Goal: Task Accomplishment & Management: Use online tool/utility

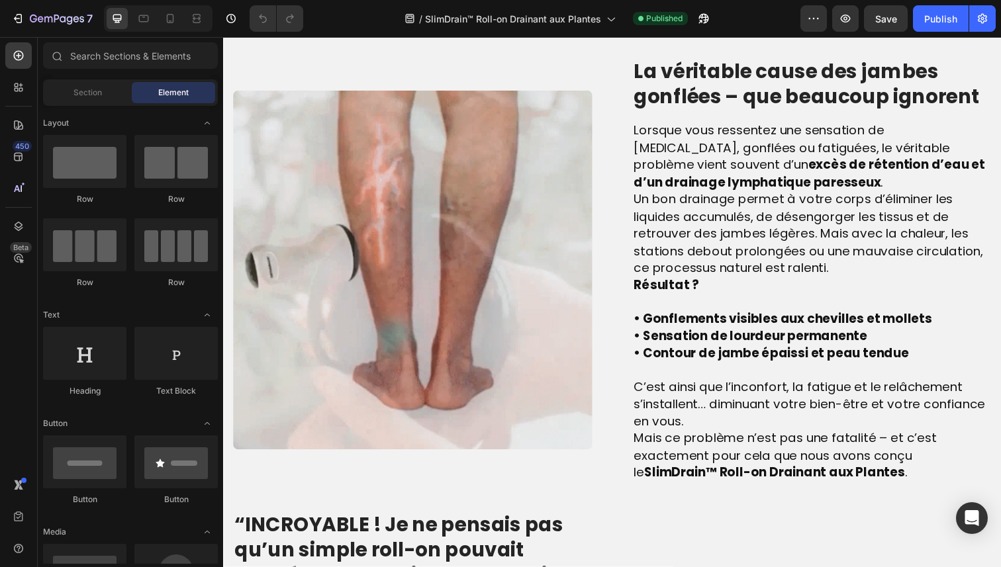
scroll to position [932, 0]
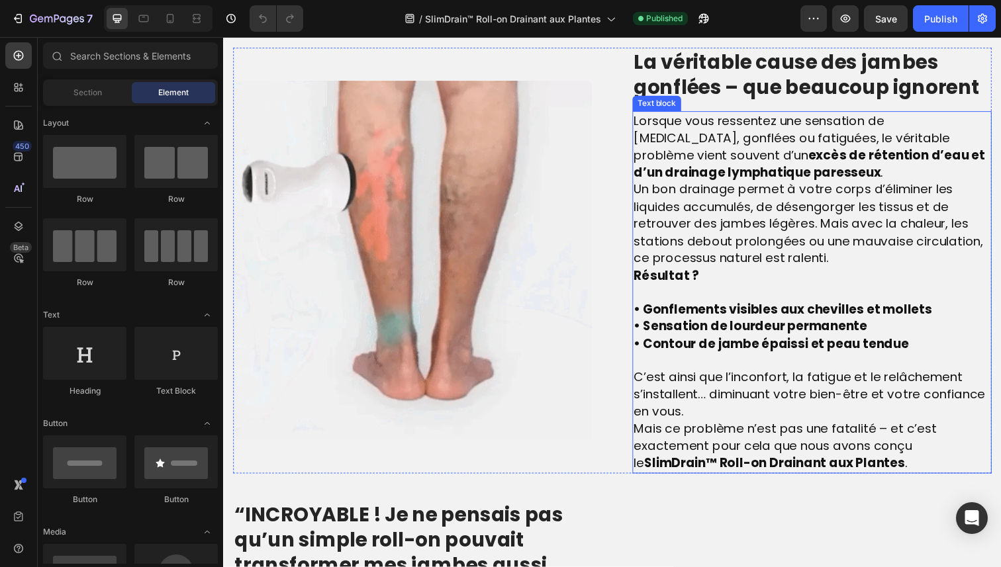
click at [672, 185] on strong "excès de rétention d’eau et d’un drainage lymphatique paresseux" at bounding box center [821, 167] width 359 height 36
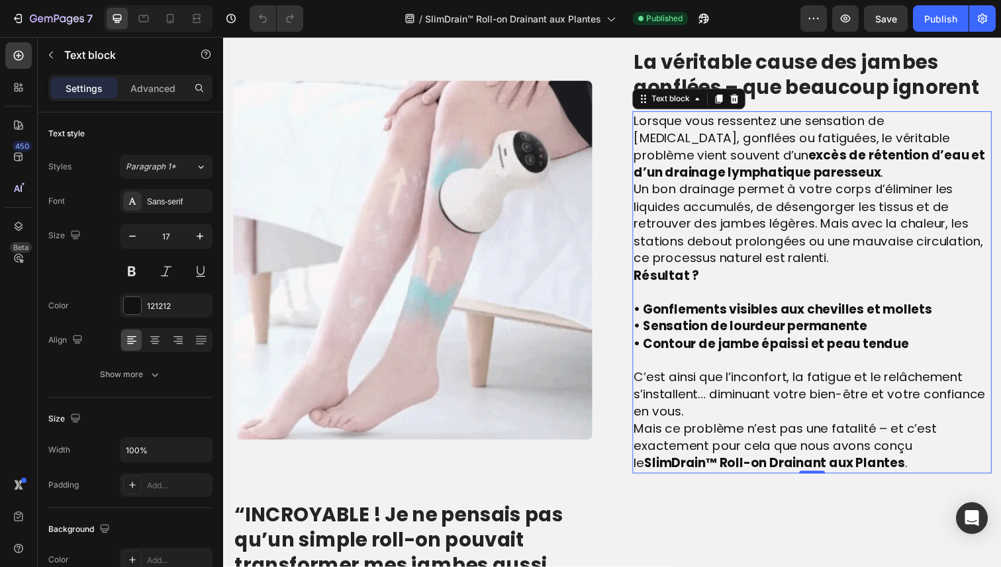
click at [644, 236] on span "Un bon drainage permet à votre corps d’éliminer les liquides accumulés, de dése…" at bounding box center [820, 228] width 357 height 88
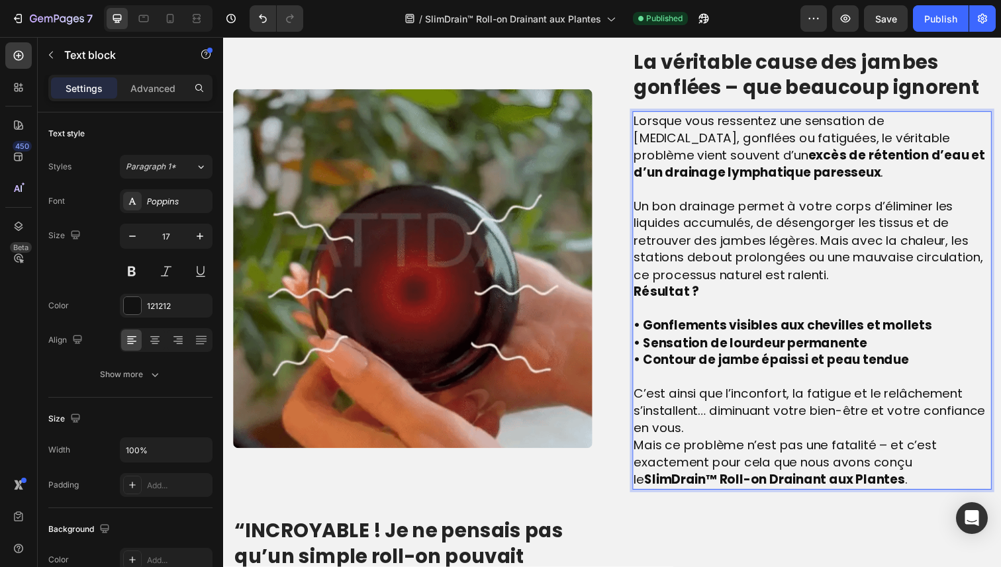
click at [645, 306] on strong "Résultat ?" at bounding box center [675, 298] width 67 height 18
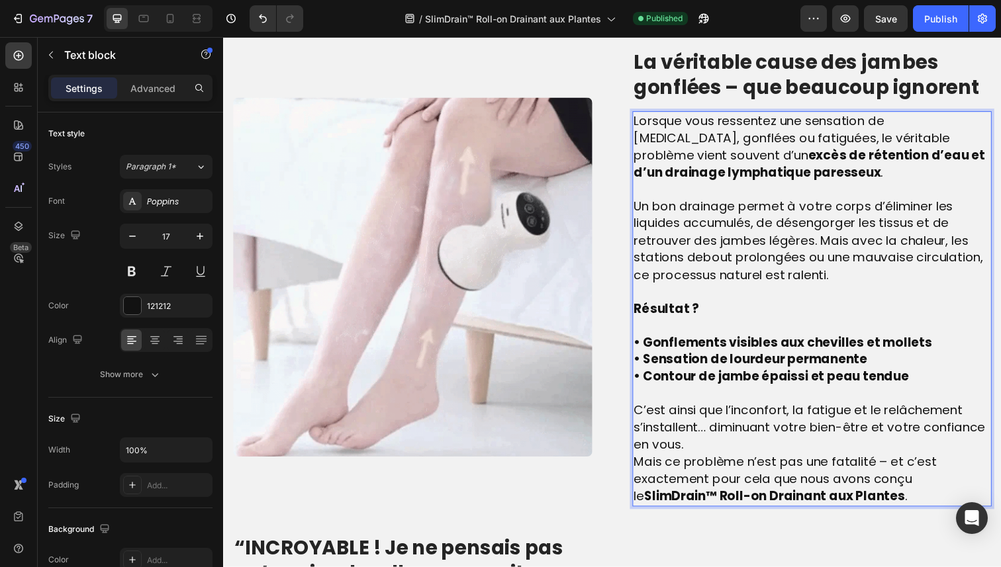
click at [663, 341] on p "Rich Text Editor. Editing area: main" at bounding box center [824, 332] width 364 height 17
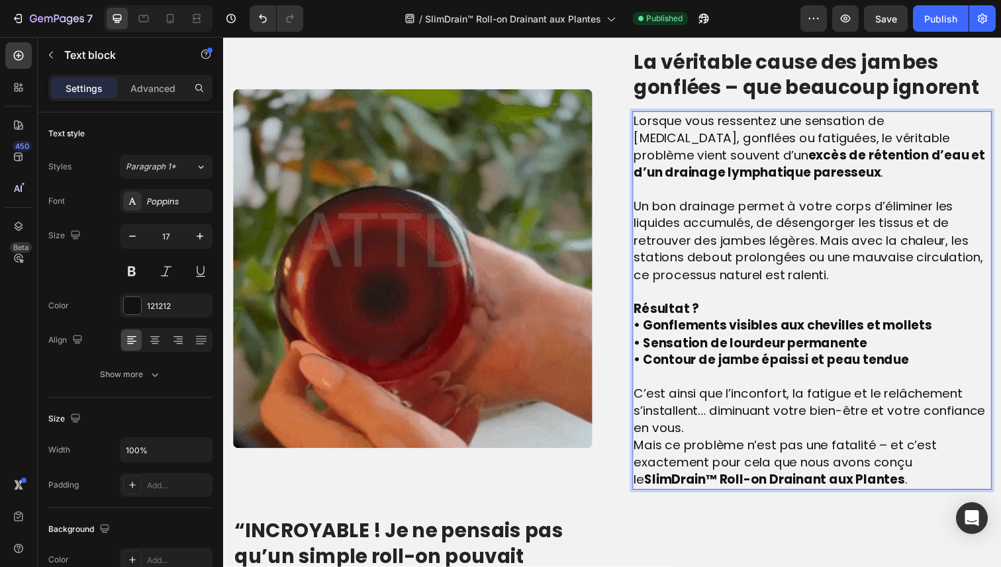
click at [643, 494] on span "Mais ce problème n’est pas une fatalité – et c’est exactement pour cela que nou…" at bounding box center [796, 471] width 309 height 53
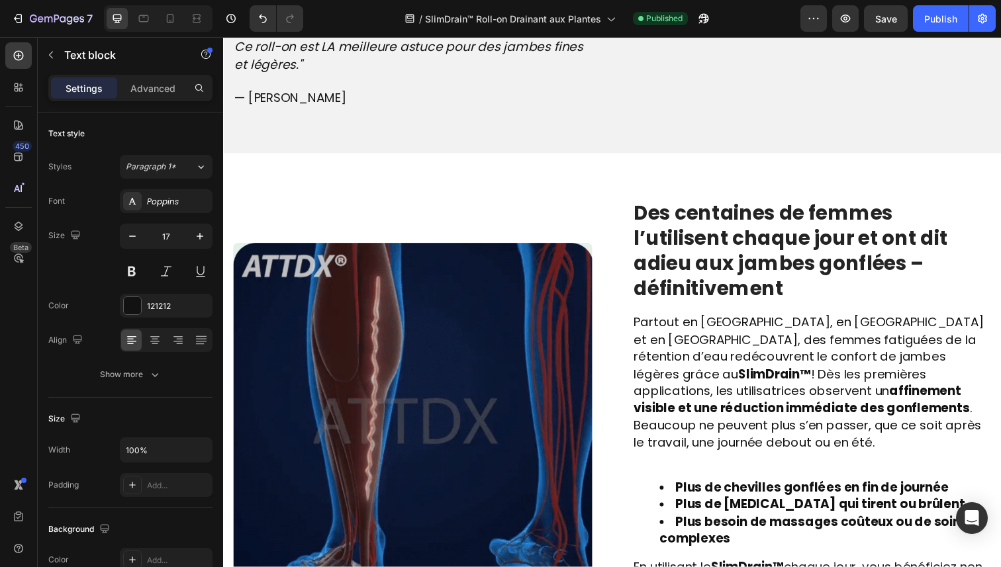
scroll to position [1957, 0]
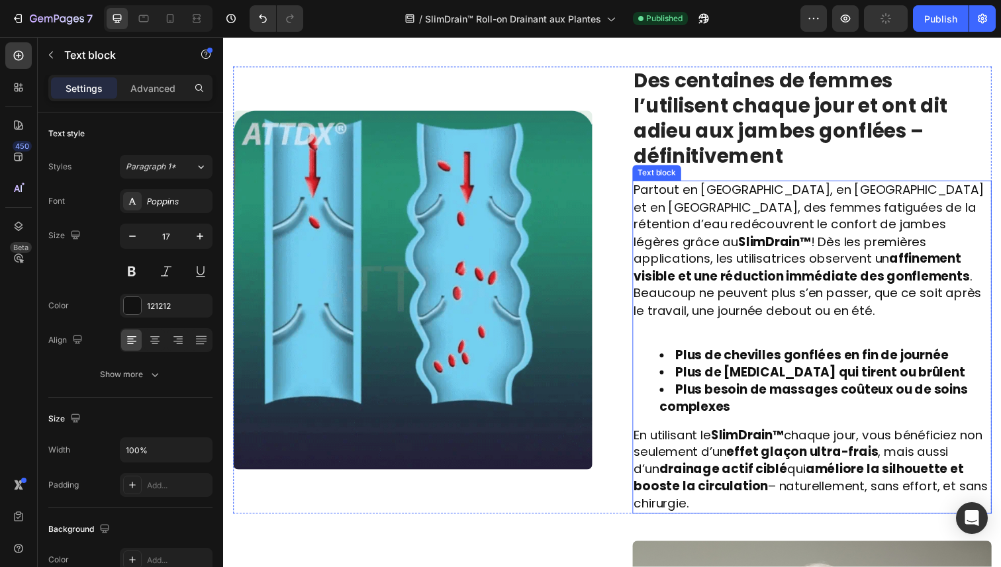
click at [699, 303] on div "Partout en France, en Belgique et en Suisse, des femmes fatiguées de la rétenti…" at bounding box center [824, 354] width 367 height 340
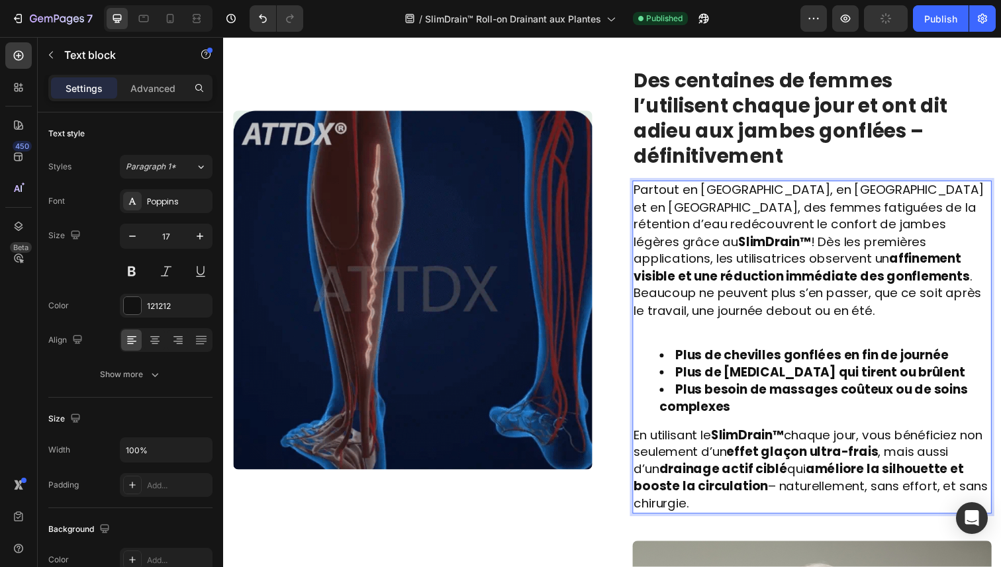
click at [692, 326] on p "Rich Text Editor. Editing area: main" at bounding box center [824, 334] width 364 height 17
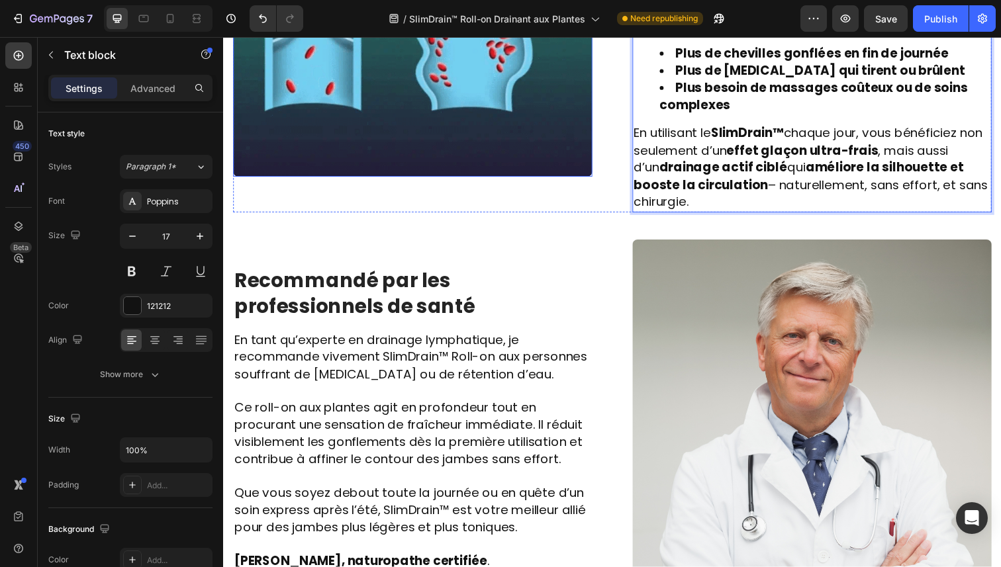
scroll to position [2288, 0]
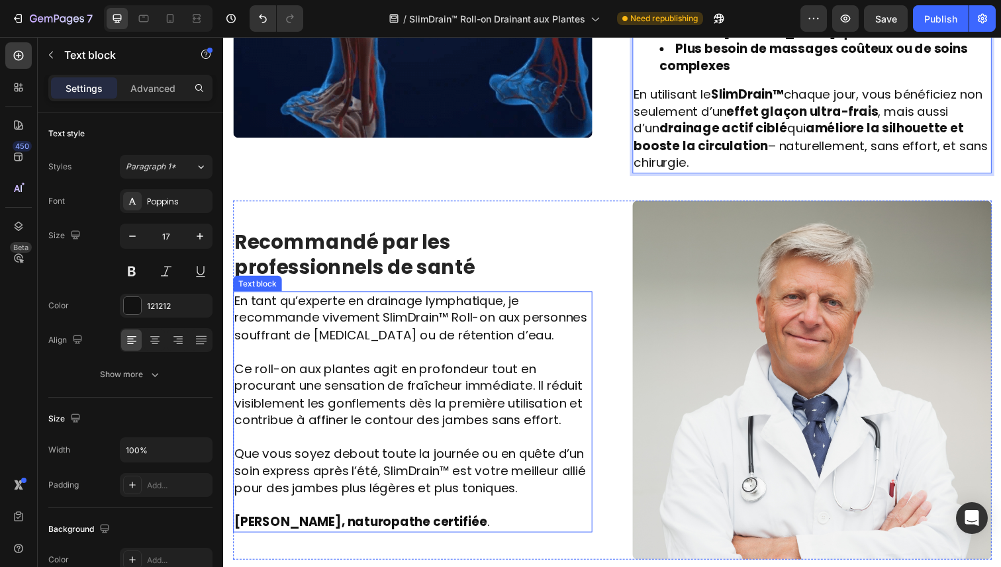
click at [359, 298] on span "En tant qu’experte en drainage lymphatique, je recommande vivement SlimDrain™ R…" at bounding box center [414, 324] width 360 height 53
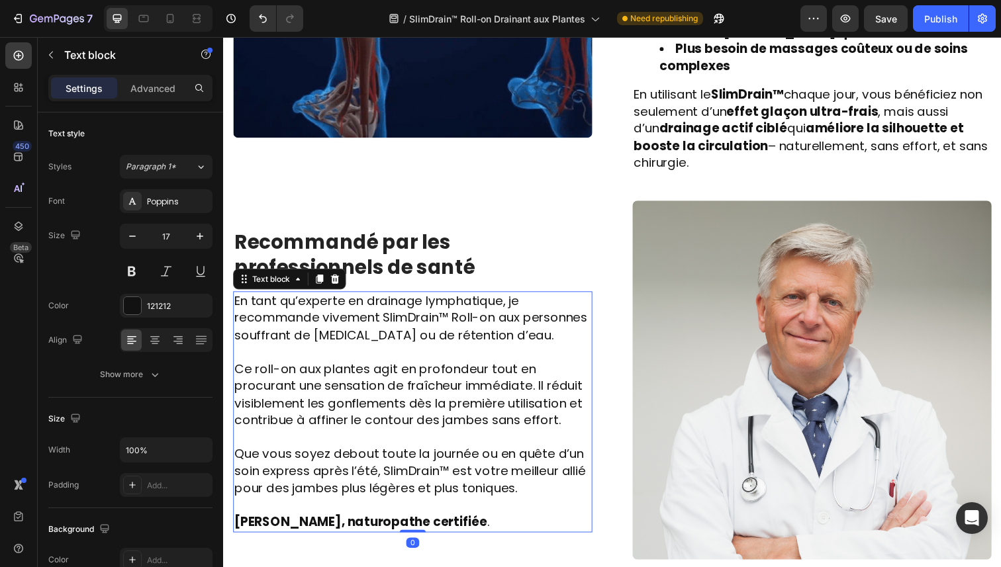
click at [344, 298] on span "En tant qu’experte en drainage lymphatique, je recommande vivement SlimDrain™ R…" at bounding box center [414, 324] width 360 height 53
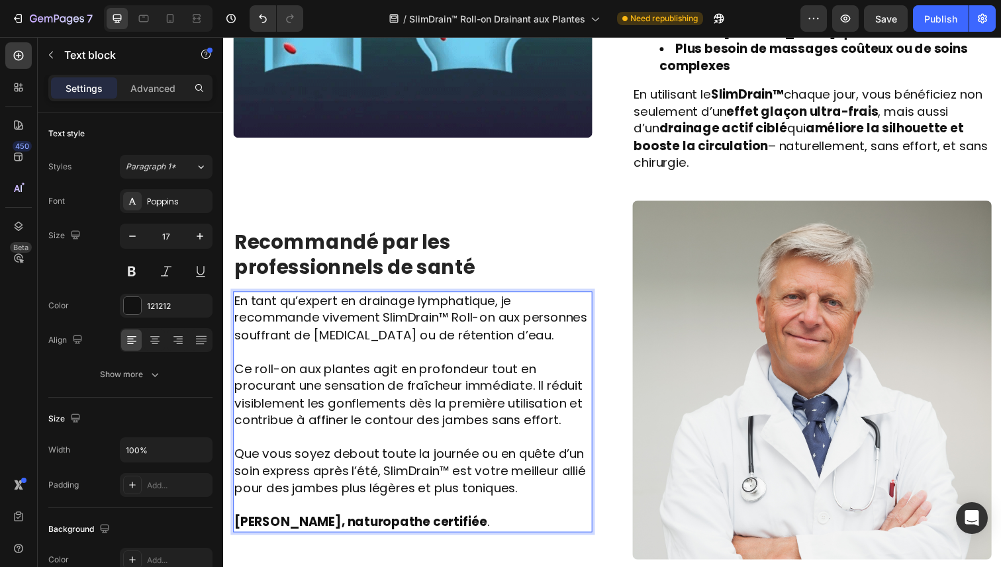
click at [492, 523] on strong "Dr. Laurent Bachelet, naturopathe certifiée" at bounding box center [363, 532] width 258 height 18
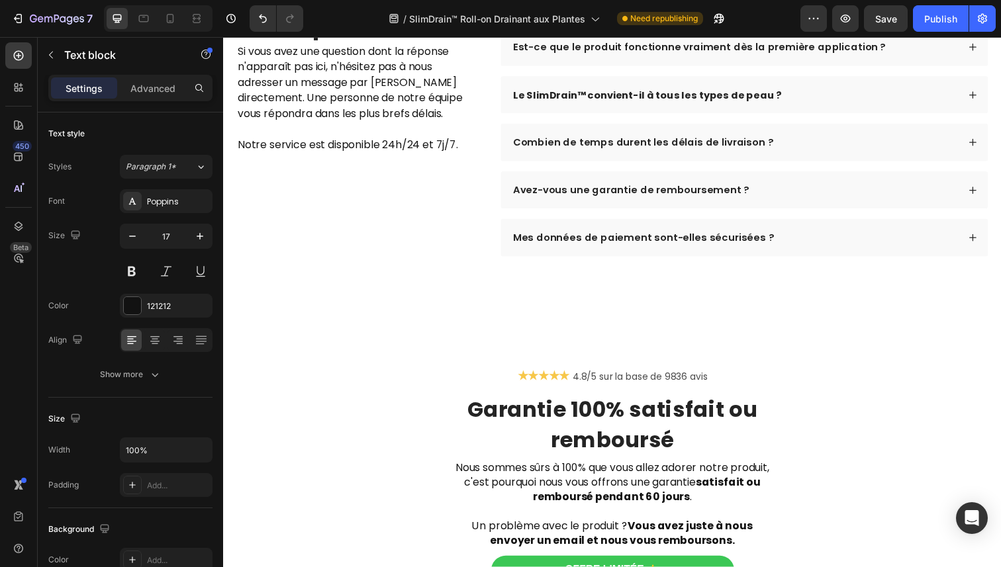
scroll to position [4209, 0]
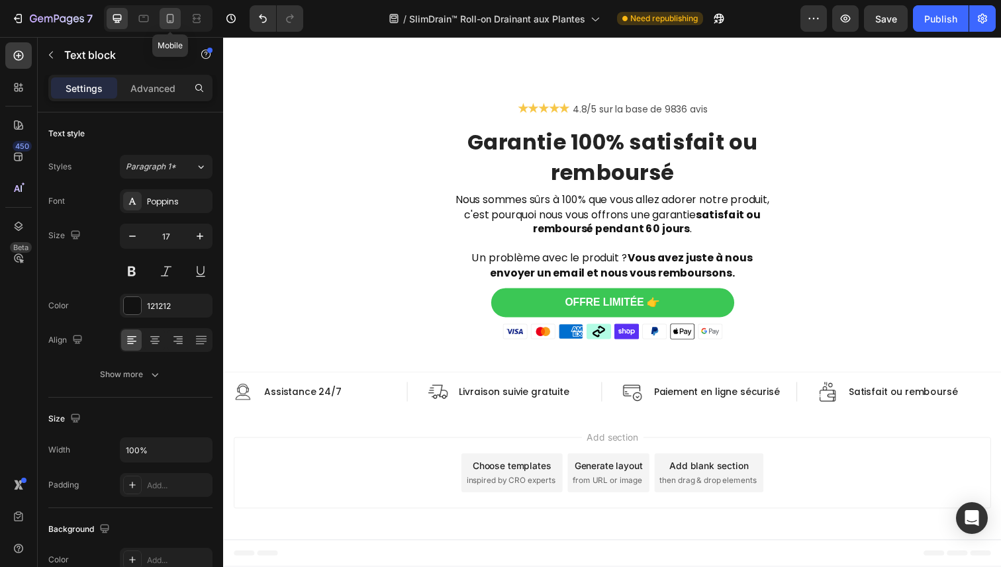
click at [167, 23] on icon at bounding box center [169, 18] width 13 height 13
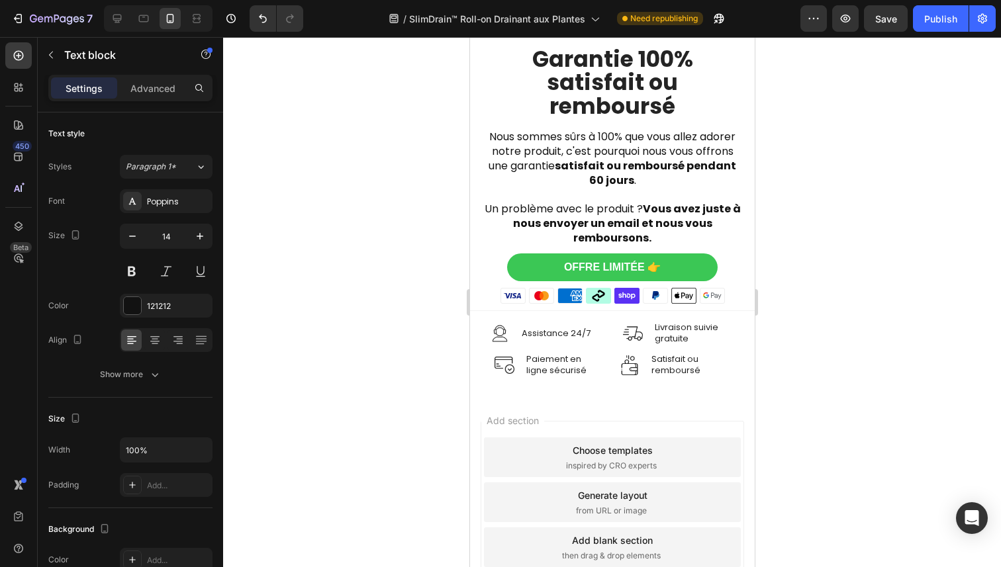
scroll to position [4068, 0]
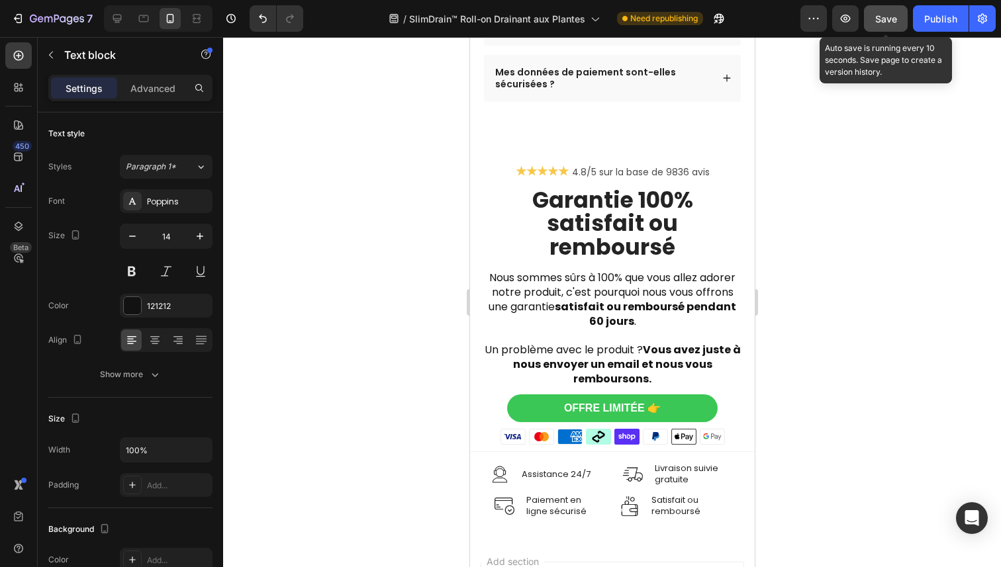
click at [891, 16] on span "Save" at bounding box center [886, 18] width 22 height 11
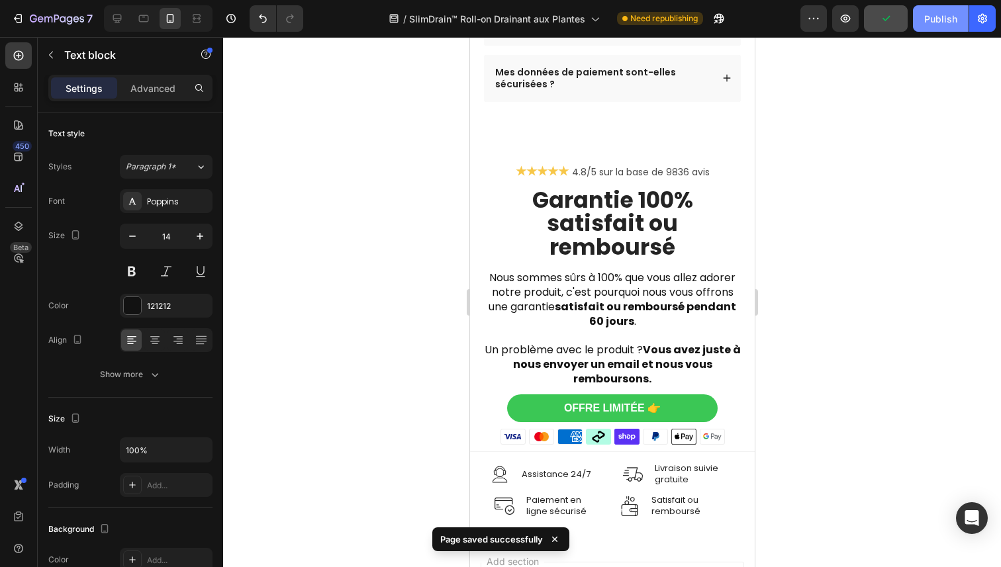
click at [927, 15] on div "Publish" at bounding box center [940, 19] width 33 height 14
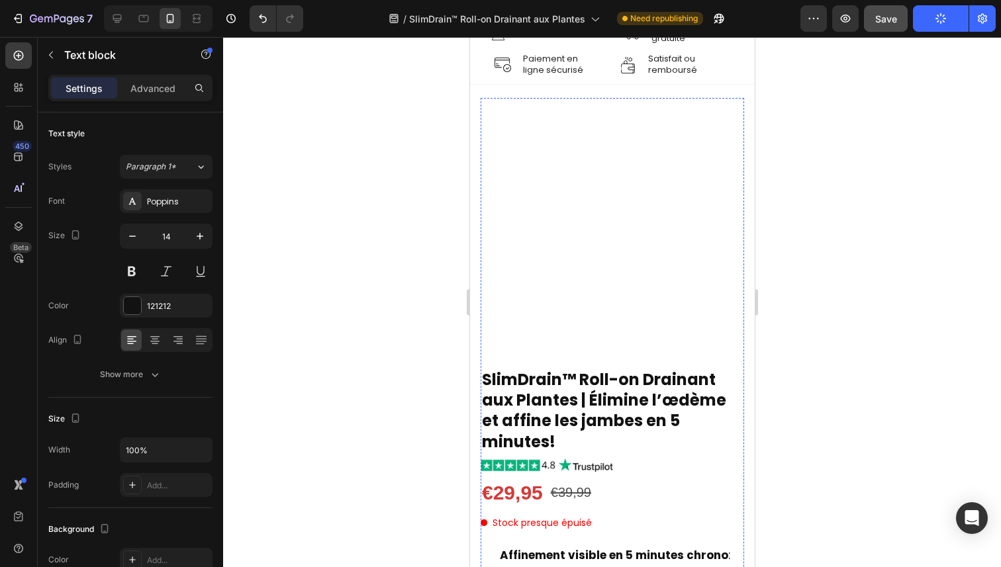
scroll to position [0, 0]
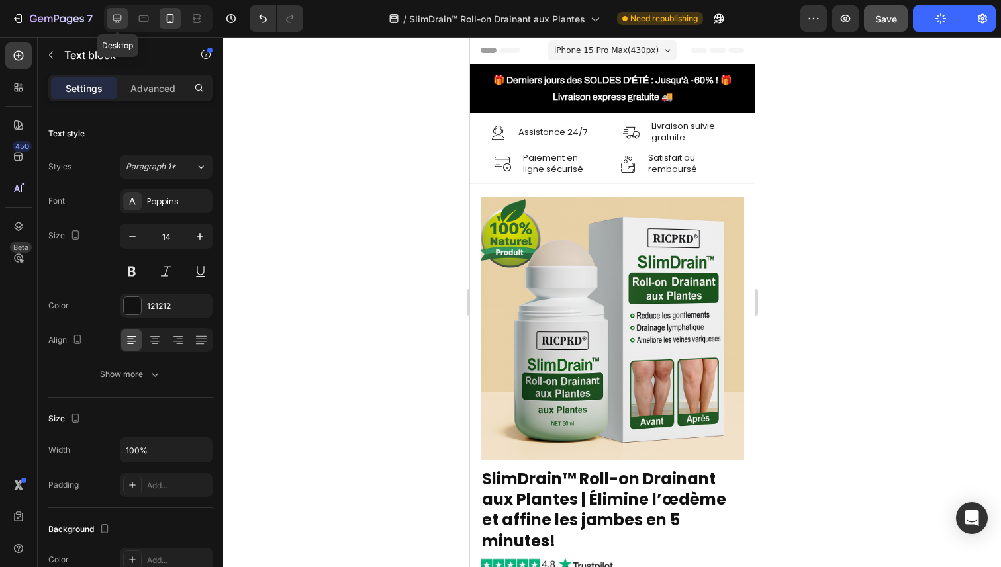
click at [122, 19] on icon at bounding box center [117, 18] width 13 height 13
type input "17"
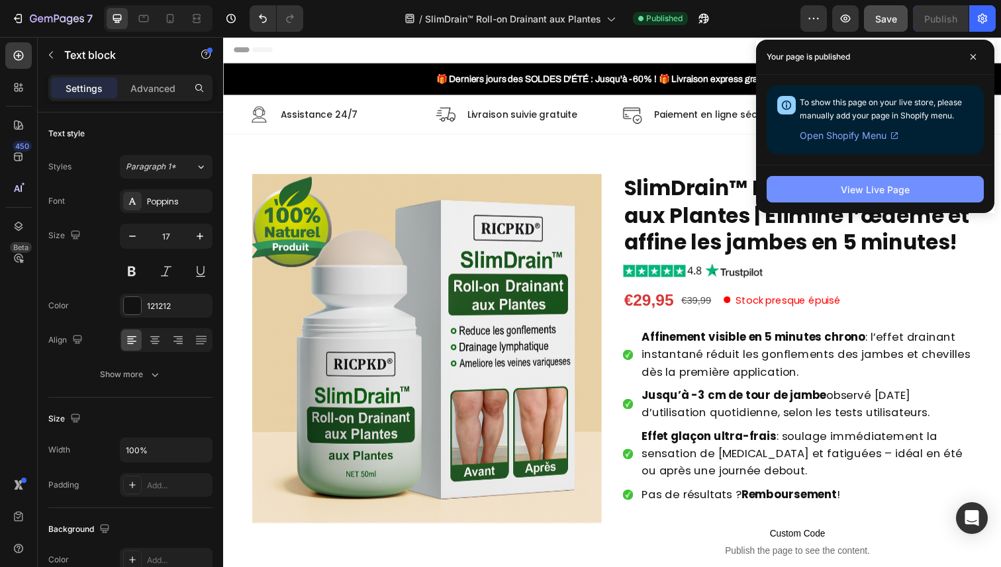
click at [854, 185] on div "View Live Page" at bounding box center [874, 190] width 69 height 14
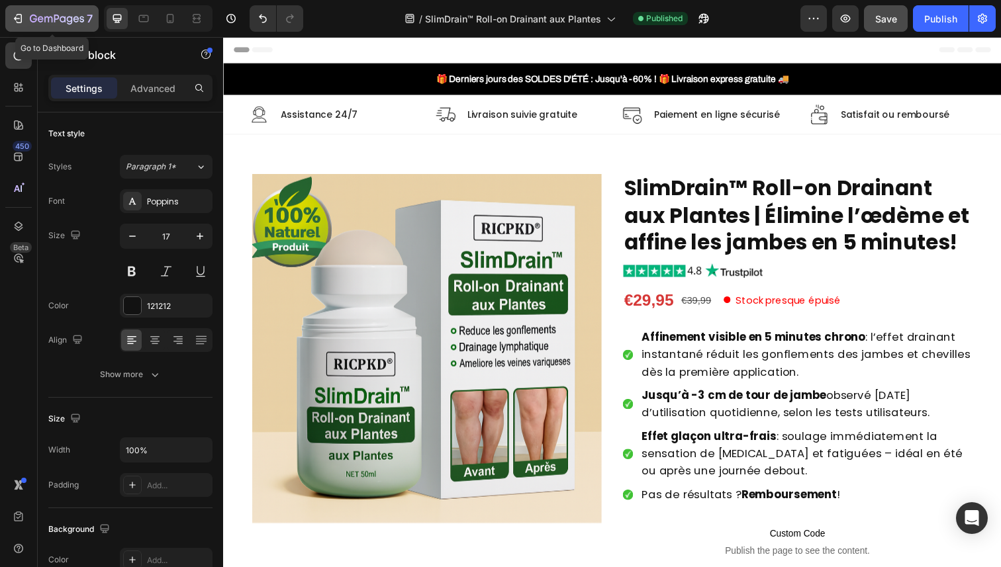
click at [55, 13] on div "7" at bounding box center [61, 19] width 63 height 16
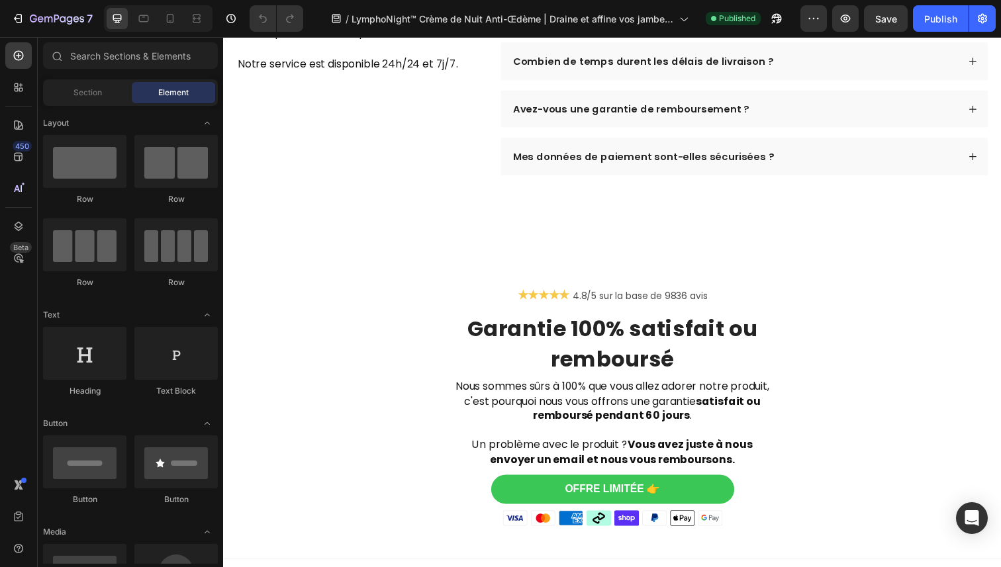
scroll to position [4467, 0]
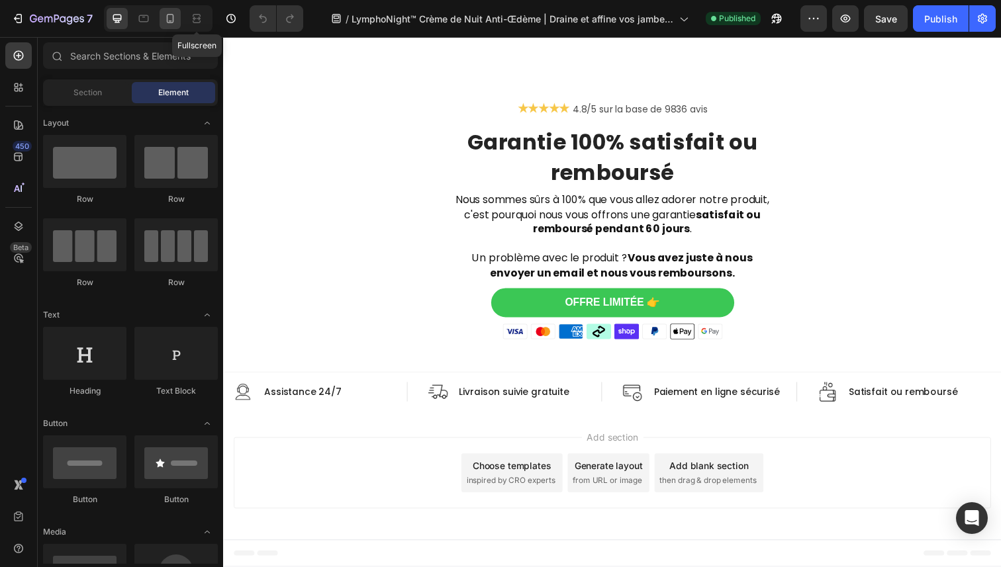
click at [171, 13] on icon at bounding box center [169, 18] width 13 height 13
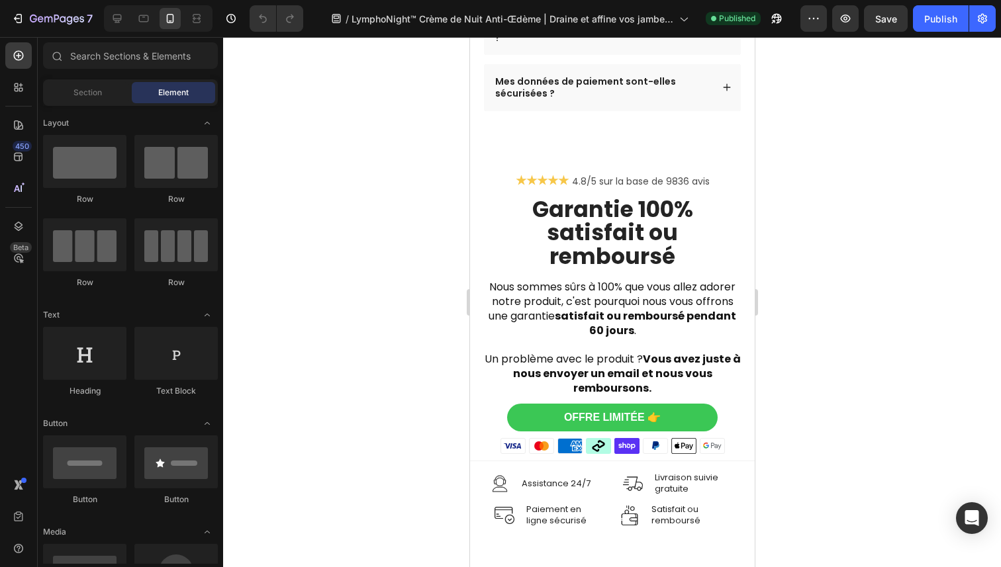
scroll to position [5831, 0]
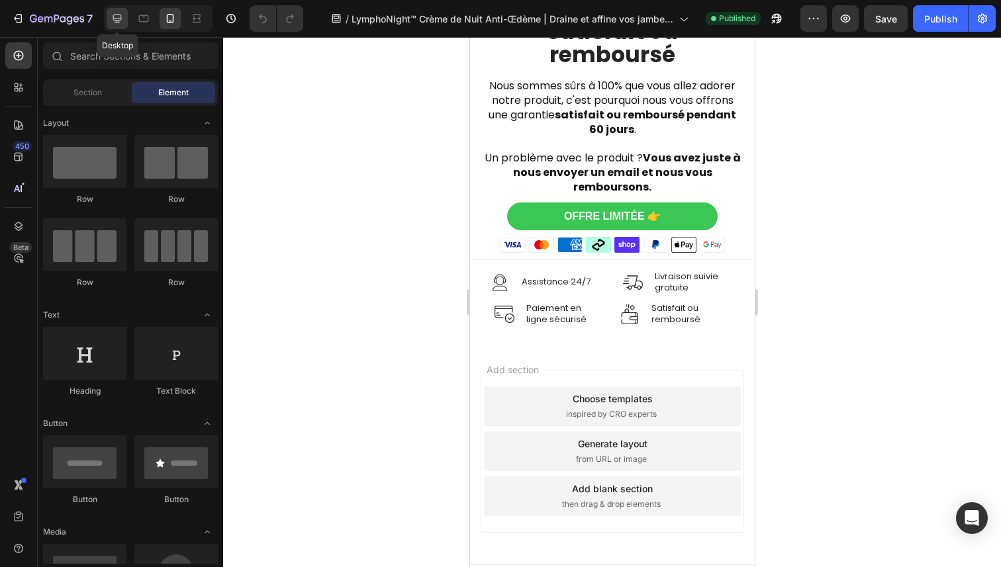
click at [112, 12] on icon at bounding box center [117, 18] width 13 height 13
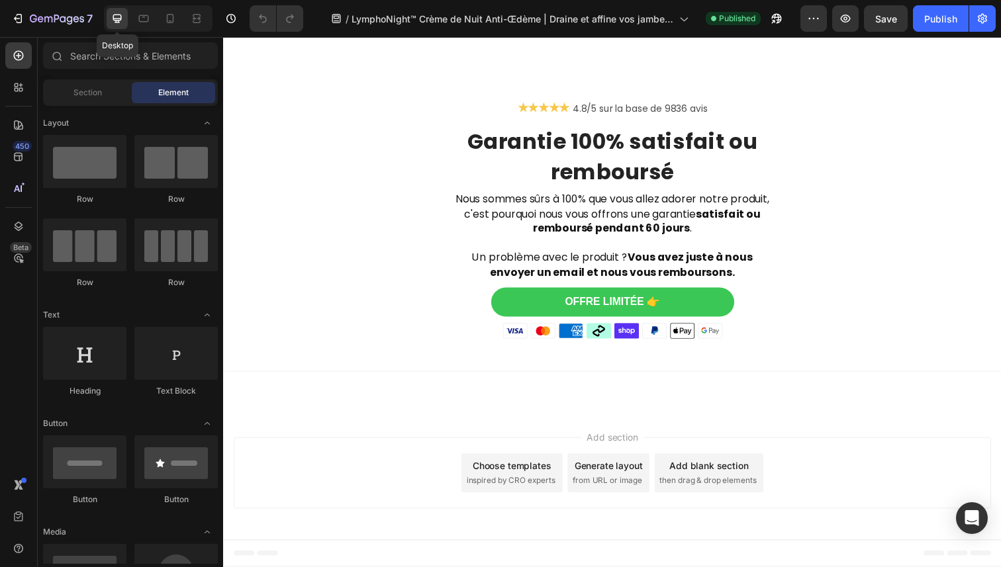
scroll to position [5538, 0]
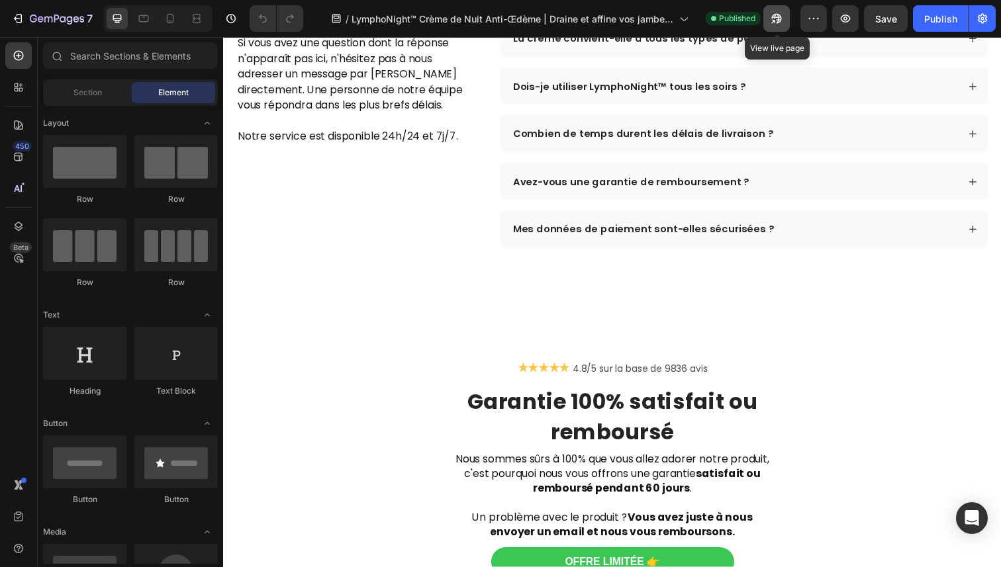
click at [775, 21] on icon "button" at bounding box center [773, 21] width 3 height 3
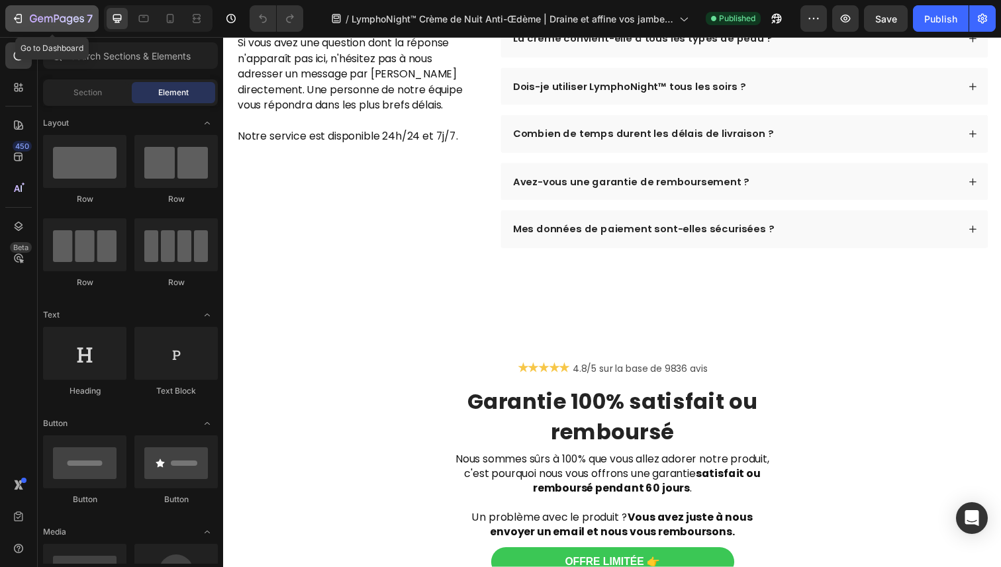
click at [69, 21] on icon "button" at bounding box center [70, 20] width 6 height 9
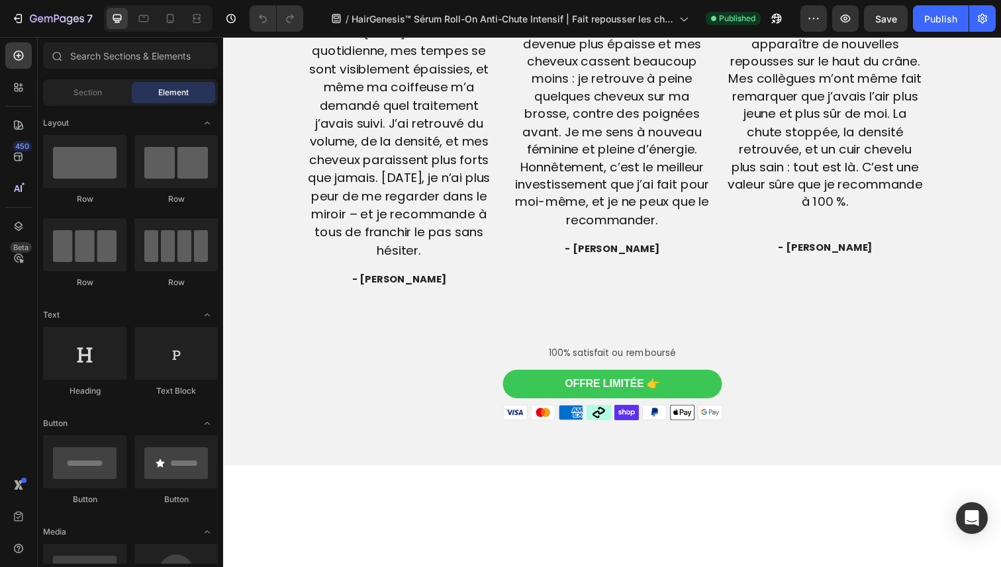
scroll to position [3712, 0]
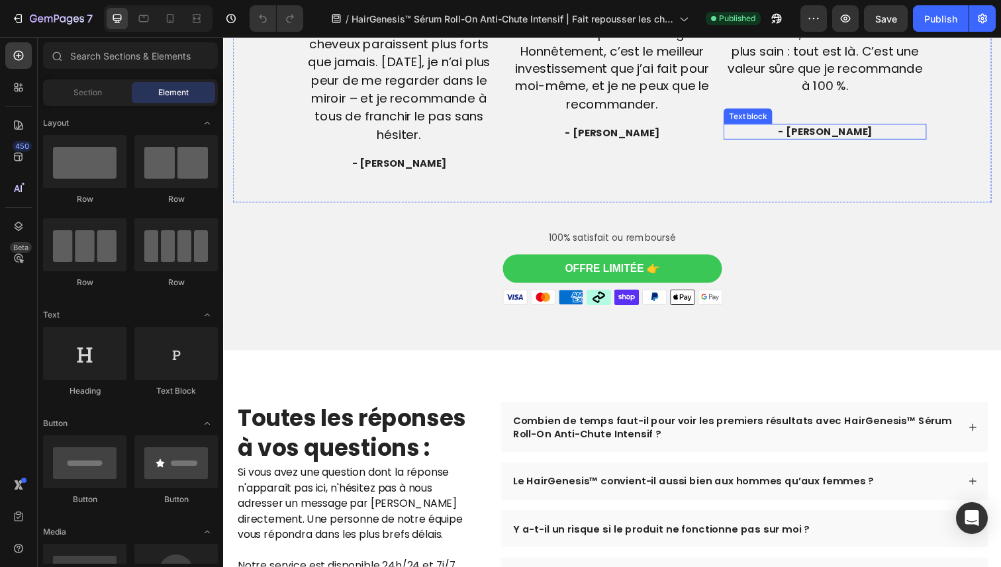
click at [845, 141] on span "- [PERSON_NAME]" at bounding box center [837, 134] width 96 height 14
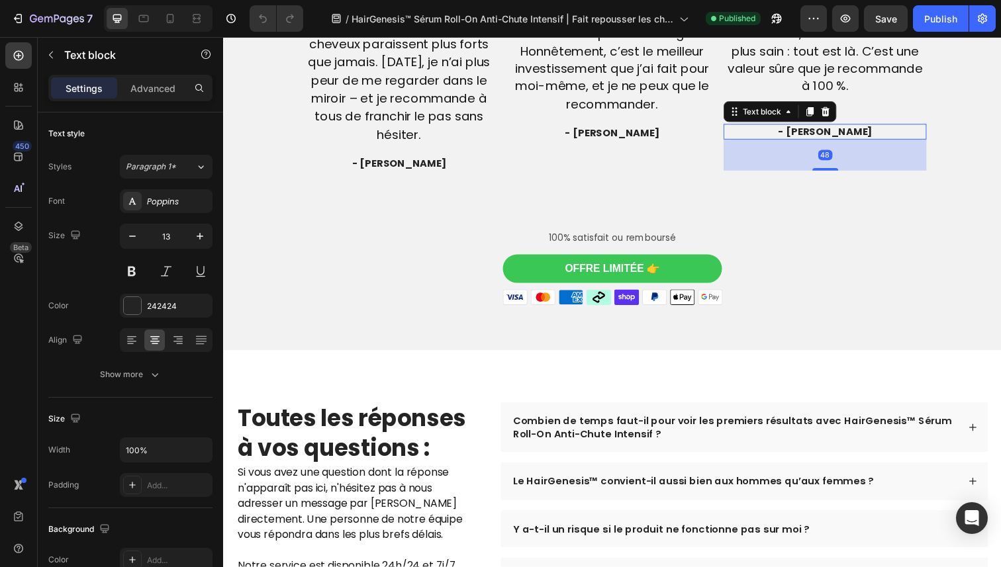
click at [845, 141] on span "- [PERSON_NAME]" at bounding box center [837, 134] width 96 height 14
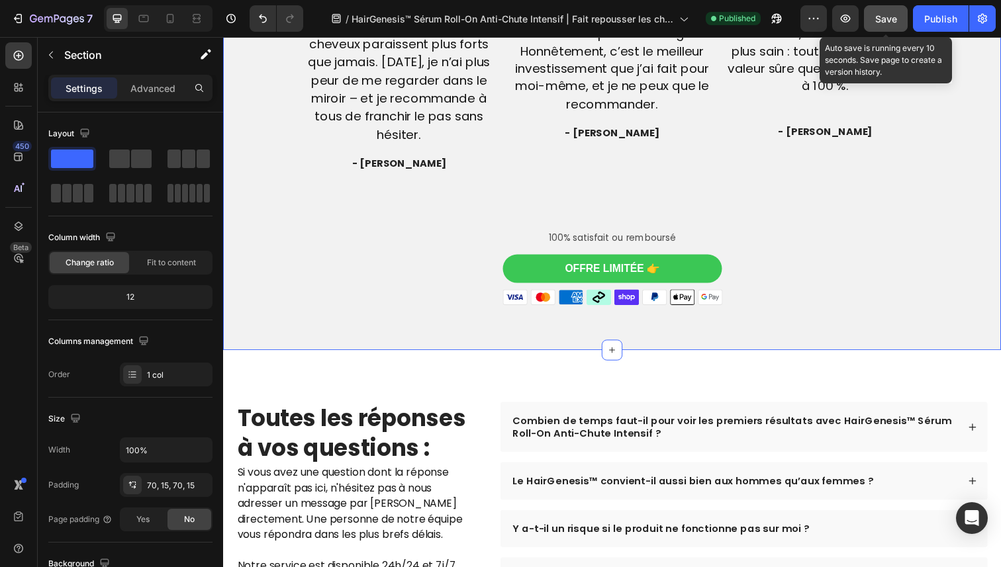
click at [885, 21] on span "Save" at bounding box center [886, 18] width 22 height 11
click at [897, 16] on button "Save" at bounding box center [886, 18] width 44 height 26
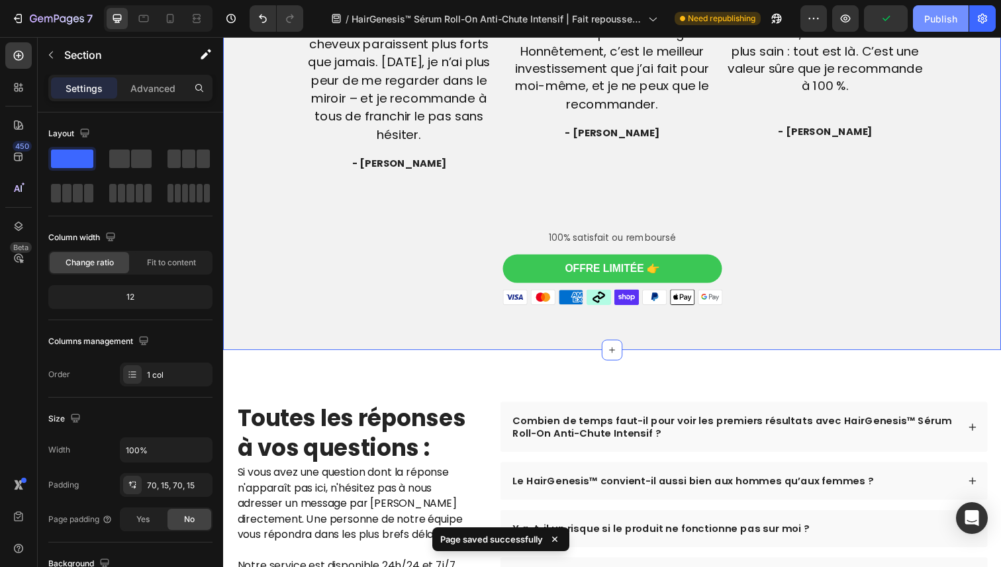
click at [921, 20] on button "Publish" at bounding box center [941, 18] width 56 height 26
click at [175, 17] on icon at bounding box center [169, 18] width 13 height 13
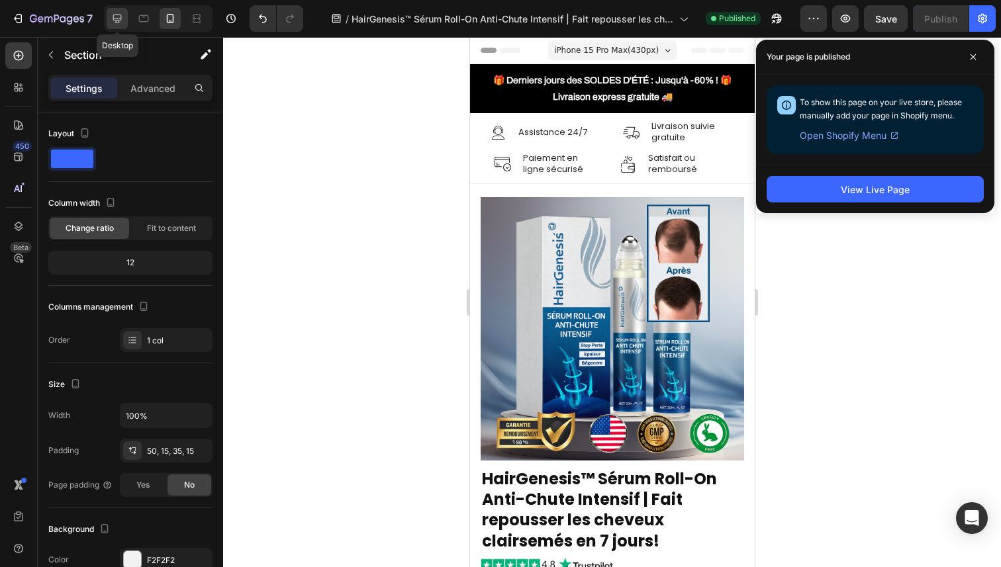
click at [124, 15] on div at bounding box center [117, 18] width 21 height 21
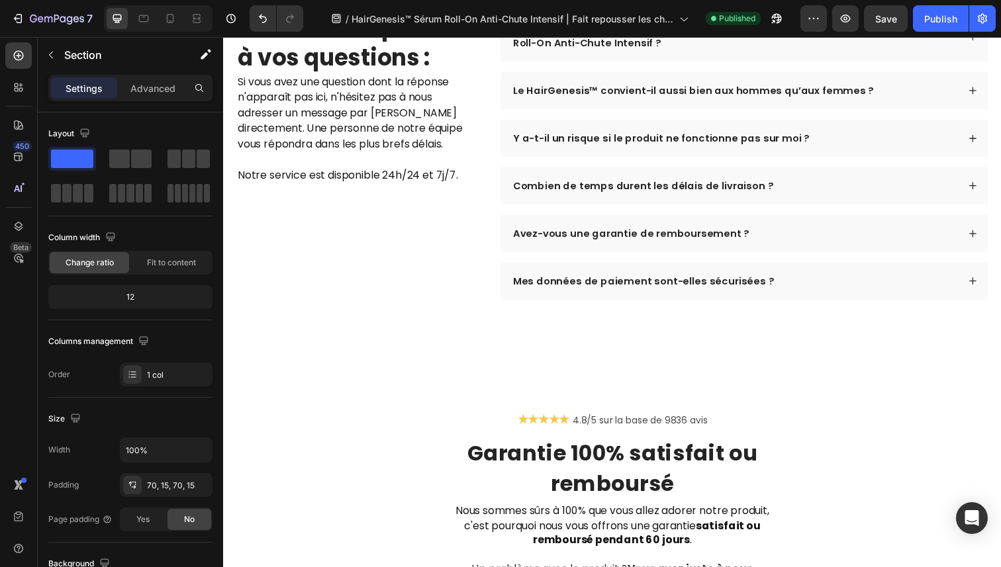
scroll to position [4117, 0]
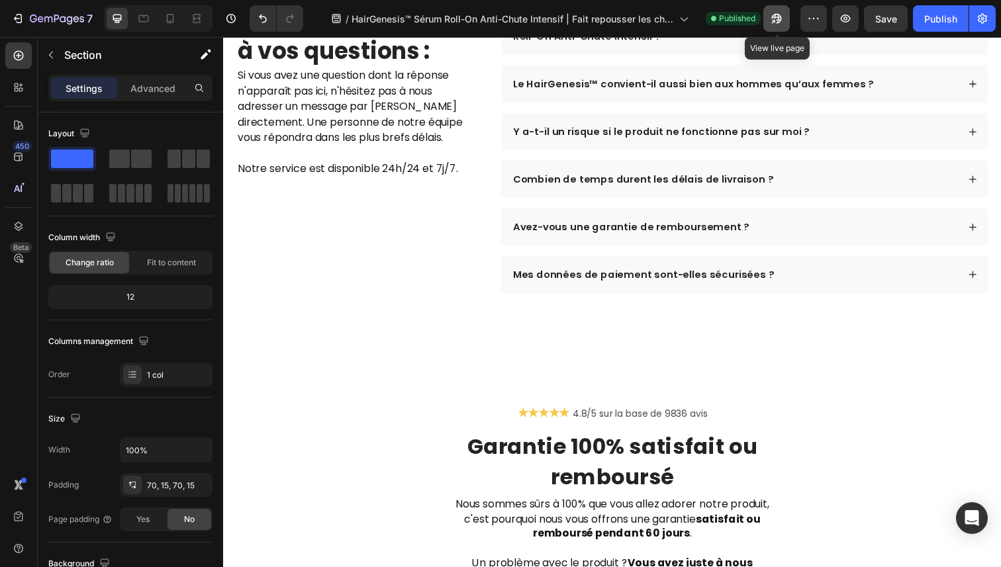
click at [777, 10] on button "button" at bounding box center [776, 18] width 26 height 26
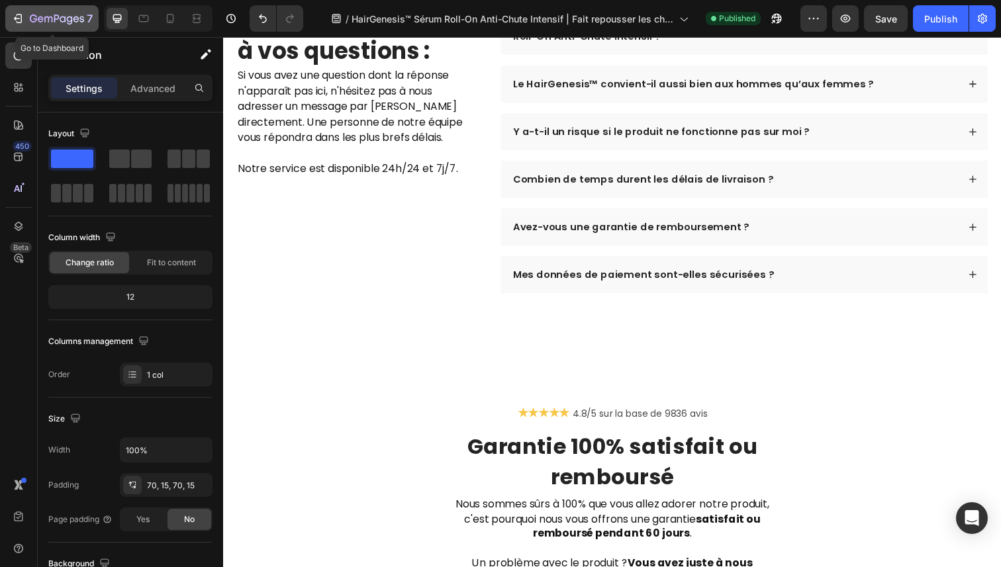
click at [72, 17] on icon "button" at bounding box center [57, 19] width 54 height 11
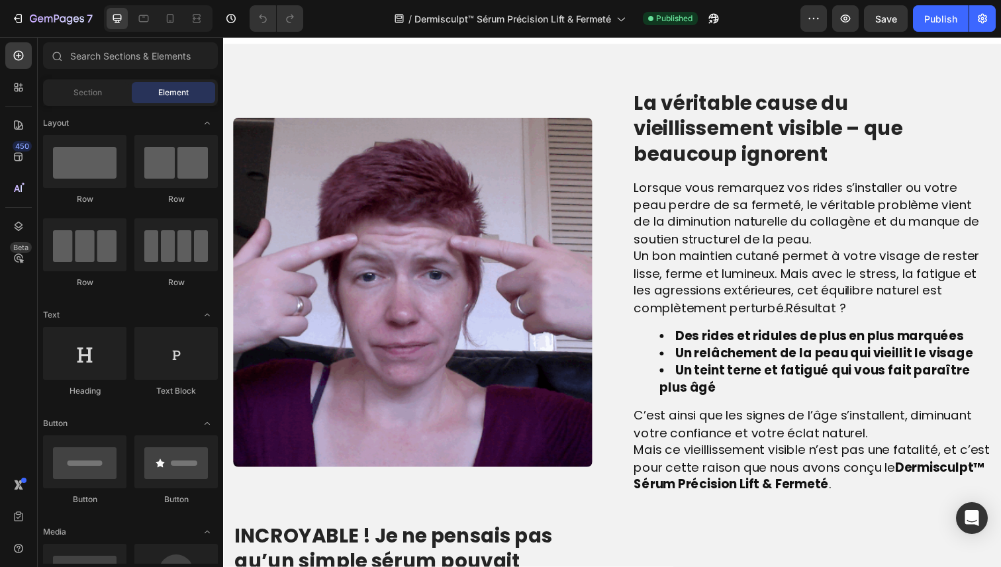
scroll to position [972, 0]
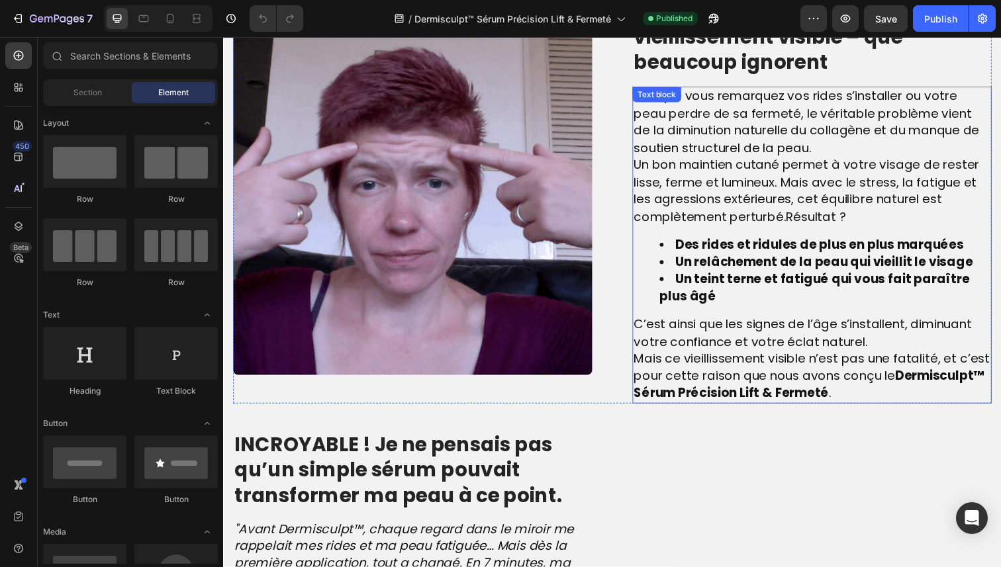
click at [641, 144] on div "Lorsque vous remarquez vos rides s’installer ou votre peau perdre de sa fermeté…" at bounding box center [824, 250] width 367 height 324
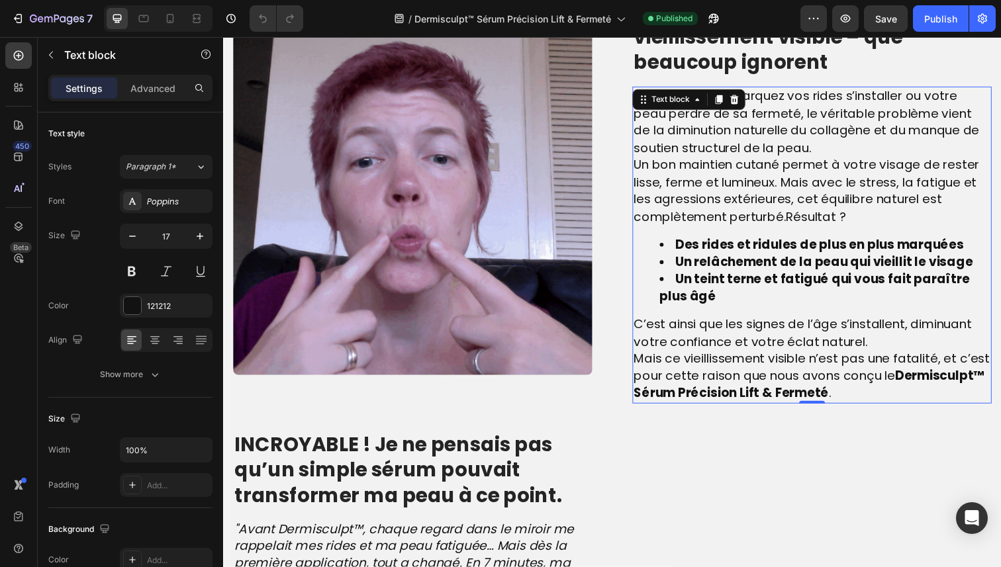
click at [642, 159] on span "Un bon maintien cutané permet à votre visage de rester lisse, ferme et lumineux…" at bounding box center [818, 194] width 353 height 71
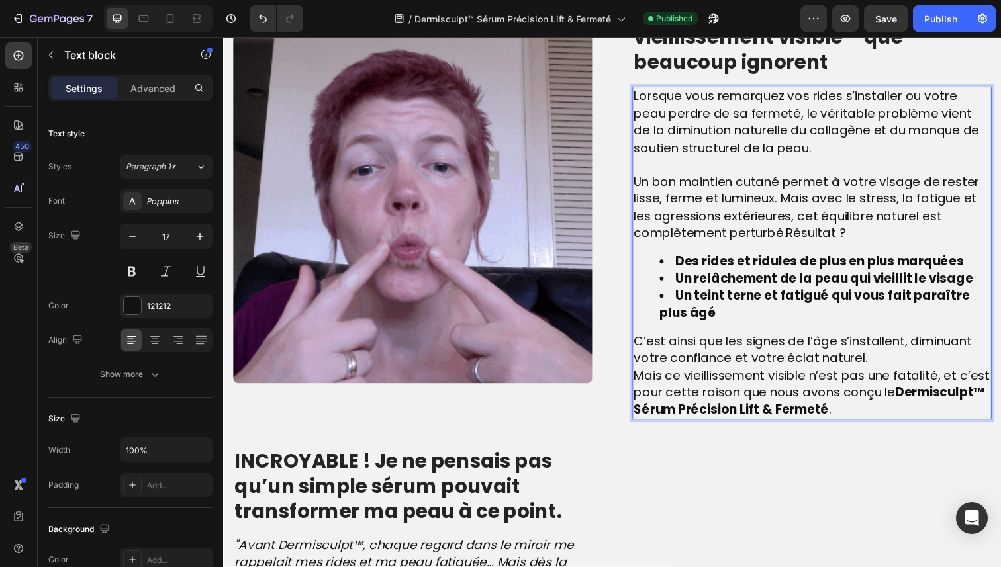
click at [643, 374] on span "Mais ce vieillissement visible n’est pas une fatalité, et c’est pour cette rais…" at bounding box center [823, 400] width 363 height 53
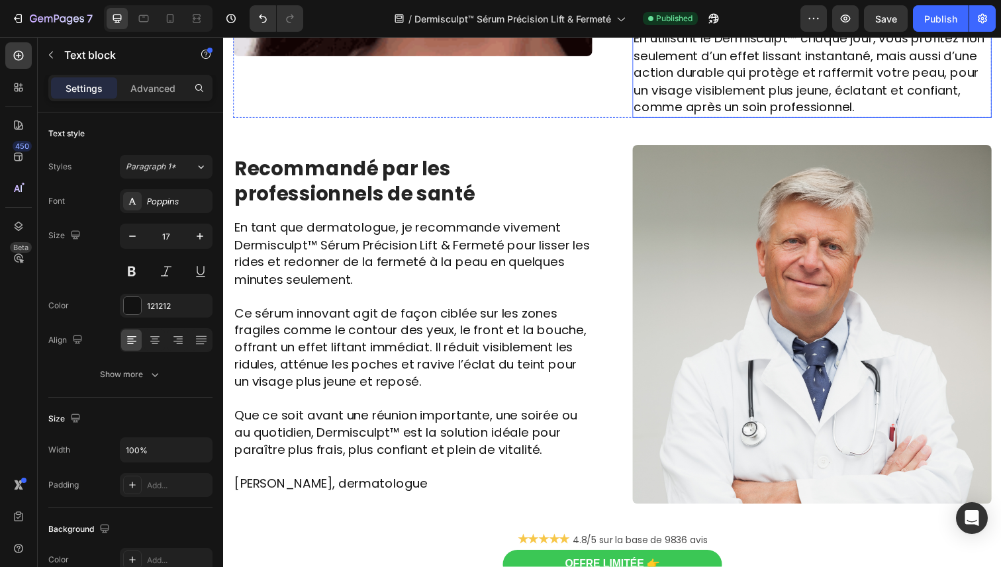
scroll to position [2344, 0]
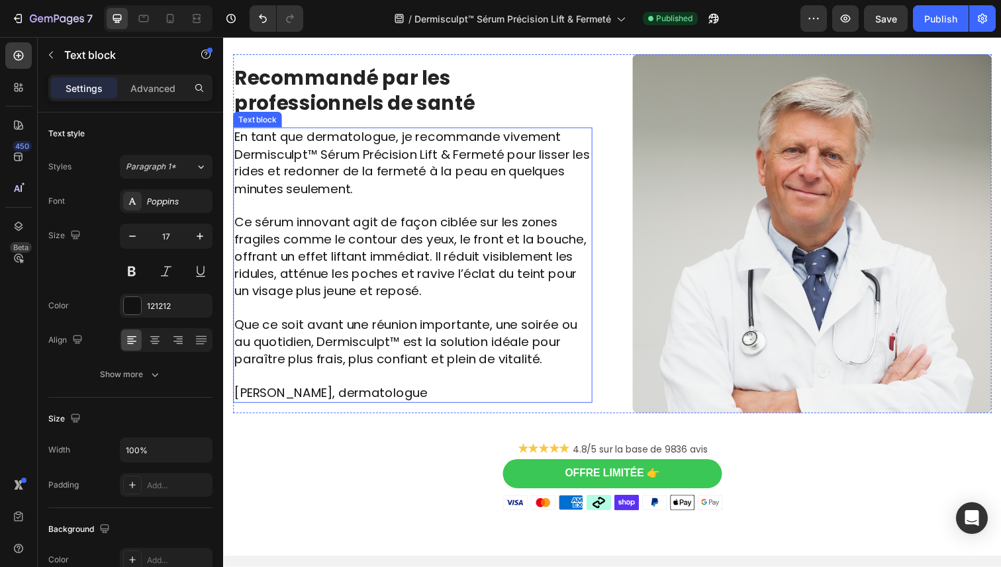
click at [337, 399] on span "Dr. Laurent Bachelet, dermatologue" at bounding box center [332, 401] width 197 height 18
click at [343, 399] on span "Dr. Laurent Bachelet, dermatologue" at bounding box center [332, 401] width 197 height 18
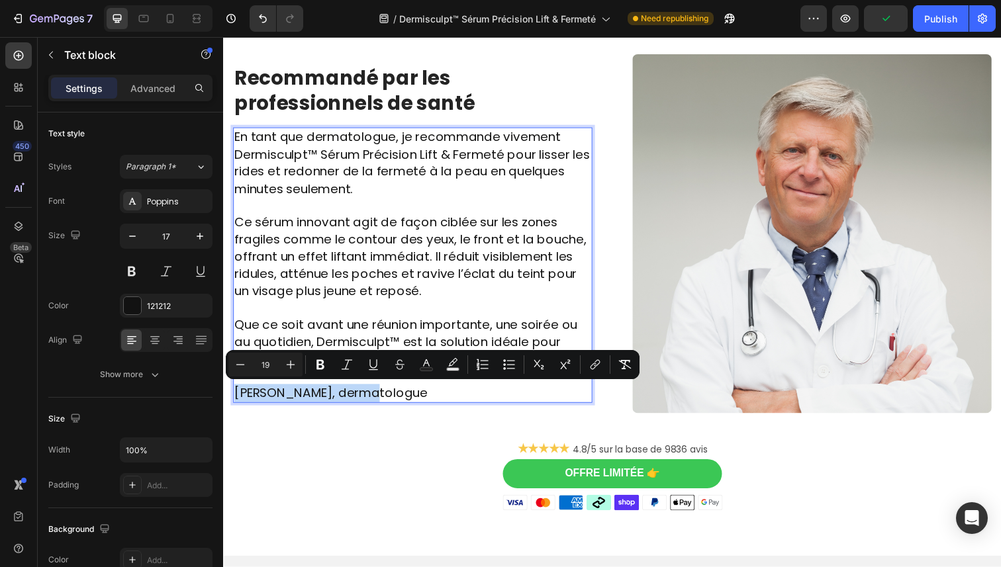
drag, startPoint x: 359, startPoint y: 400, endPoint x: 237, endPoint y: 400, distance: 121.8
click at [236, 400] on span "Dr. Laurent Bachelet, dermatologue" at bounding box center [332, 401] width 197 height 18
click at [323, 361] on icon "Editor contextual toolbar" at bounding box center [320, 365] width 8 height 10
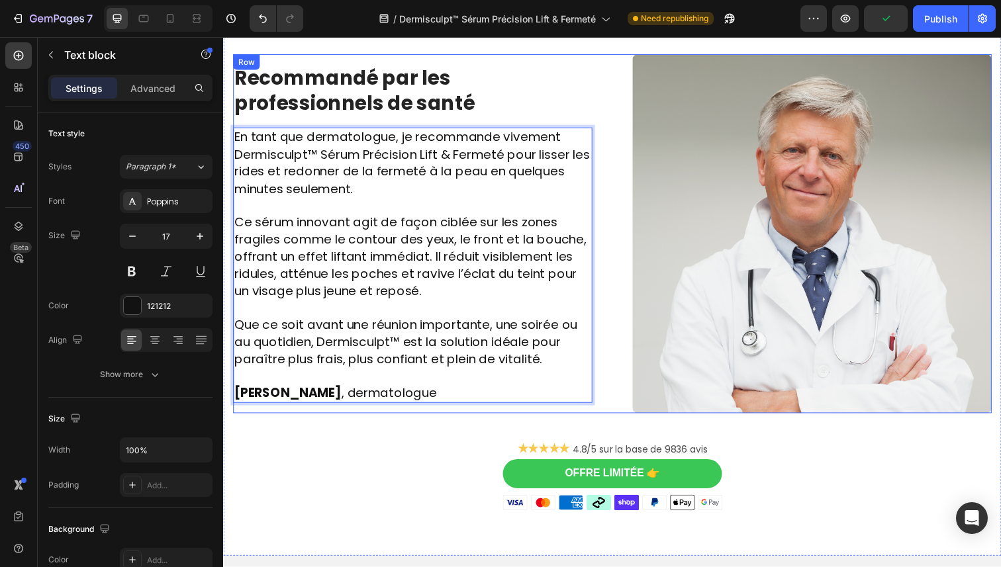
click at [347, 450] on div "Image Des centaines de femmes et d’hommes l’utilisent chaque jour et ont dit ad…" at bounding box center [620, 28] width 774 height 986
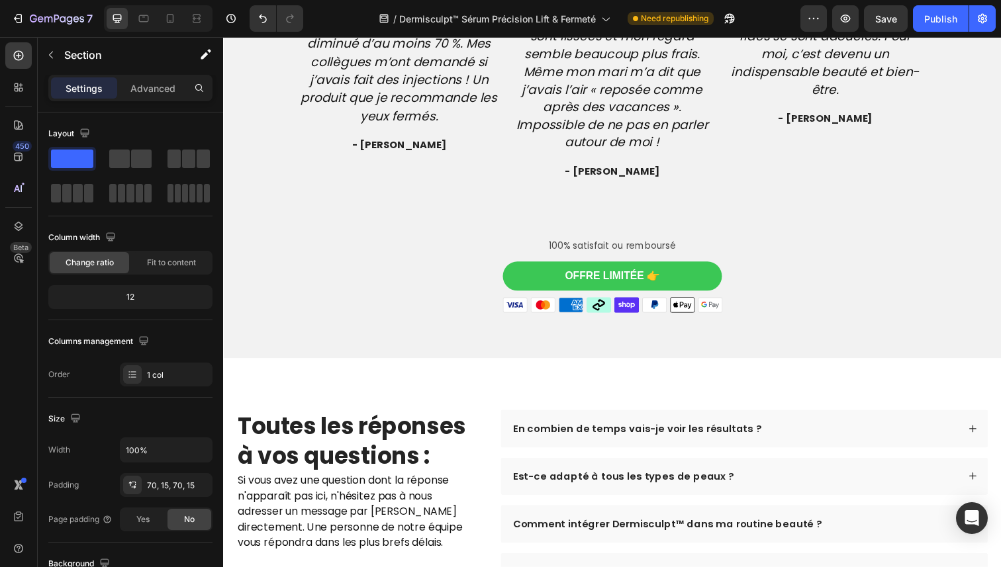
scroll to position [4203, 0]
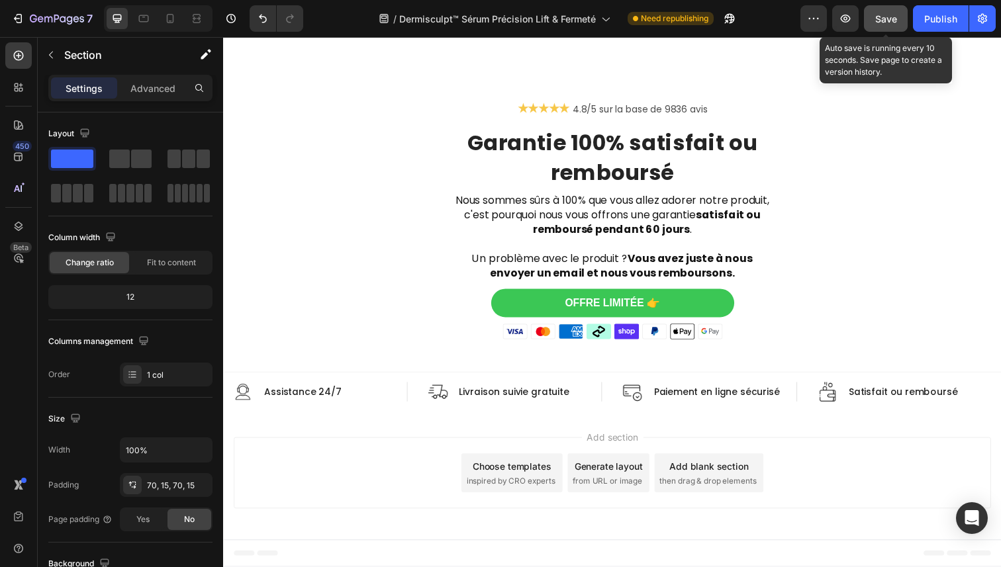
click at [891, 20] on span "Save" at bounding box center [886, 18] width 22 height 11
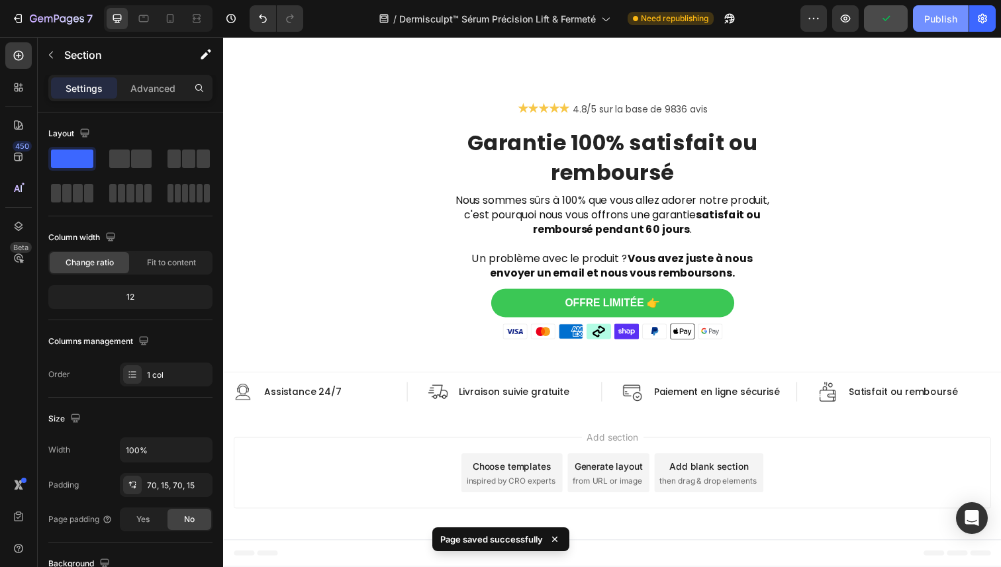
click at [940, 21] on div "Publish" at bounding box center [940, 19] width 33 height 14
click at [172, 29] on div at bounding box center [158, 18] width 109 height 26
click at [175, 19] on icon at bounding box center [169, 18] width 13 height 13
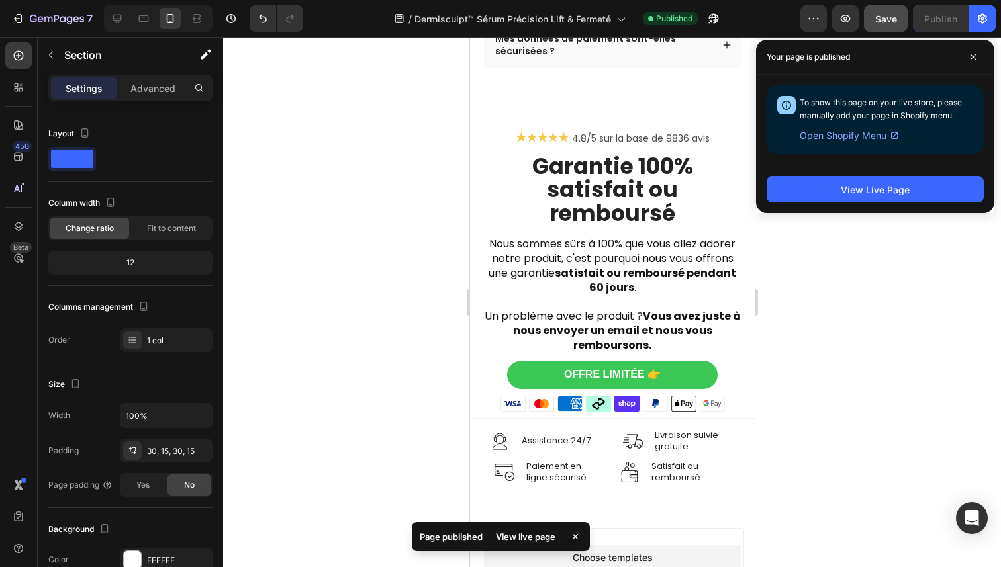
scroll to position [5619, 0]
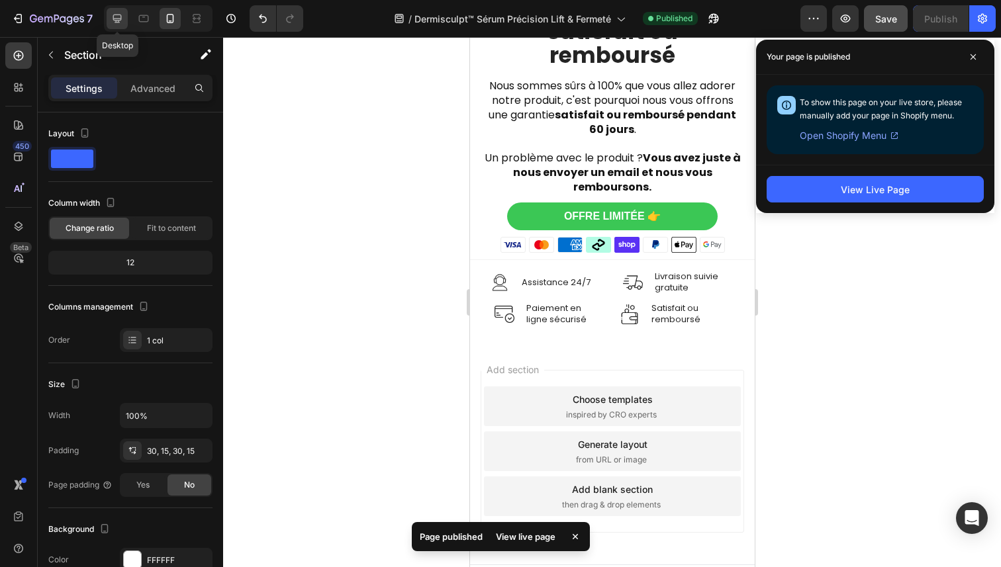
click at [112, 15] on icon at bounding box center [117, 18] width 13 height 13
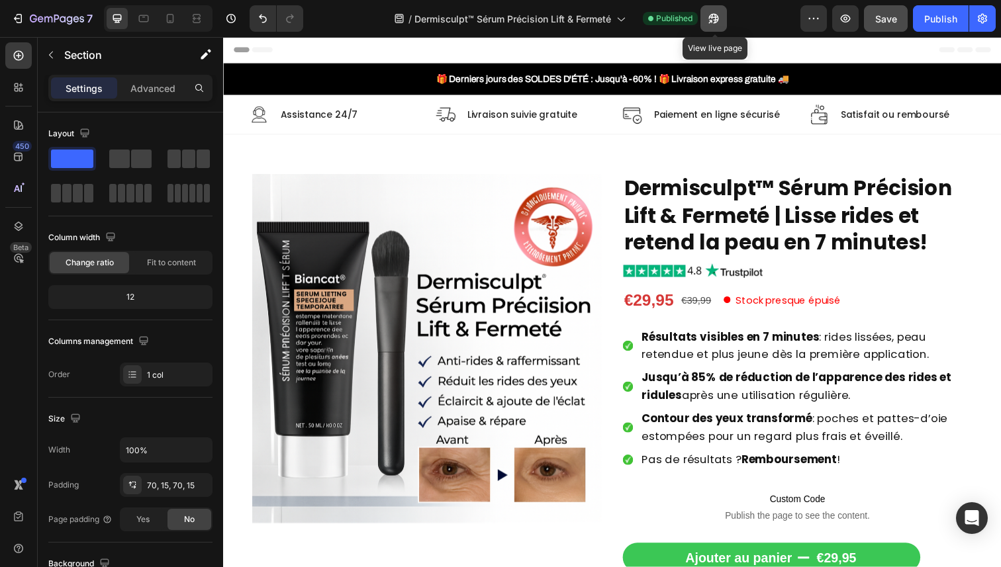
click at [711, 13] on icon "button" at bounding box center [713, 18] width 13 height 13
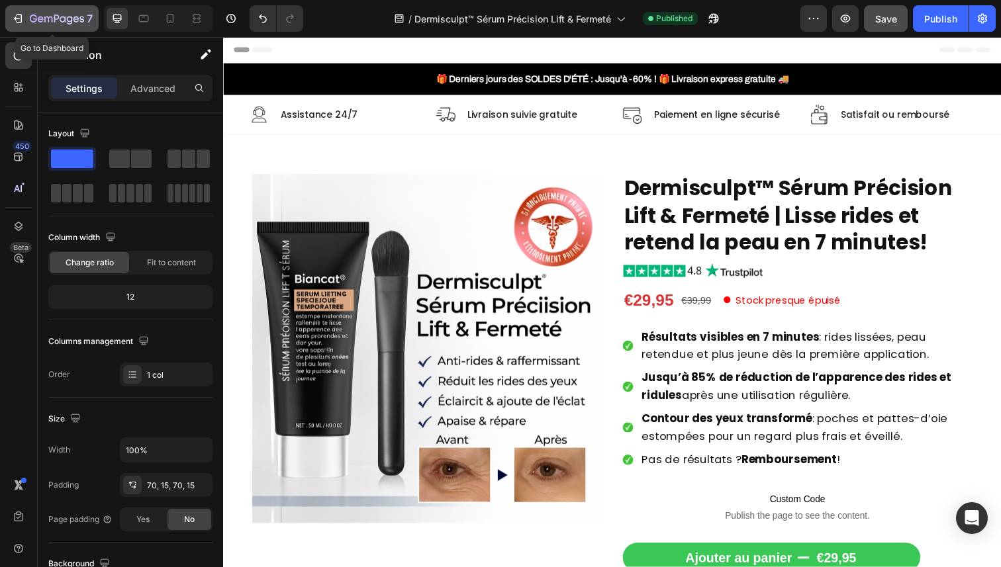
click at [69, 21] on icon "button" at bounding box center [70, 20] width 6 height 9
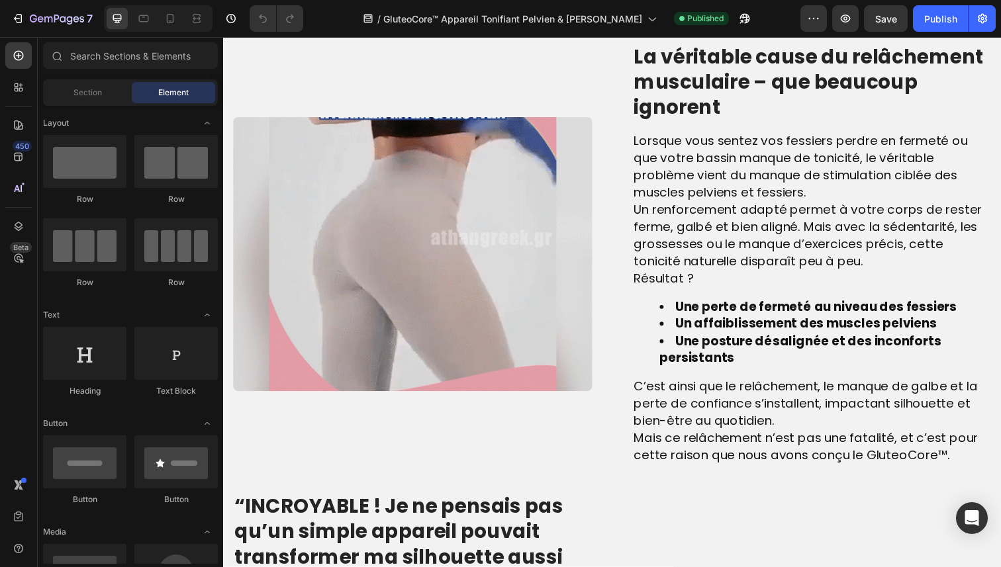
scroll to position [793, 0]
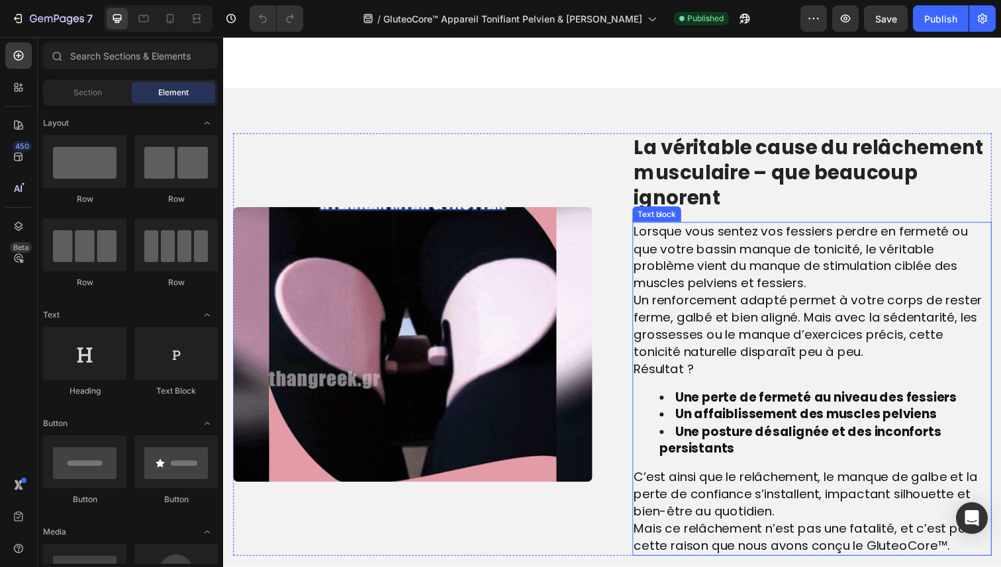
click at [649, 345] on span "Un renforcement adapté permet à votre corps de rester ferme, galbé et bien alig…" at bounding box center [819, 332] width 355 height 71
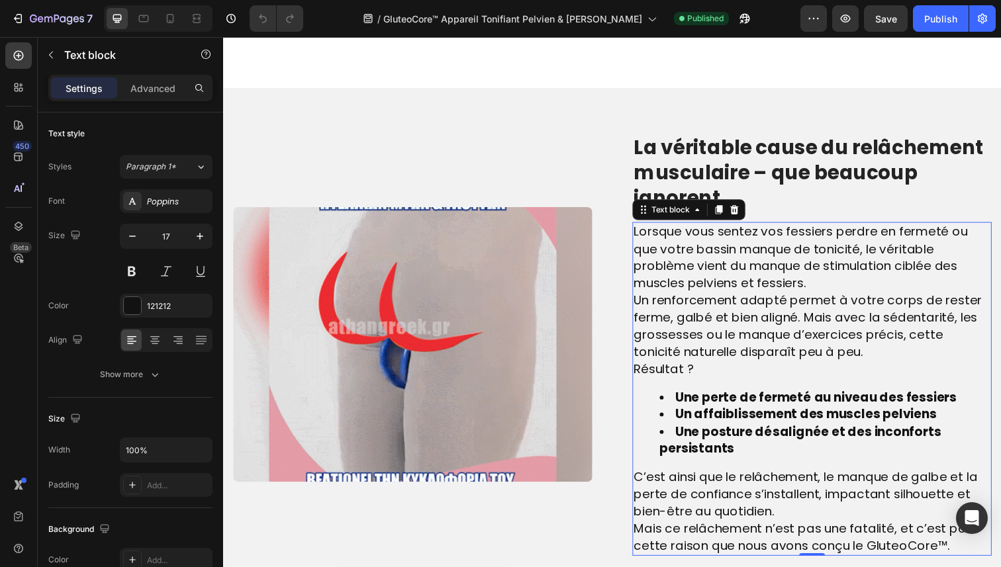
click at [648, 346] on span "Un renforcement adapté permet à votre corps de rester ferme, galbé et bien alig…" at bounding box center [819, 332] width 355 height 71
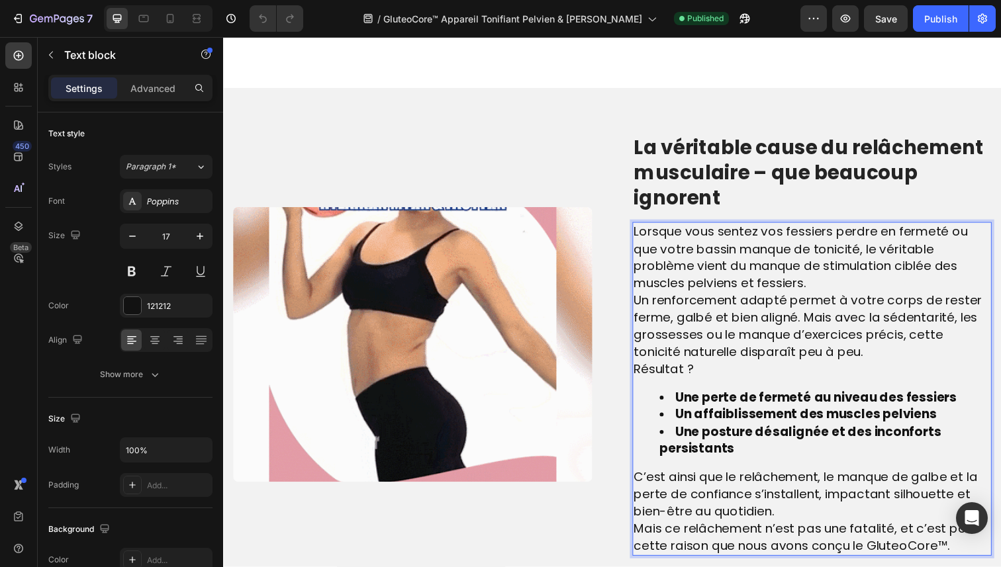
click at [646, 346] on span "Un renforcement adapté permet à votre corps de rester ferme, galbé et bien alig…" at bounding box center [819, 332] width 355 height 71
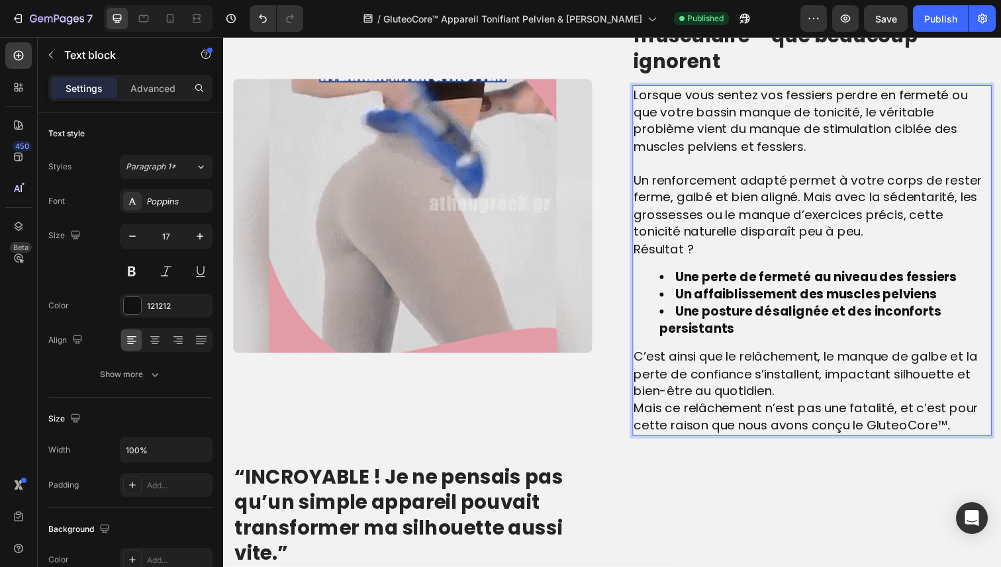
scroll to position [978, 0]
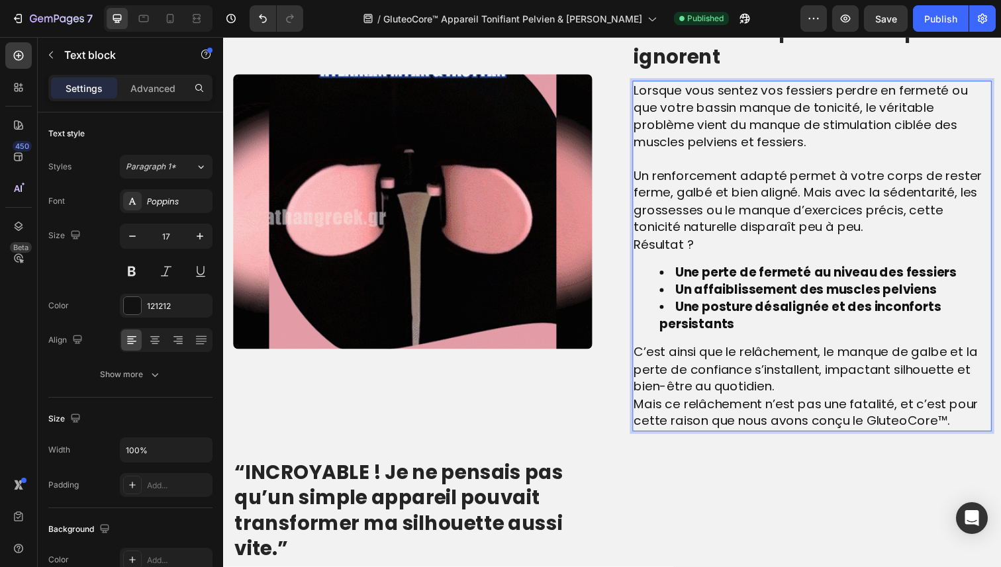
click at [643, 412] on span "Mais ce relâchement n’est pas une fatalité, et c’est pour cette raison que nous…" at bounding box center [817, 421] width 351 height 36
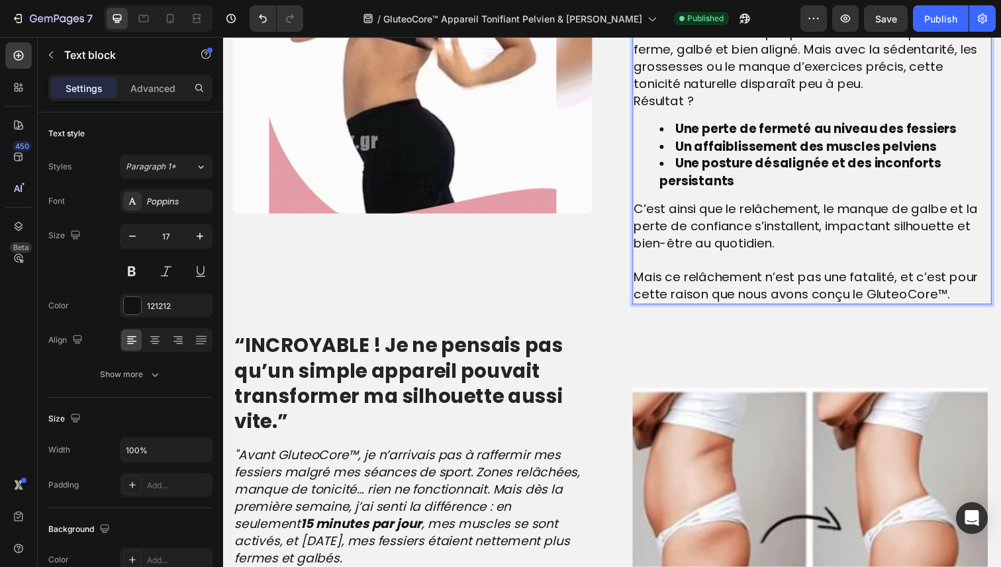
scroll to position [1194, 0]
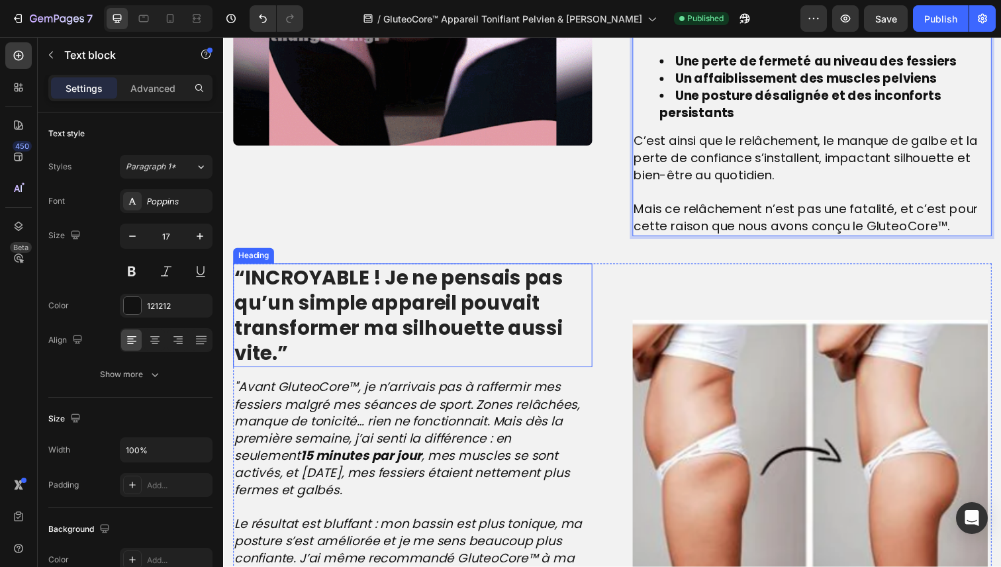
click at [406, 323] on h2 "“INCROYABLE ! Je ne pensais pas qu’un simple appareil pouvait transformer ma si…" at bounding box center [416, 322] width 367 height 106
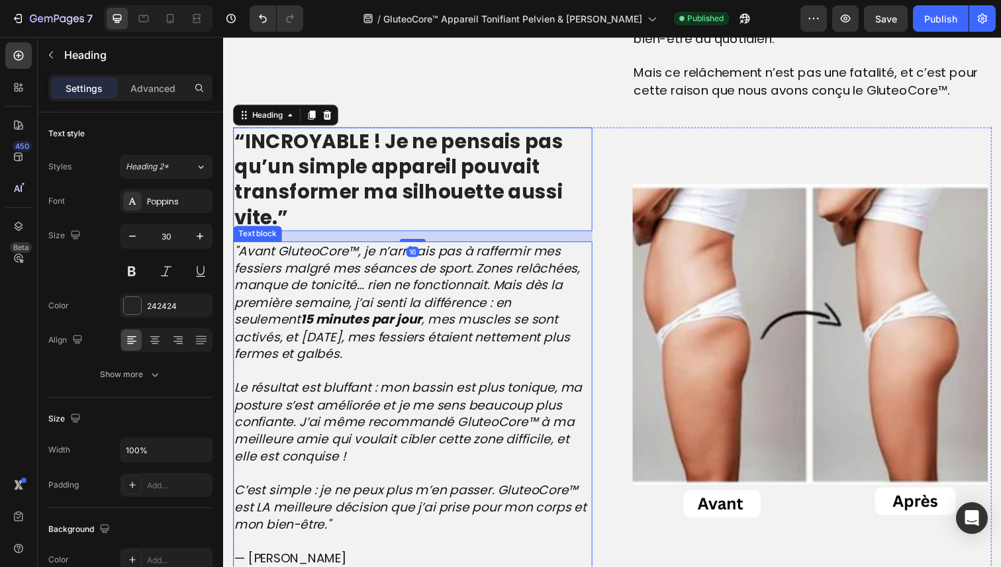
scroll to position [1392, 0]
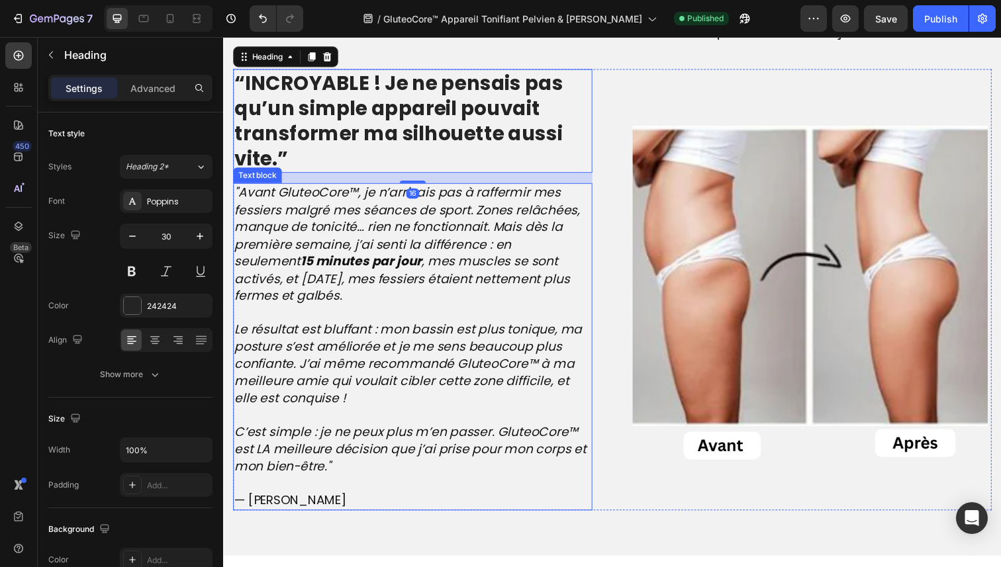
click at [369, 243] on icon ""Avant GluteoCore™, je n’arrivais pas à raffermir mes fessiers malgré mes séanc…" at bounding box center [410, 248] width 353 height 123
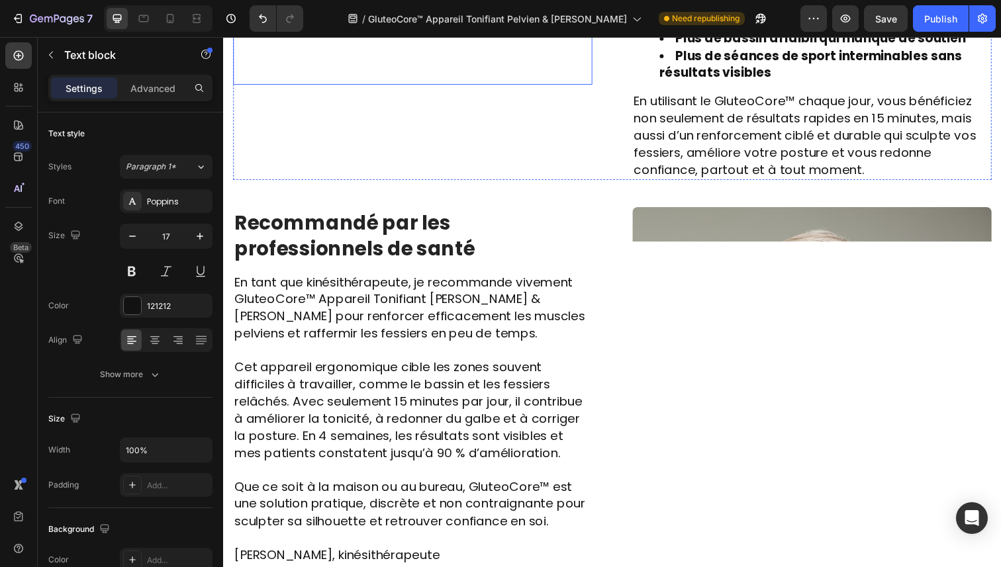
scroll to position [2528, 0]
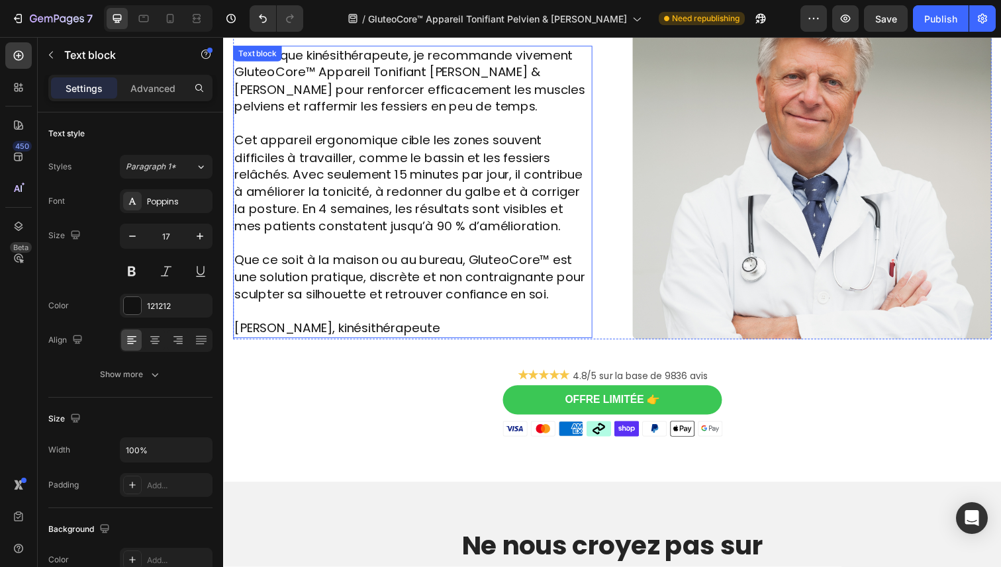
click at [370, 326] on span "Dr. Laurent Bachelet, kinésithérapeute" at bounding box center [339, 335] width 210 height 18
click at [355, 326] on span "Dr. Laurent Bachelet, kinésithérapeute" at bounding box center [339, 335] width 210 height 18
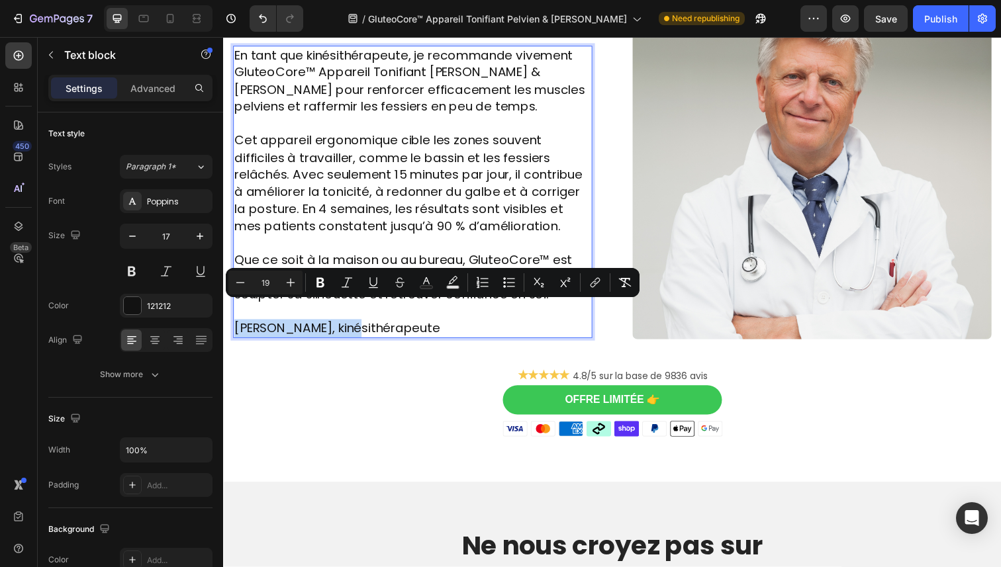
drag, startPoint x: 356, startPoint y: 317, endPoint x: 238, endPoint y: 317, distance: 118.4
click at [238, 326] on span "Dr. Laurent Bachelet, kinésithérapeute" at bounding box center [339, 335] width 210 height 18
click at [322, 287] on icon "Editor contextual toolbar" at bounding box center [320, 283] width 8 height 10
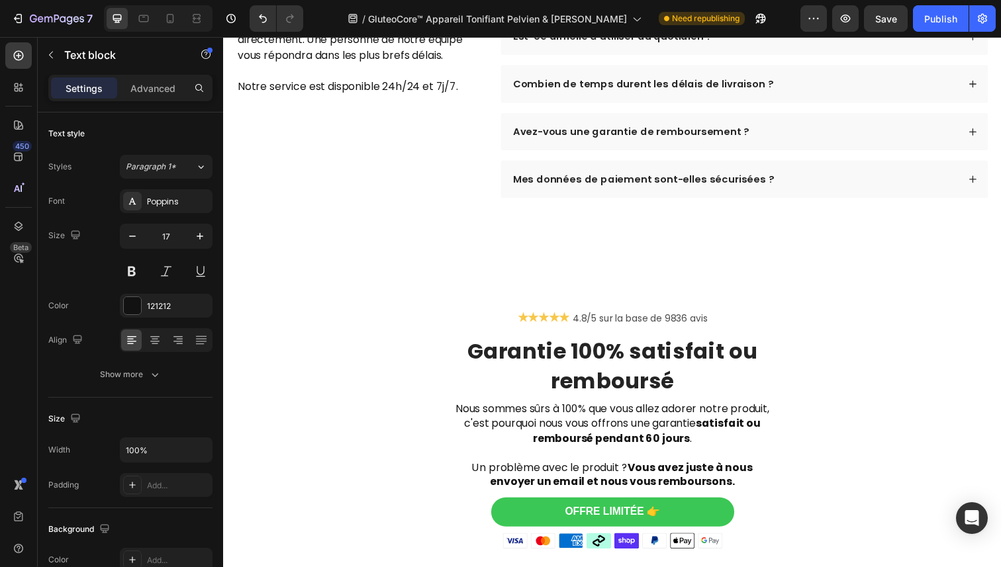
scroll to position [4213, 0]
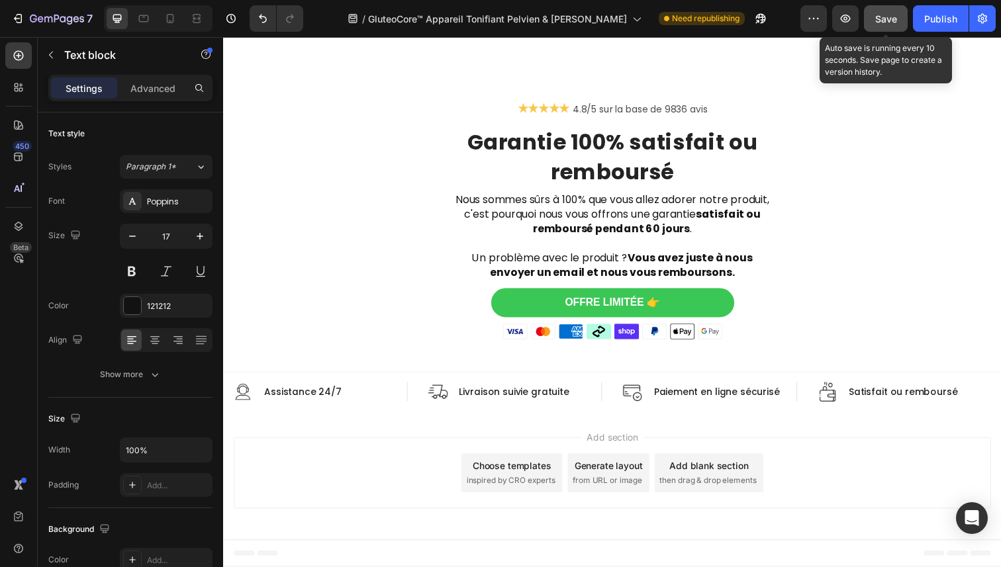
click at [882, 19] on span "Save" at bounding box center [886, 18] width 22 height 11
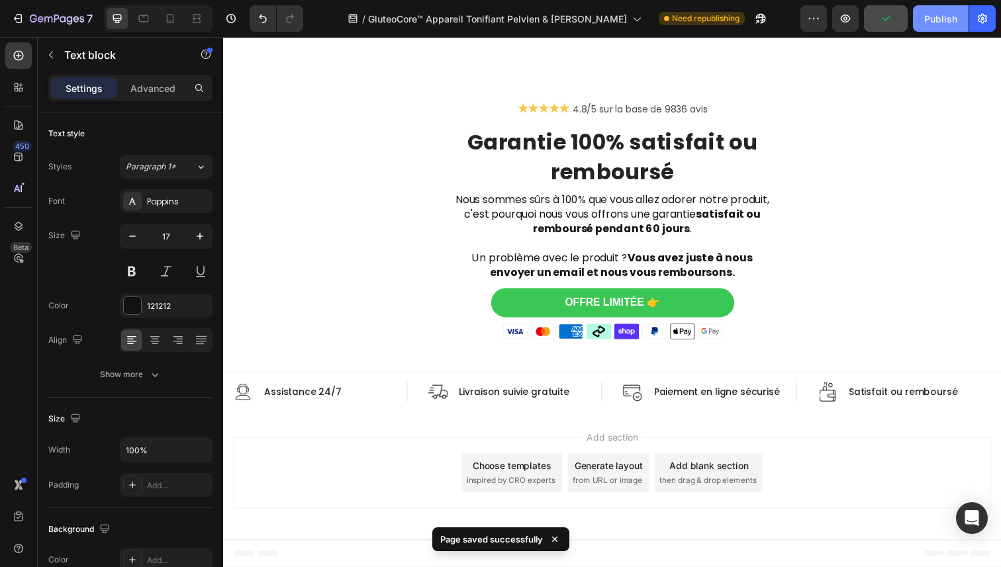
click at [939, 21] on div "Publish" at bounding box center [940, 19] width 33 height 14
click at [175, 17] on icon at bounding box center [169, 18] width 13 height 13
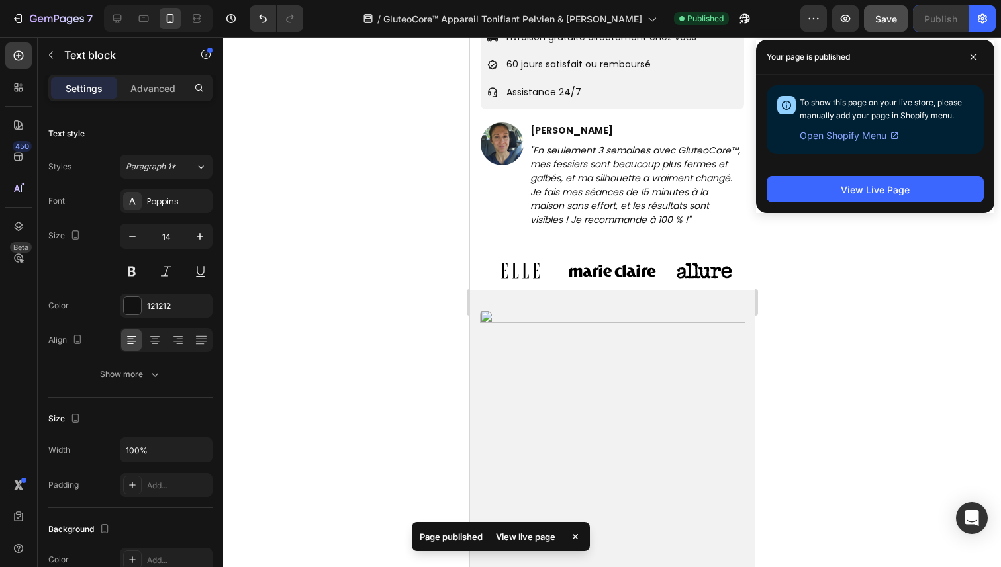
scroll to position [1049, 0]
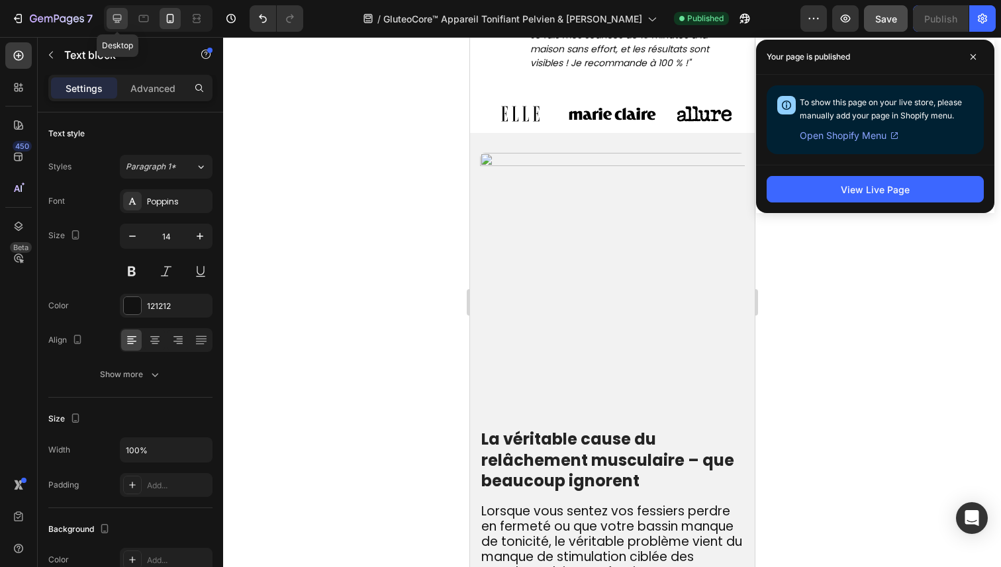
click at [119, 19] on icon at bounding box center [117, 18] width 13 height 13
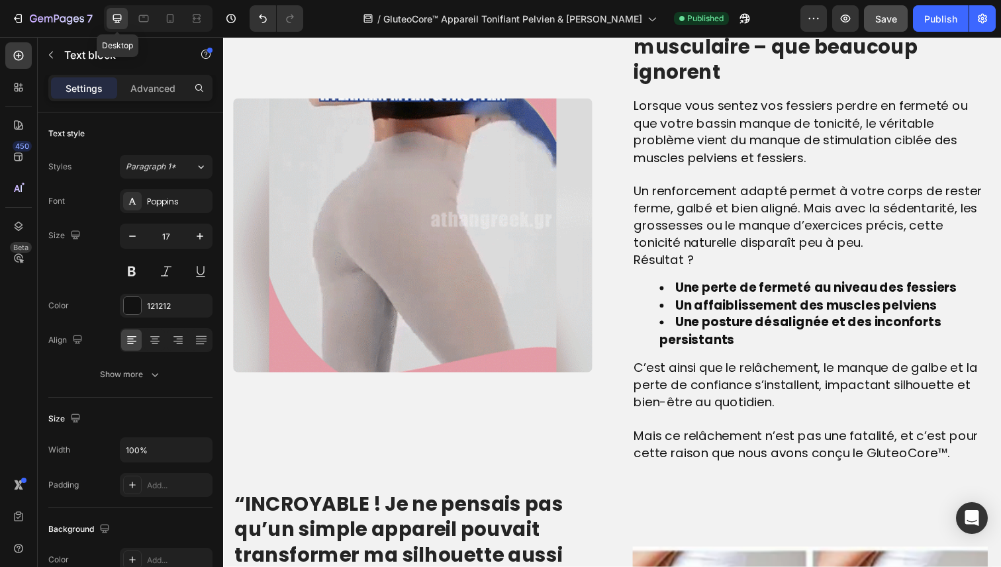
scroll to position [1059, 0]
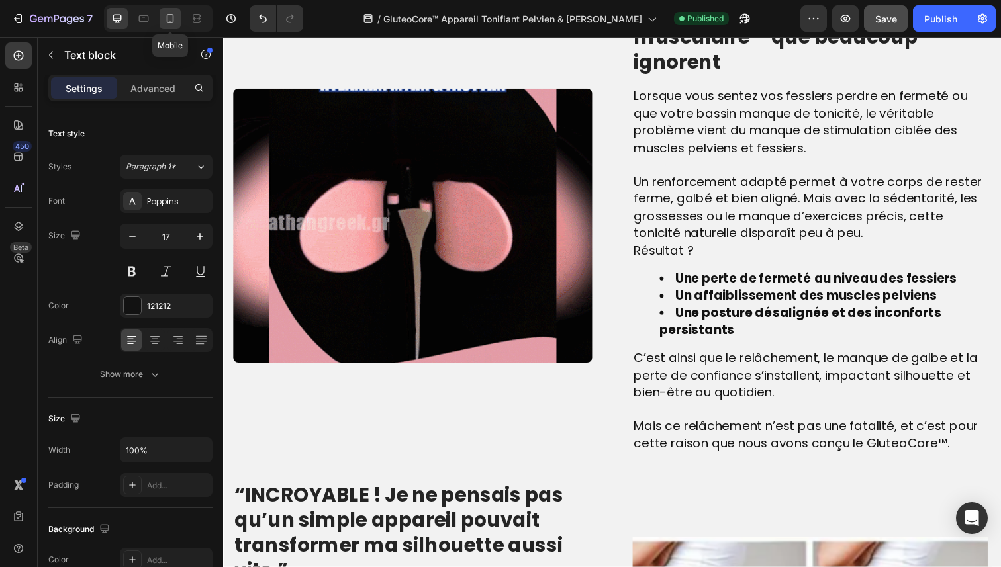
click at [177, 18] on div at bounding box center [169, 18] width 21 height 21
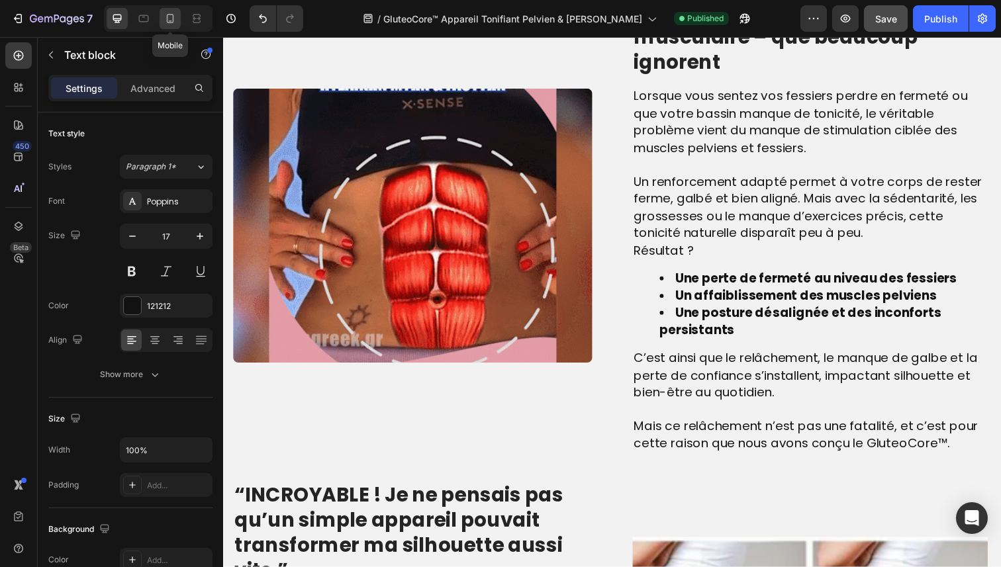
type input "14"
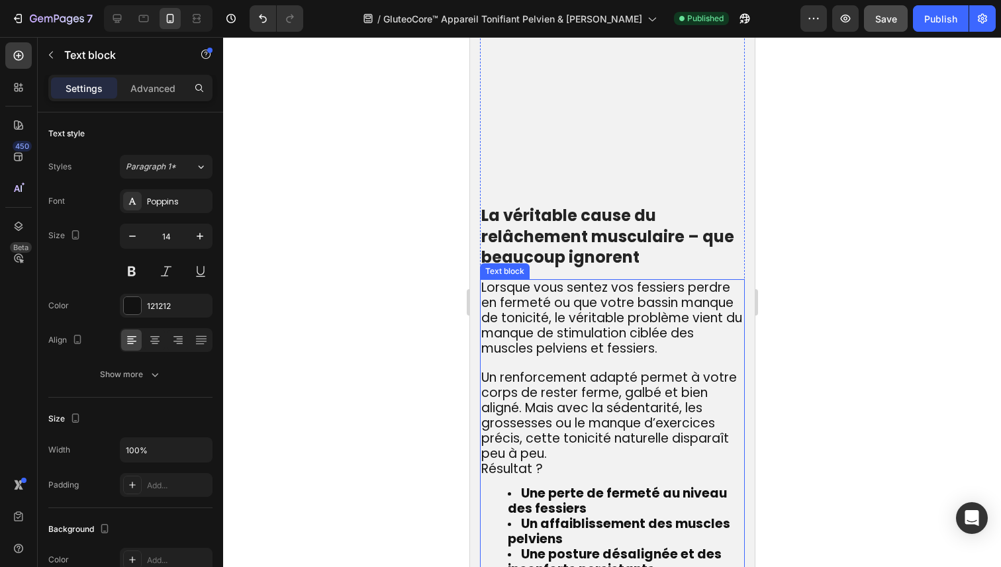
scroll to position [889, 0]
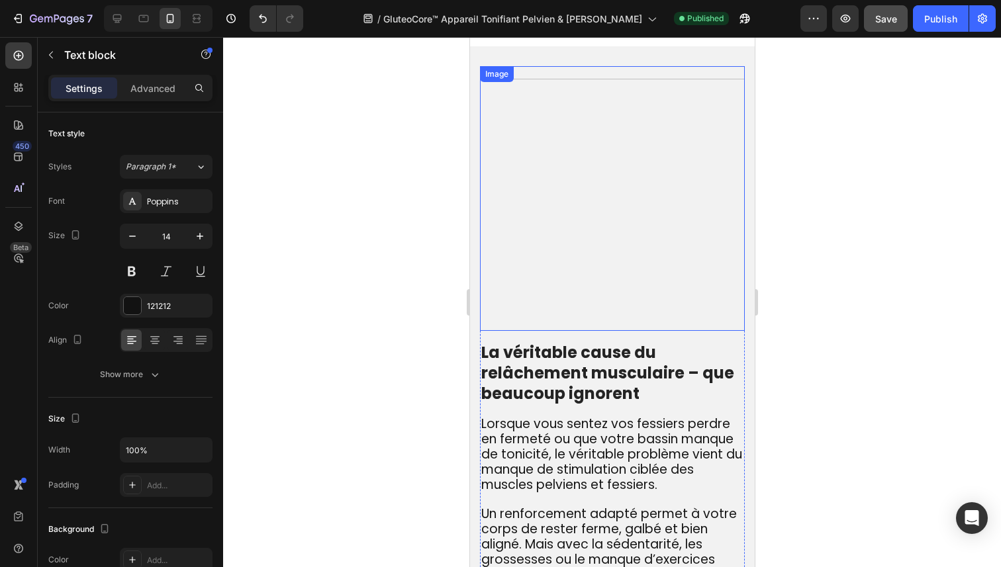
click at [547, 222] on img at bounding box center [611, 198] width 265 height 265
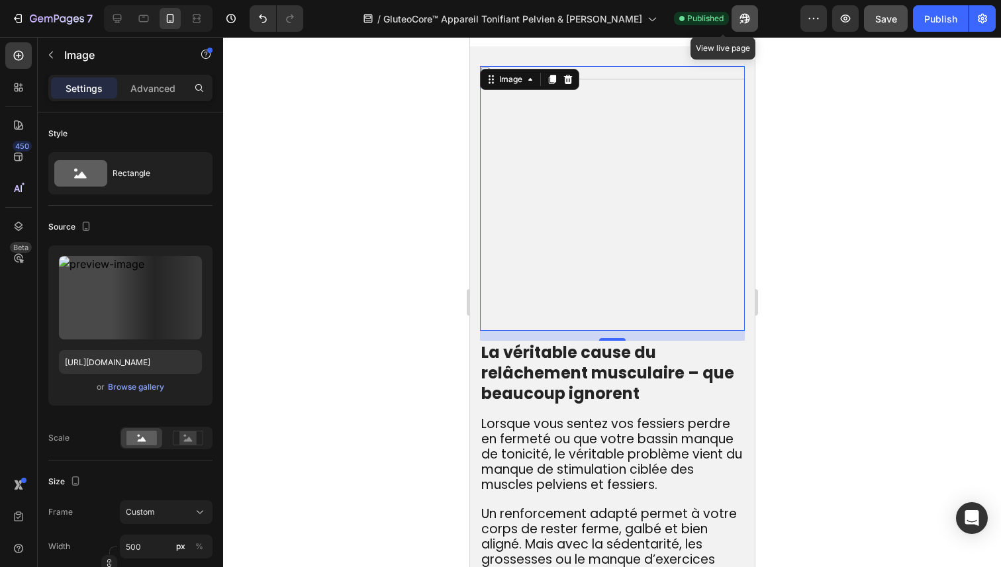
click at [740, 20] on icon "button" at bounding box center [741, 21] width 3 height 3
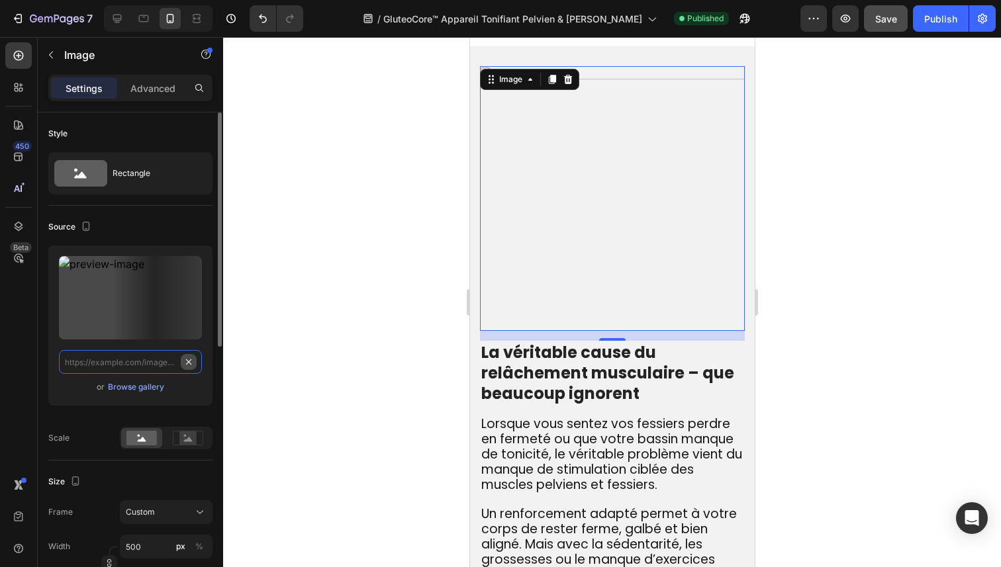
scroll to position [0, 0]
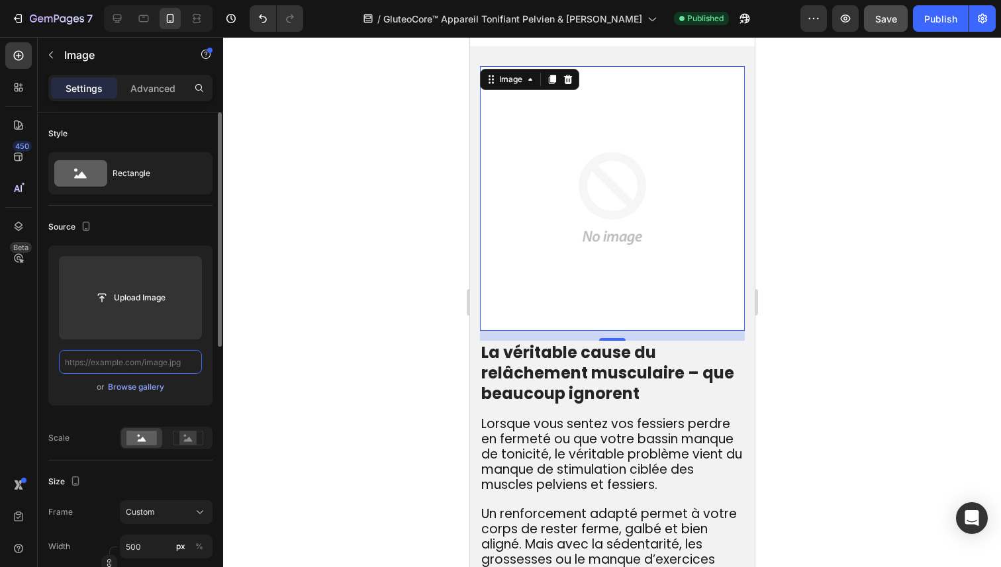
paste input "https://cdn.shopify.com/s/files/1/0171/8802/8470/files/gif2_9157168b-59f4-4b10-…"
type input "https://cdn.shopify.com/s/files/1/0171/8802/8470/files/gif2_9157168b-59f4-4b10-…"
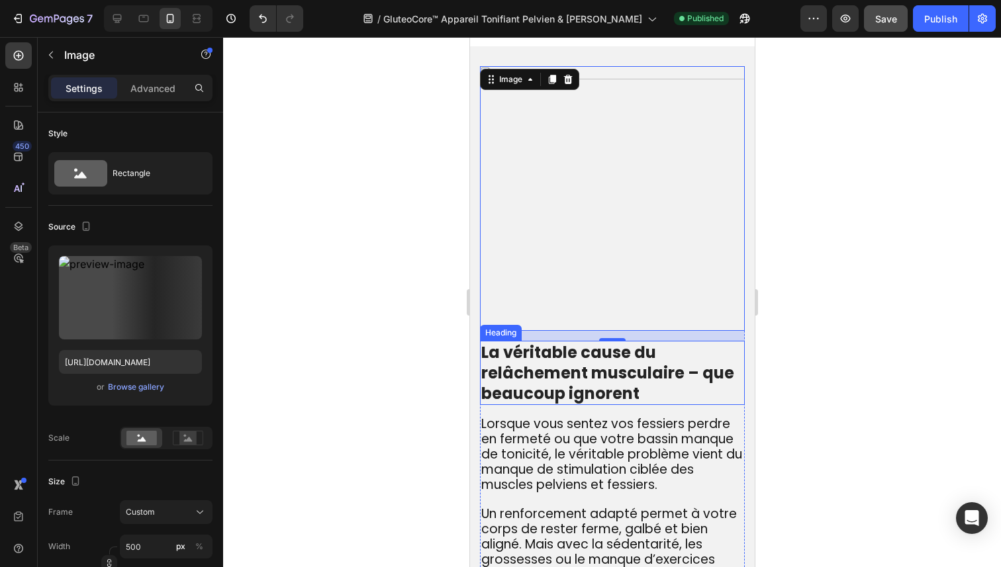
click at [563, 383] on h2 "La véritable cause du relâchement musculaire – que beaucoup ignorent" at bounding box center [611, 373] width 265 height 65
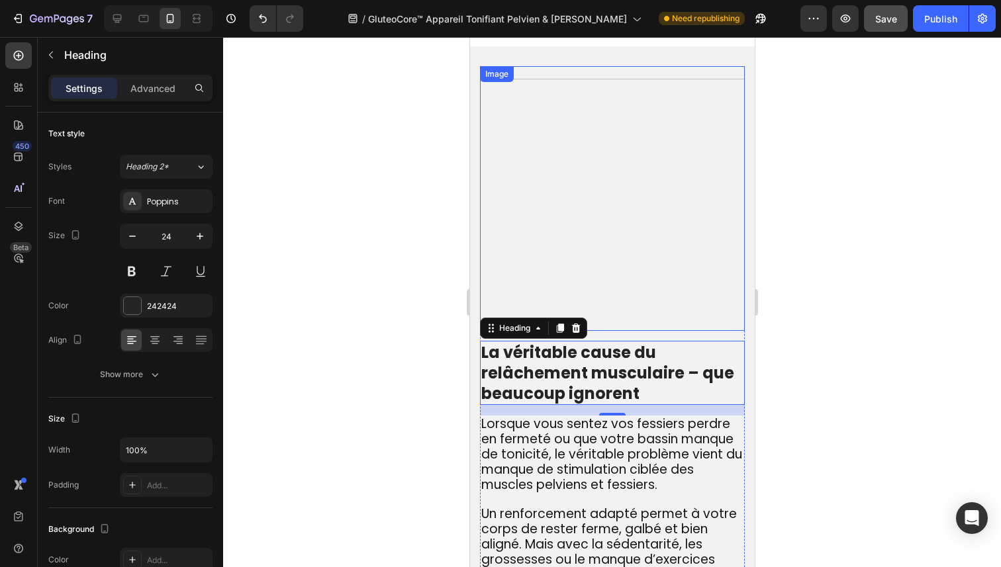
click at [573, 230] on img at bounding box center [611, 198] width 265 height 265
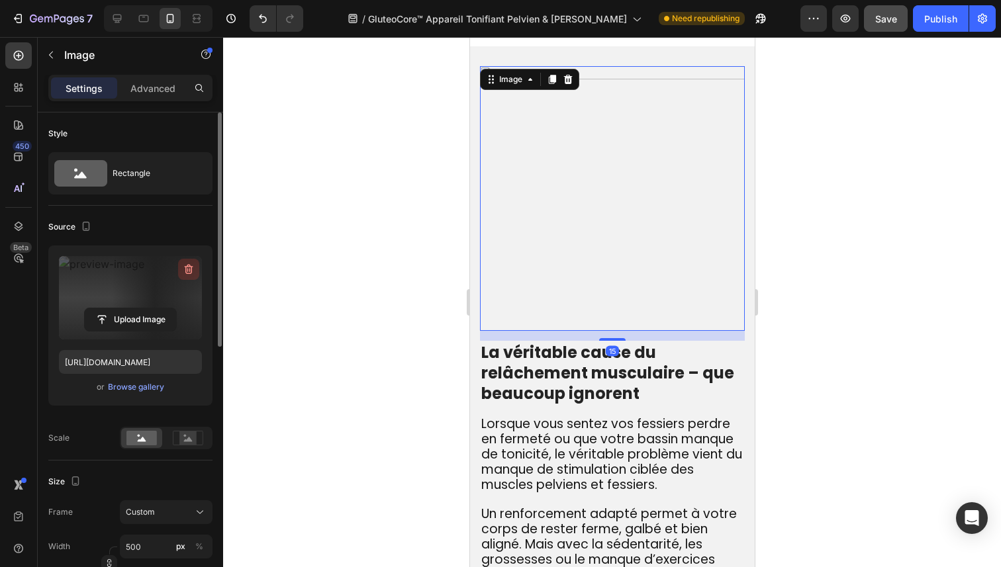
click at [194, 275] on icon "button" at bounding box center [188, 269] width 13 height 13
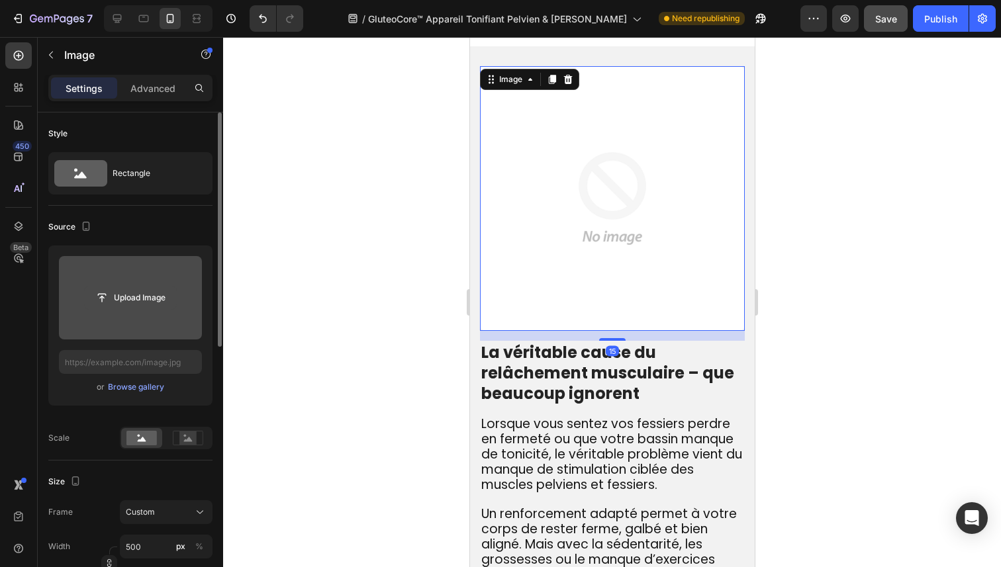
click at [157, 289] on input "file" at bounding box center [130, 298] width 91 height 22
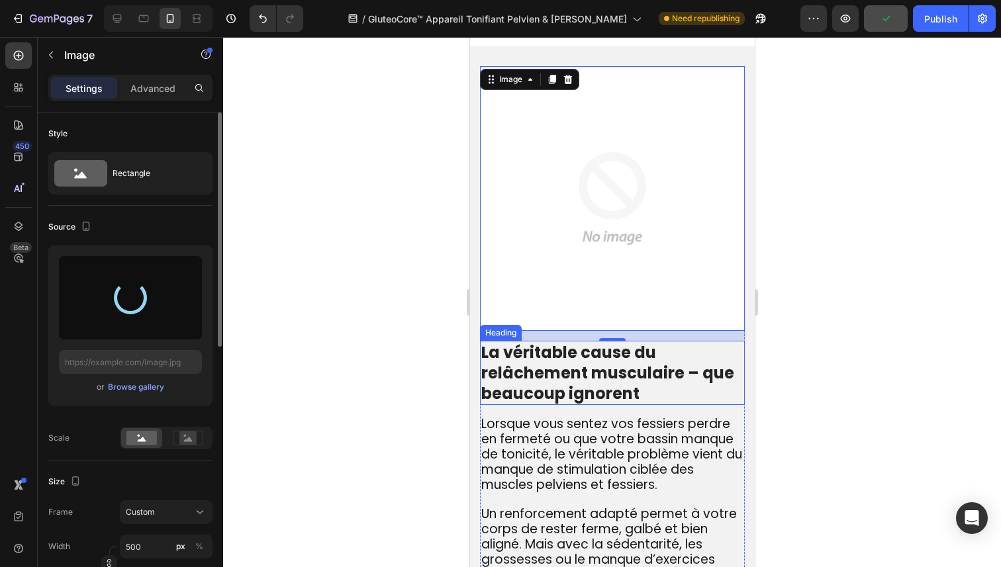
type input "https://cdn.shopify.com/s/files/1/0810/9329/6452/files/gempages_540190890933617…"
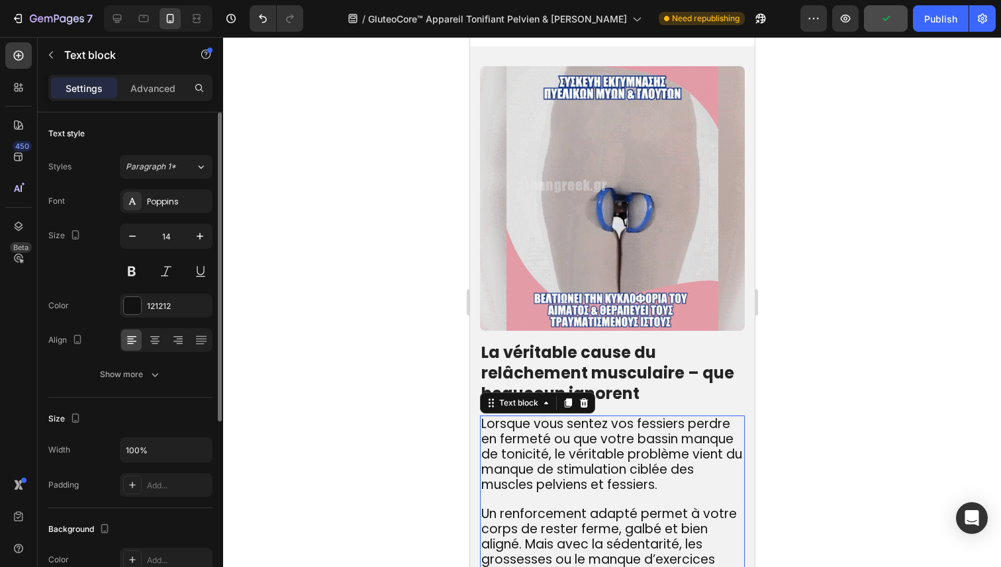
click at [639, 467] on span "Lorsque vous sentez vos fessiers perdre en fermeté ou que votre bassin manque d…" at bounding box center [610, 454] width 261 height 79
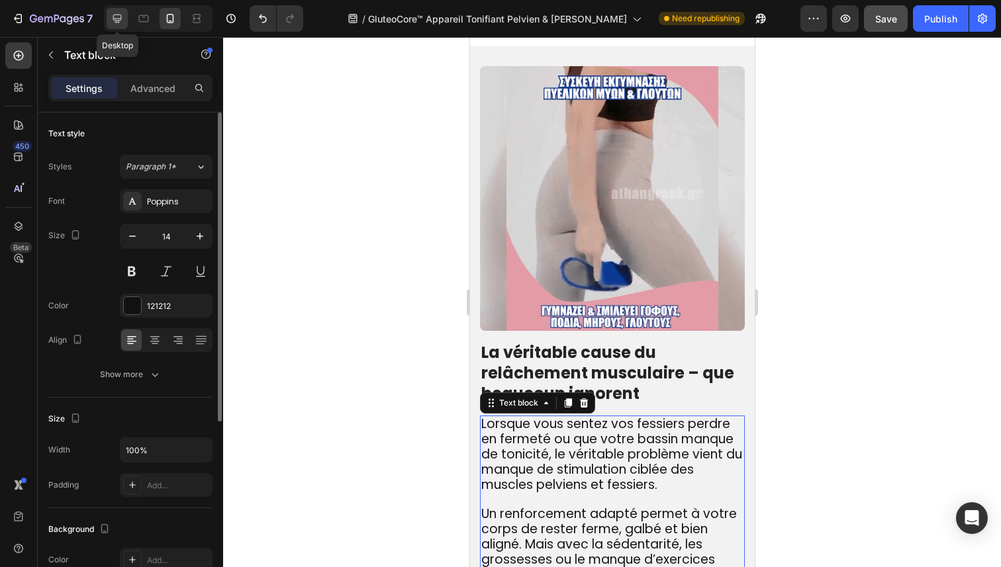
click at [120, 20] on icon at bounding box center [117, 19] width 9 height 9
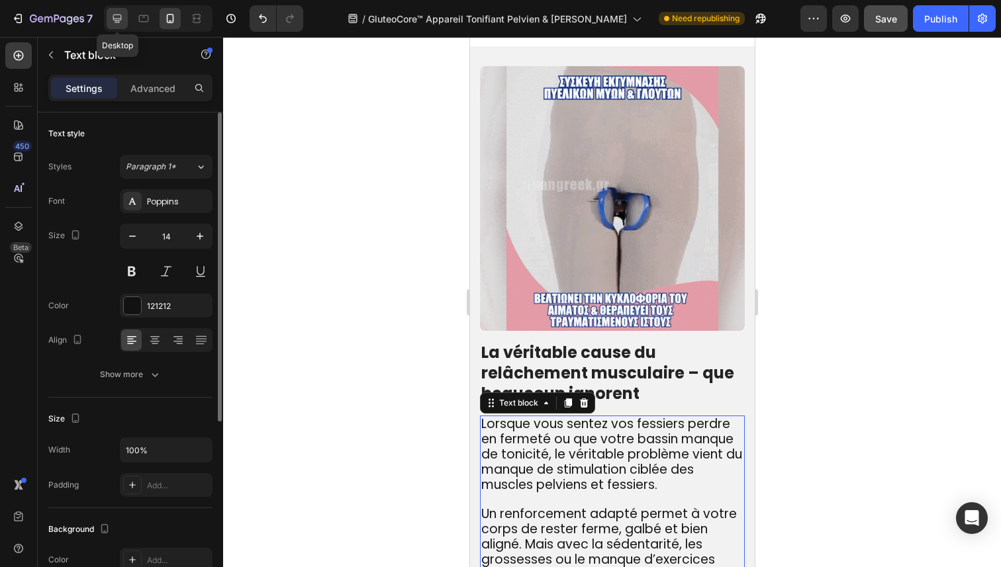
type input "17"
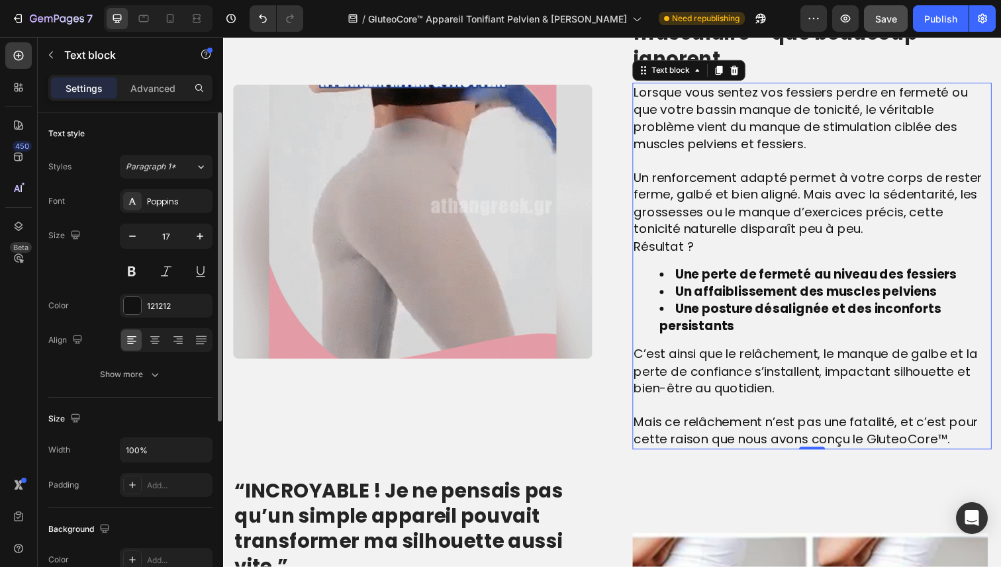
scroll to position [1064, 0]
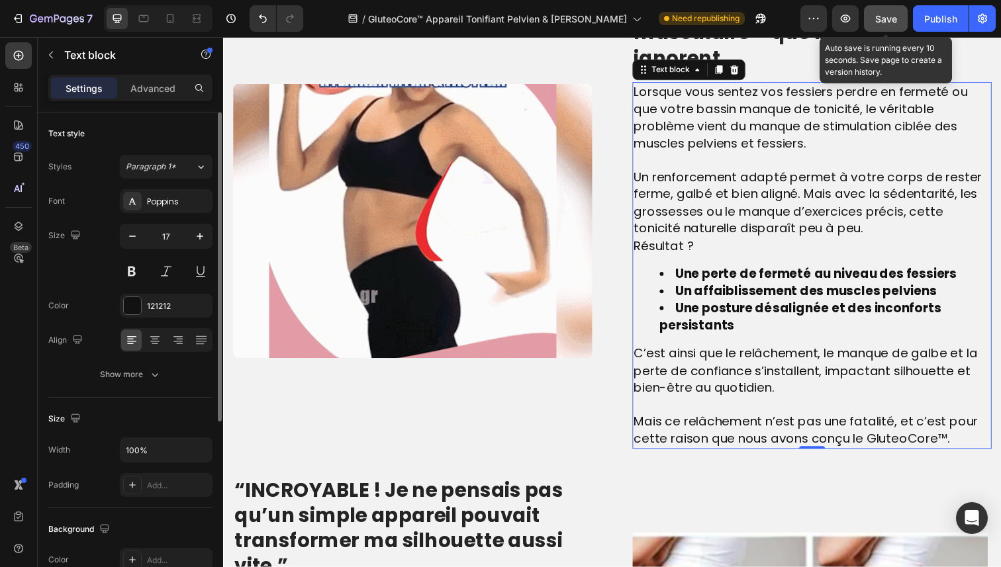
click at [891, 25] on div "Save" at bounding box center [886, 19] width 22 height 14
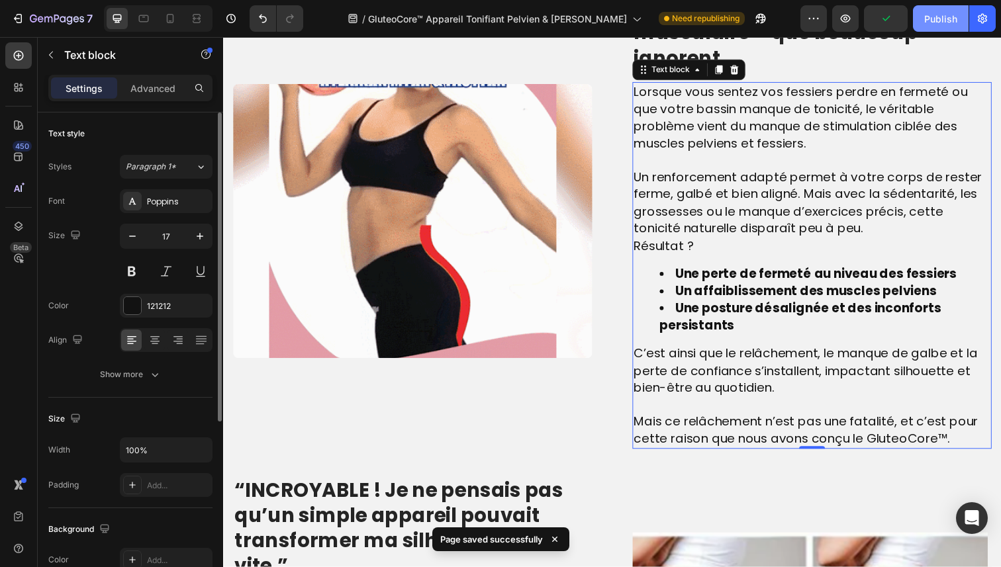
click at [922, 22] on button "Publish" at bounding box center [941, 18] width 56 height 26
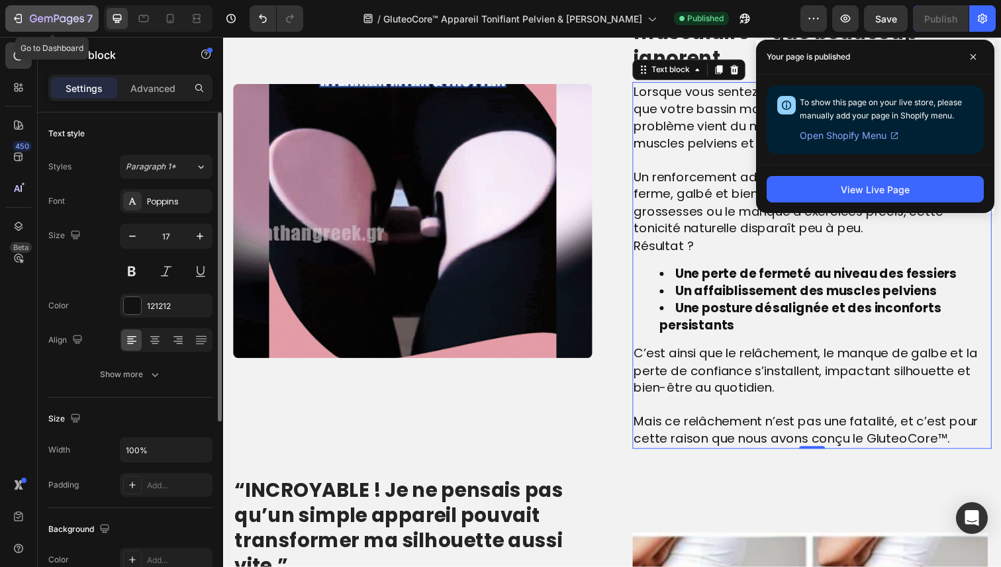
click at [44, 15] on icon "button" at bounding box center [57, 19] width 54 height 11
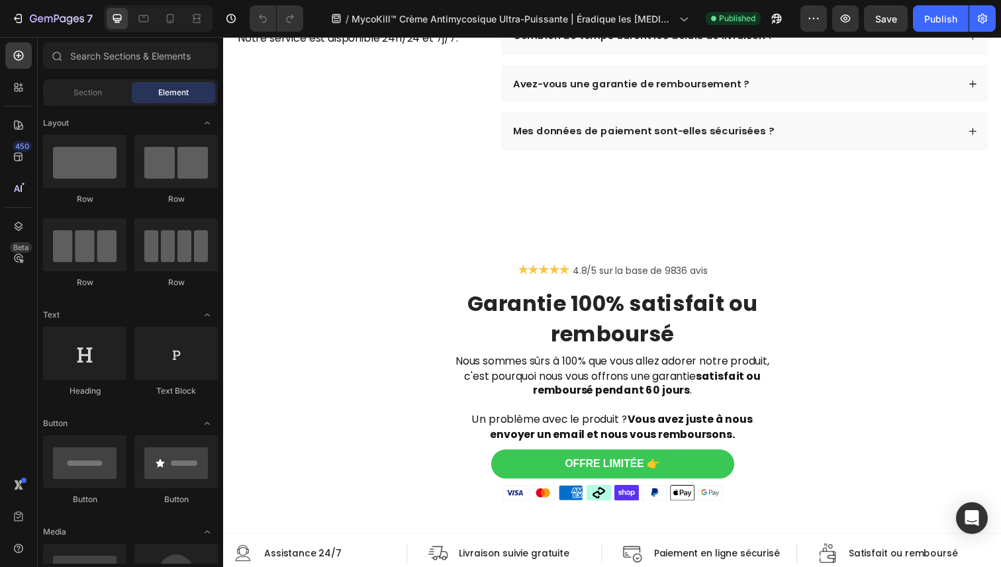
scroll to position [4520, 0]
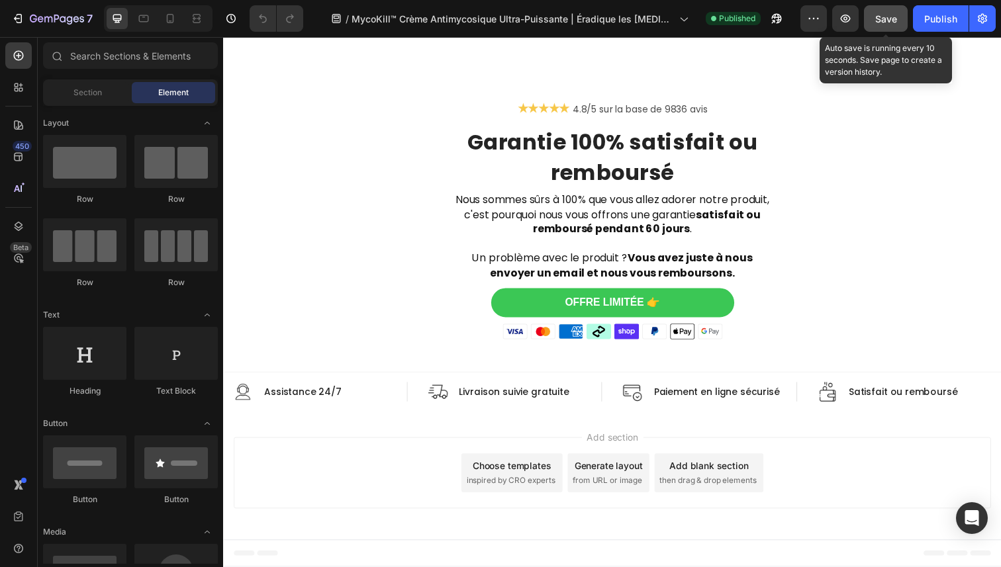
click at [891, 23] on span "Save" at bounding box center [886, 18] width 22 height 11
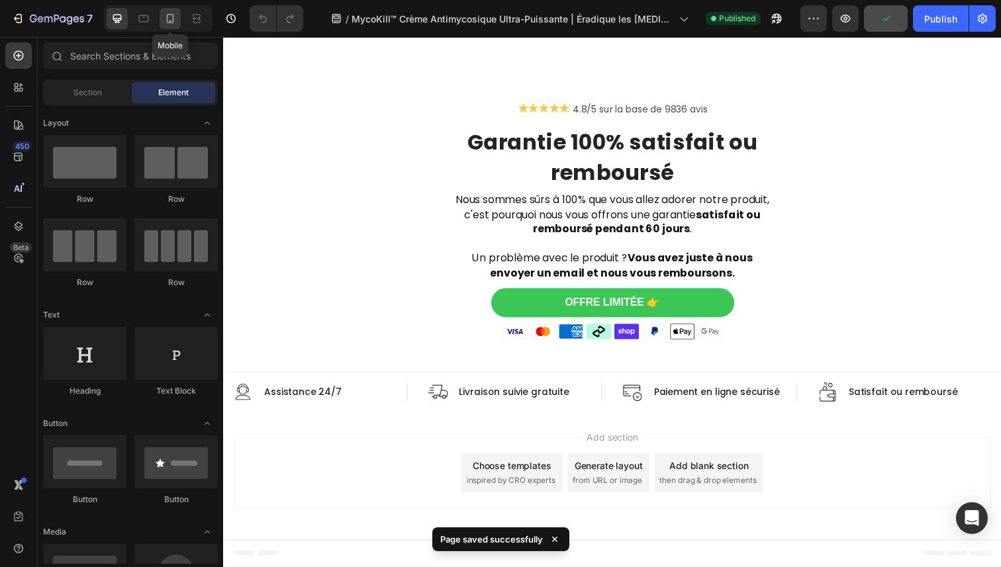
click at [175, 17] on icon at bounding box center [169, 18] width 13 height 13
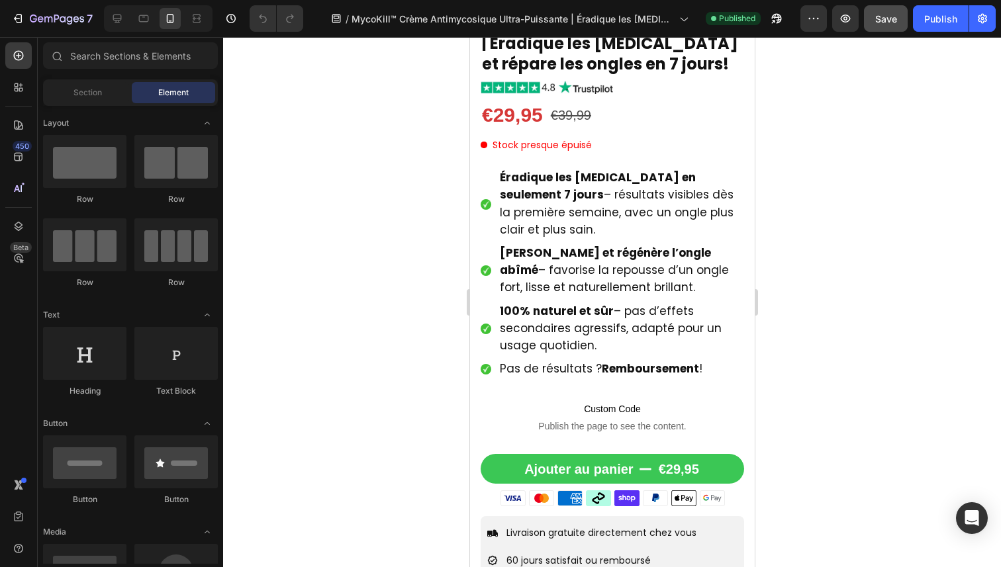
scroll to position [351, 0]
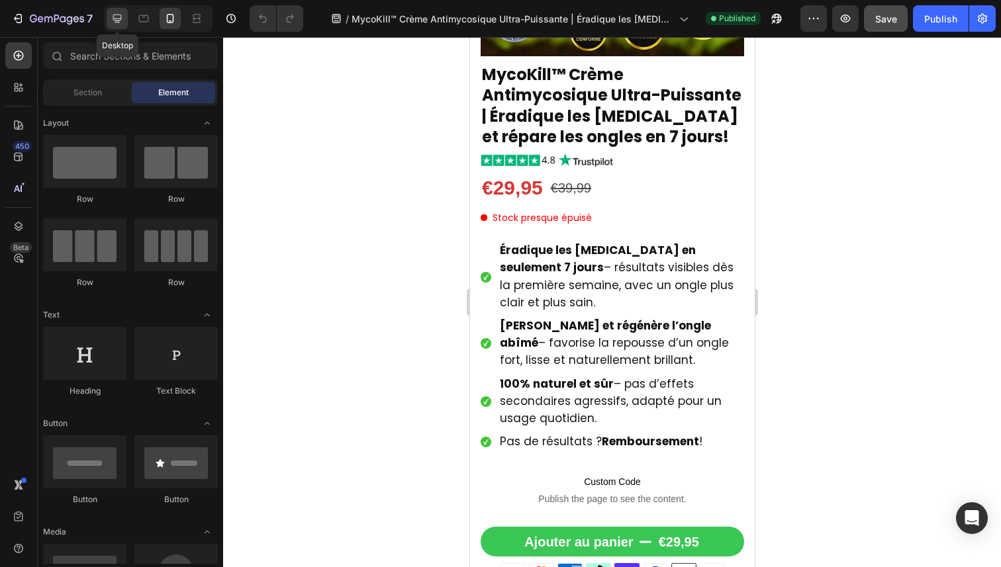
click at [116, 20] on icon at bounding box center [117, 19] width 9 height 9
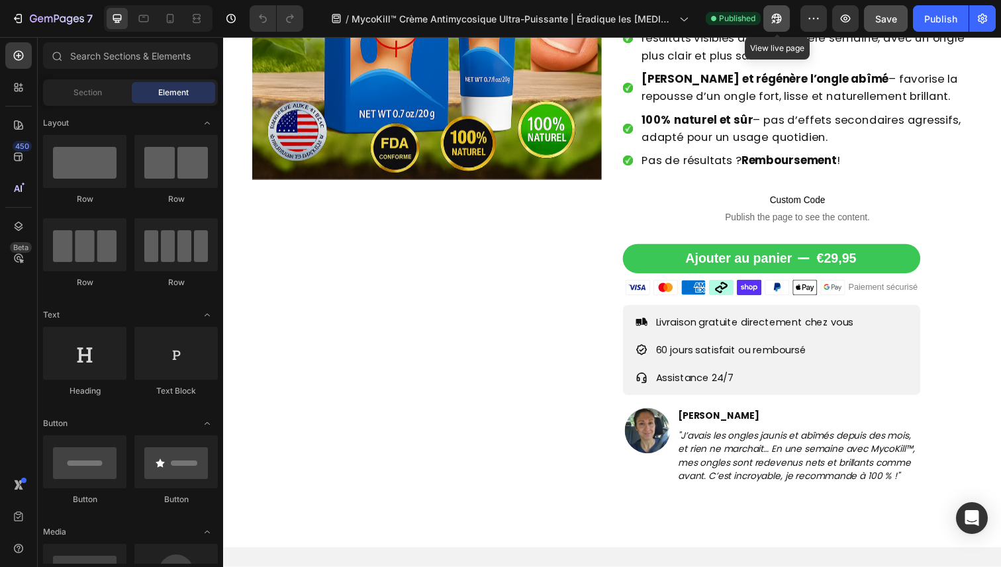
click at [770, 15] on icon "button" at bounding box center [776, 18] width 13 height 13
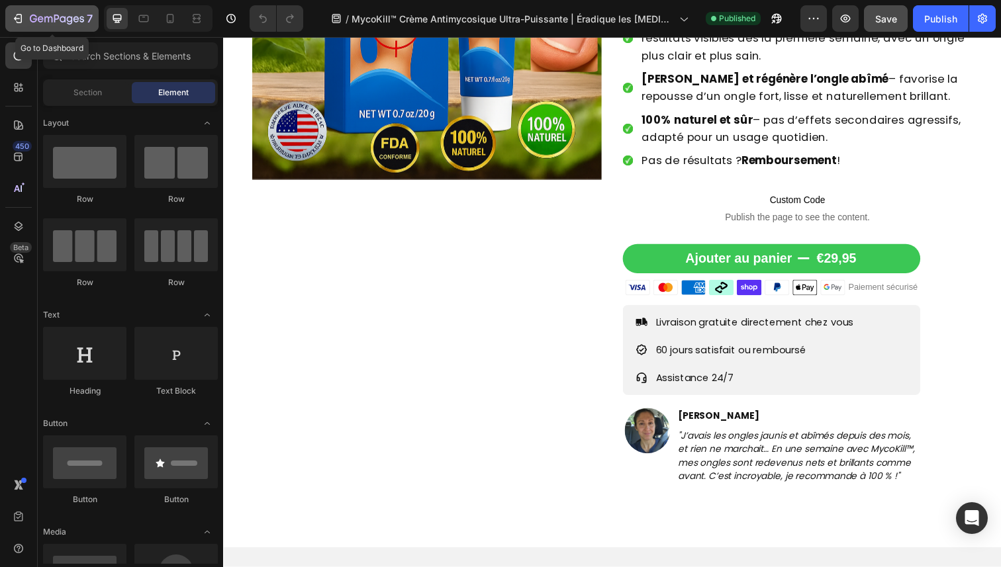
click at [67, 19] on icon "button" at bounding box center [70, 20] width 6 height 9
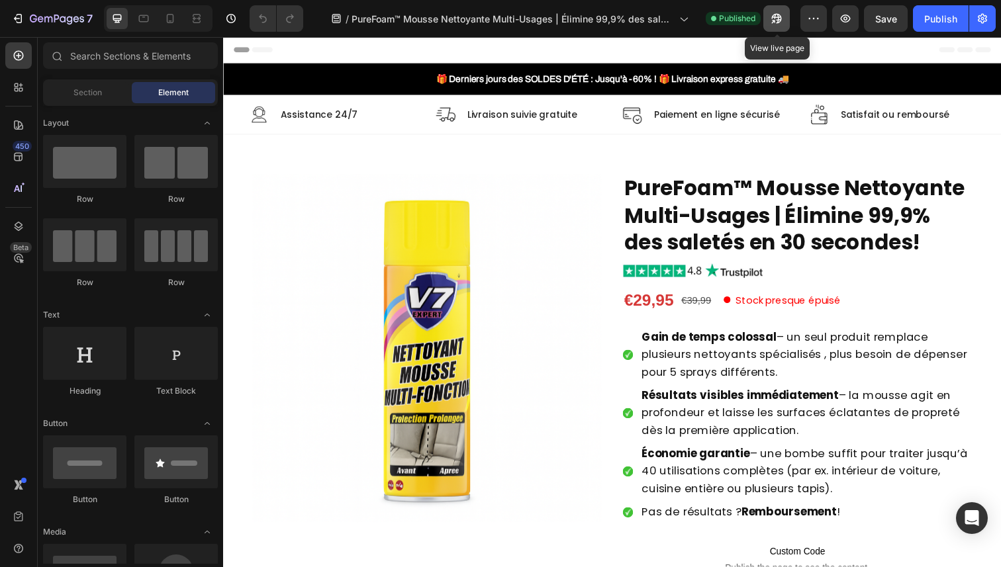
click at [777, 18] on icon "button" at bounding box center [776, 18] width 13 height 13
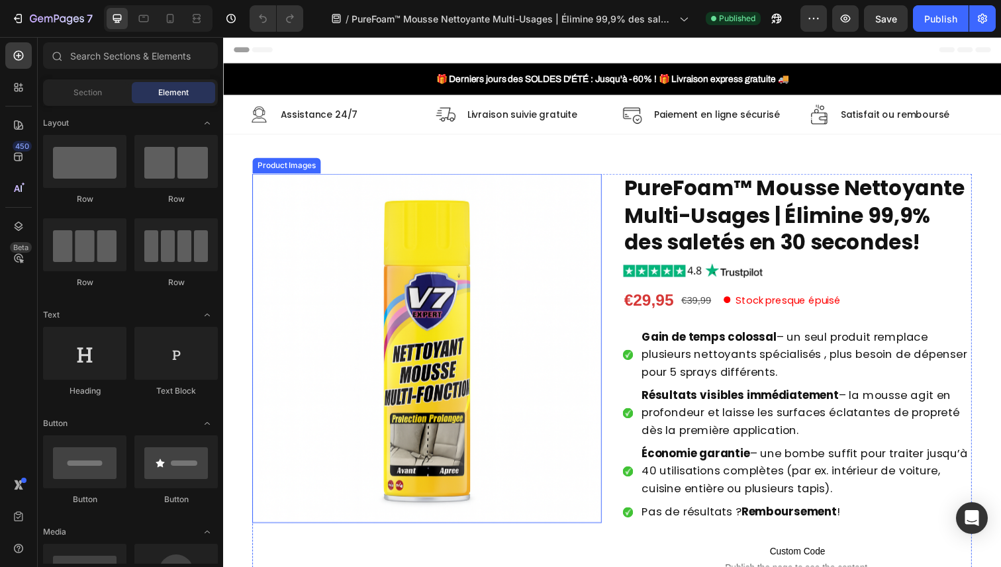
click at [480, 317] on img at bounding box center [431, 355] width 357 height 357
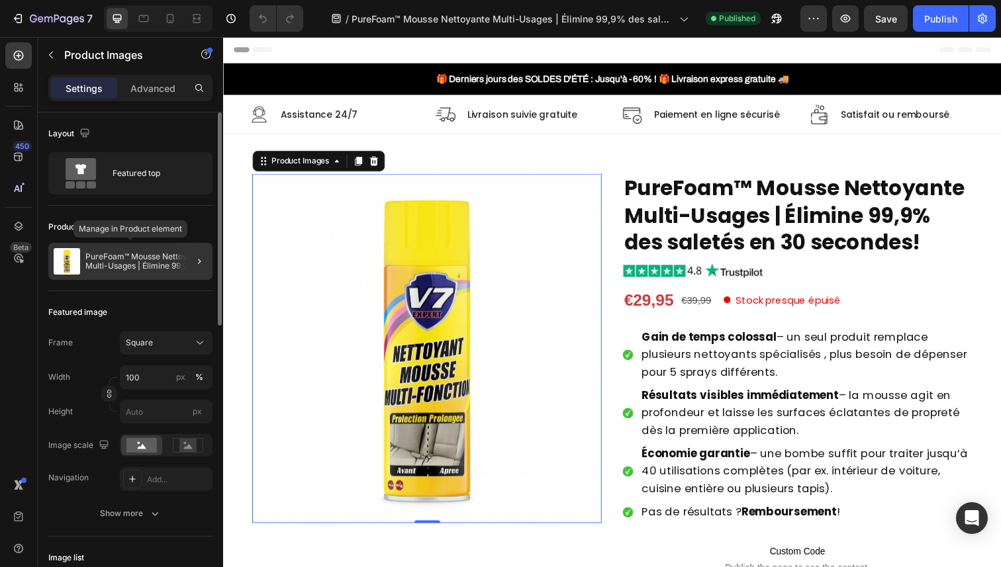
click at [127, 258] on p "PureFoam™ Mousse Nettoyante Multi-Usages | Élimine 99,9% des saletés en 30 seco…" at bounding box center [146, 261] width 122 height 19
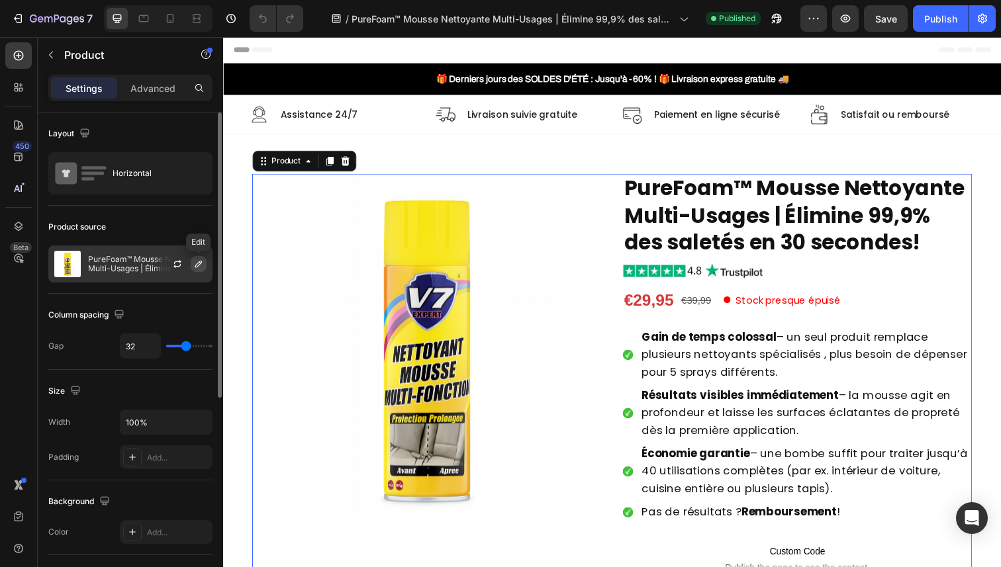
click at [195, 271] on button "button" at bounding box center [199, 264] width 16 height 16
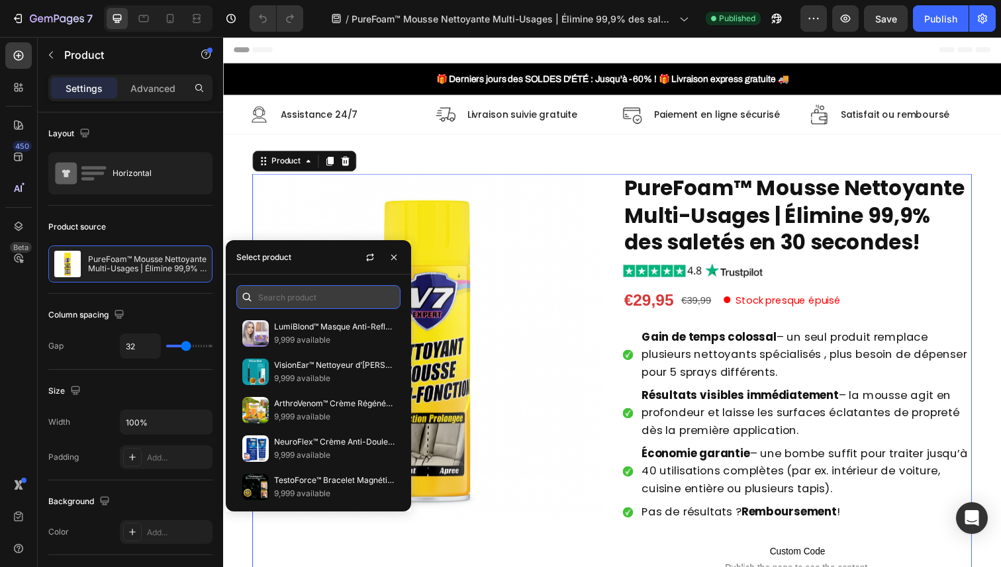
click at [302, 298] on input "text" at bounding box center [318, 297] width 164 height 24
paste input "PureFoam"
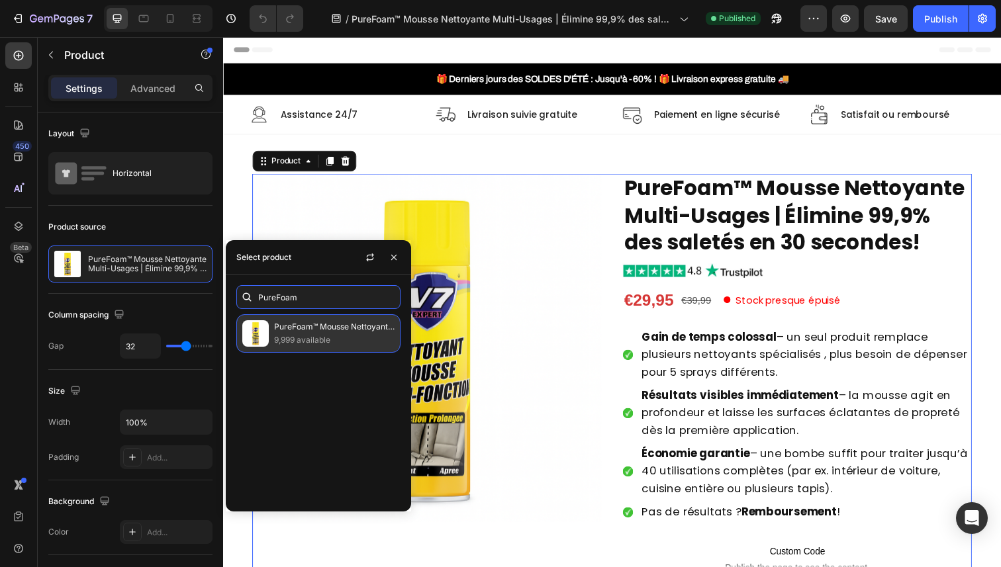
type input "PureFoam"
click at [322, 325] on p "PureFoam™ Mousse Nettoyante Multi-Usages | Élimine 99,9% des saletés en 30 seco…" at bounding box center [334, 326] width 120 height 13
click at [328, 326] on p "PureFoam™ Mousse Nettoyante Multi-Usages | Élimine 99,9% des saletés en 30 seco…" at bounding box center [334, 326] width 120 height 13
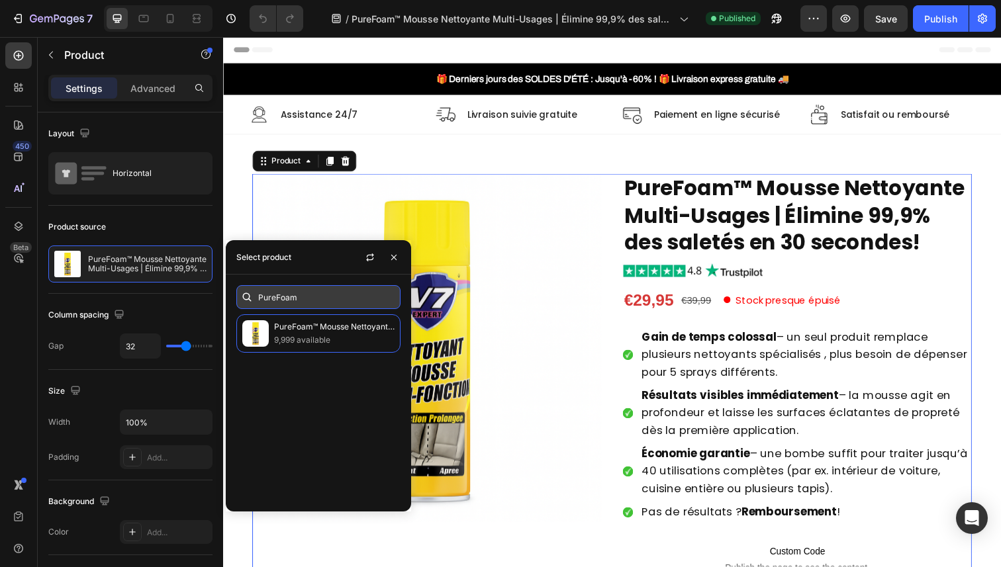
click at [377, 298] on input "PureFoam" at bounding box center [318, 297] width 164 height 24
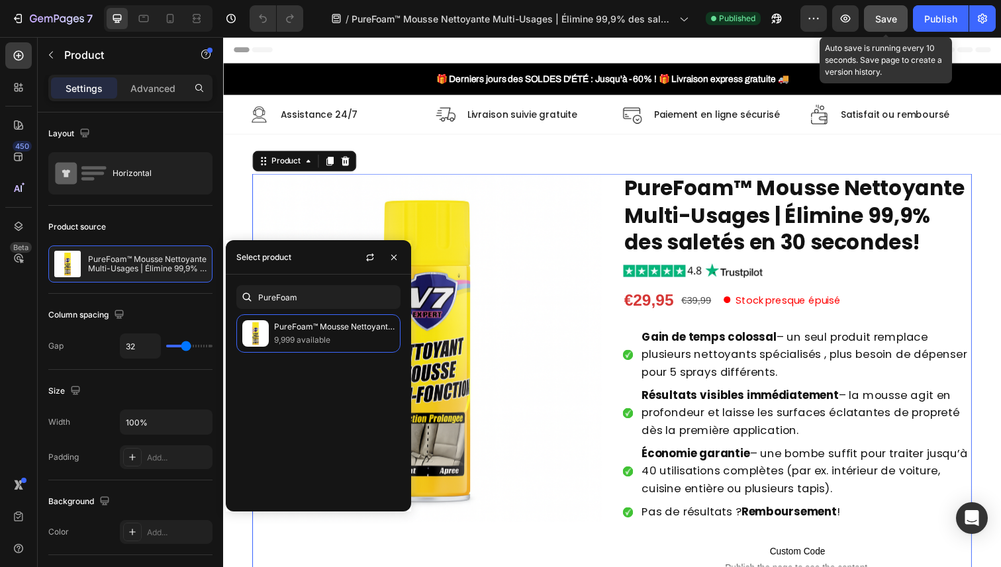
click at [888, 10] on button "Save" at bounding box center [886, 18] width 44 height 26
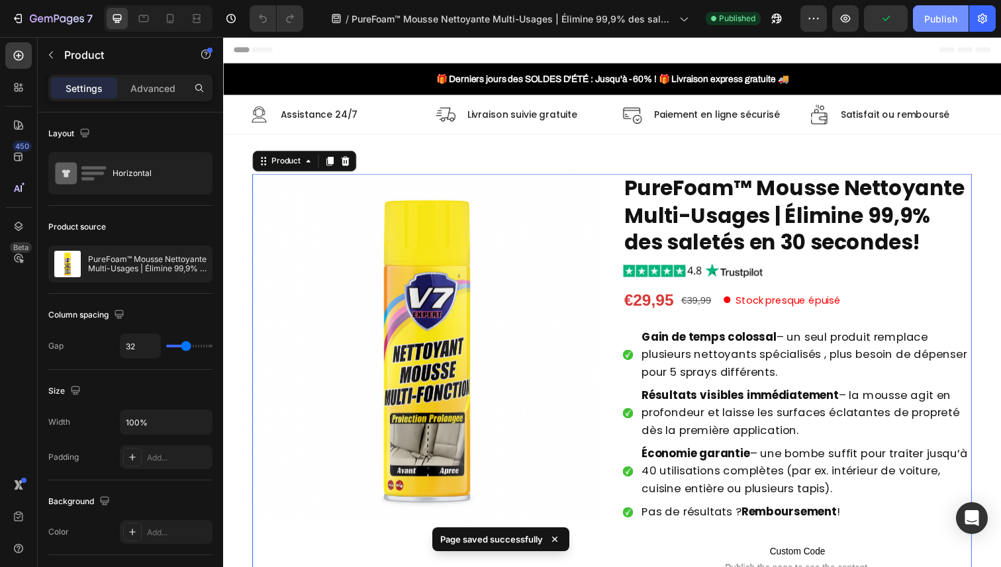
click at [923, 14] on button "Publish" at bounding box center [941, 18] width 56 height 26
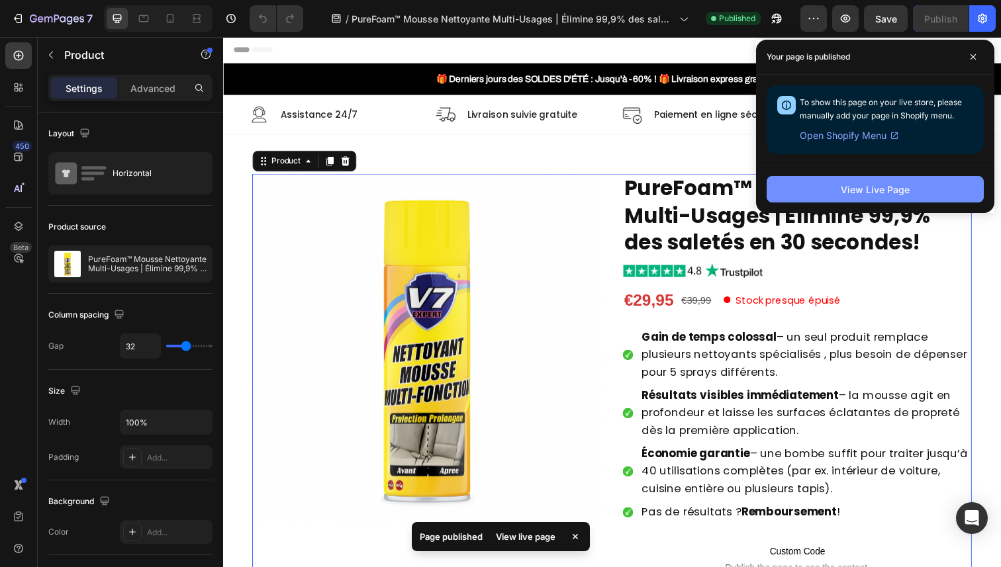
click at [853, 192] on div "View Live Page" at bounding box center [874, 190] width 69 height 14
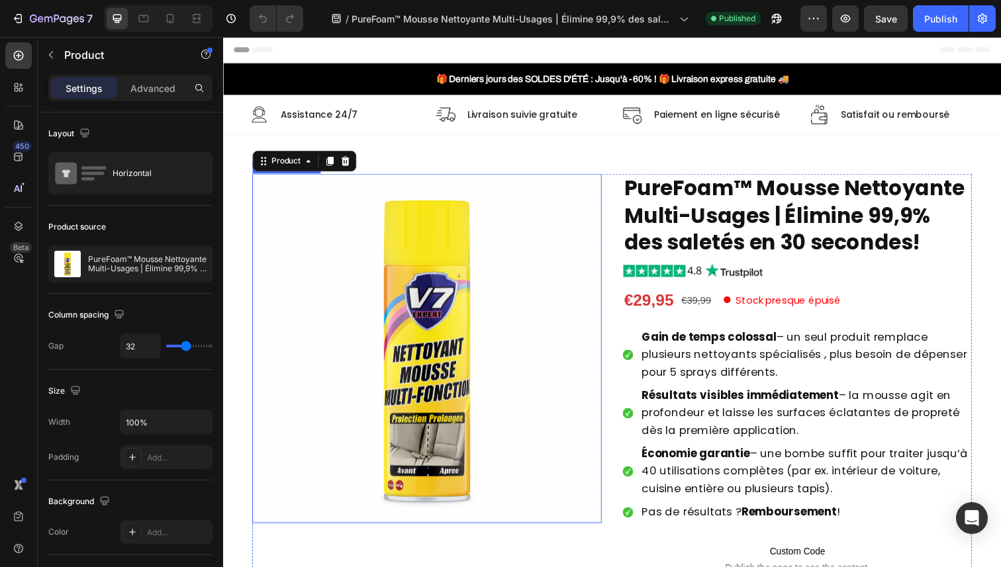
click at [430, 266] on img at bounding box center [431, 355] width 357 height 357
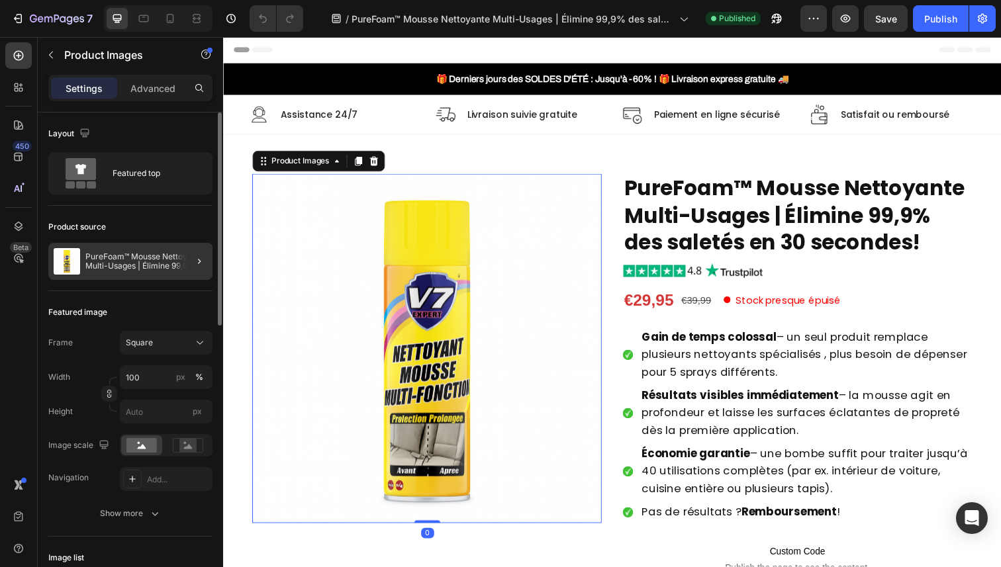
click at [179, 249] on div at bounding box center [193, 261] width 37 height 37
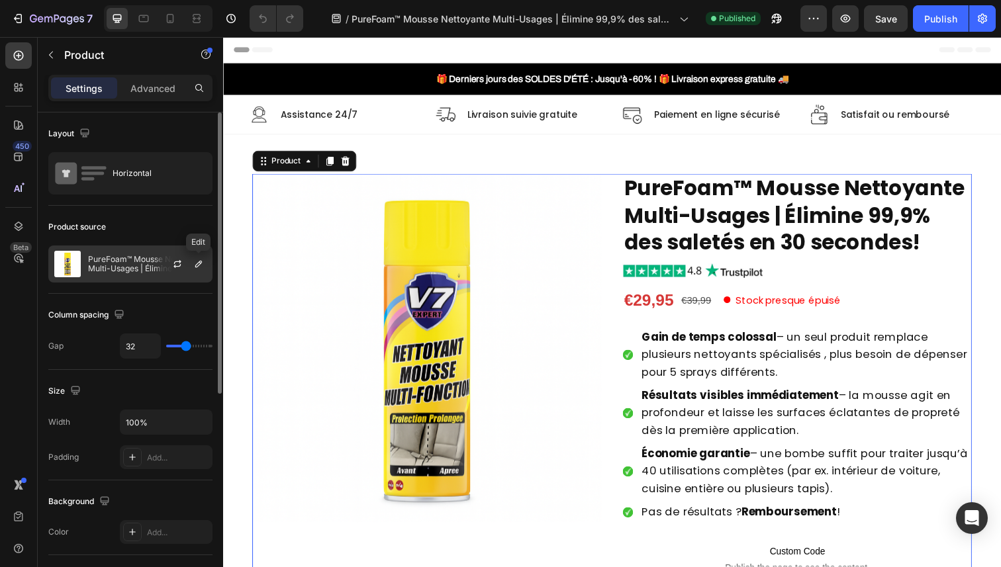
click at [191, 259] on div at bounding box center [199, 264] width 16 height 16
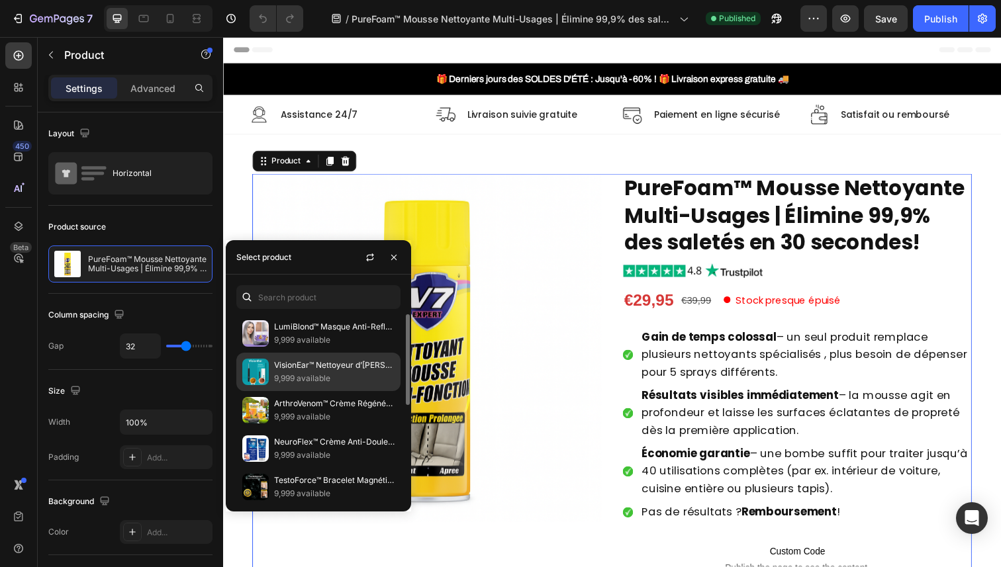
click at [329, 375] on p "9,999 available" at bounding box center [334, 378] width 120 height 13
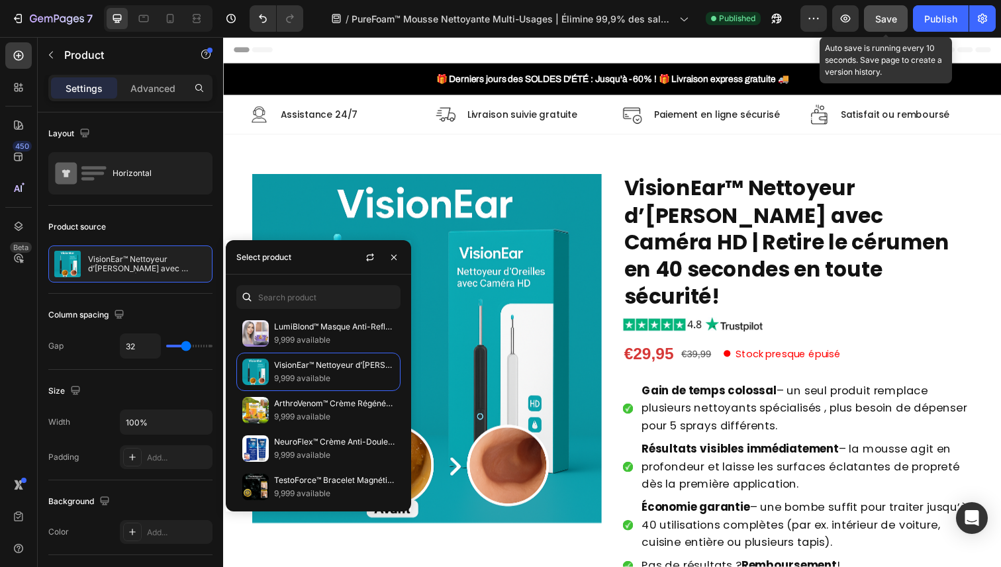
click at [887, 19] on span "Save" at bounding box center [886, 18] width 22 height 11
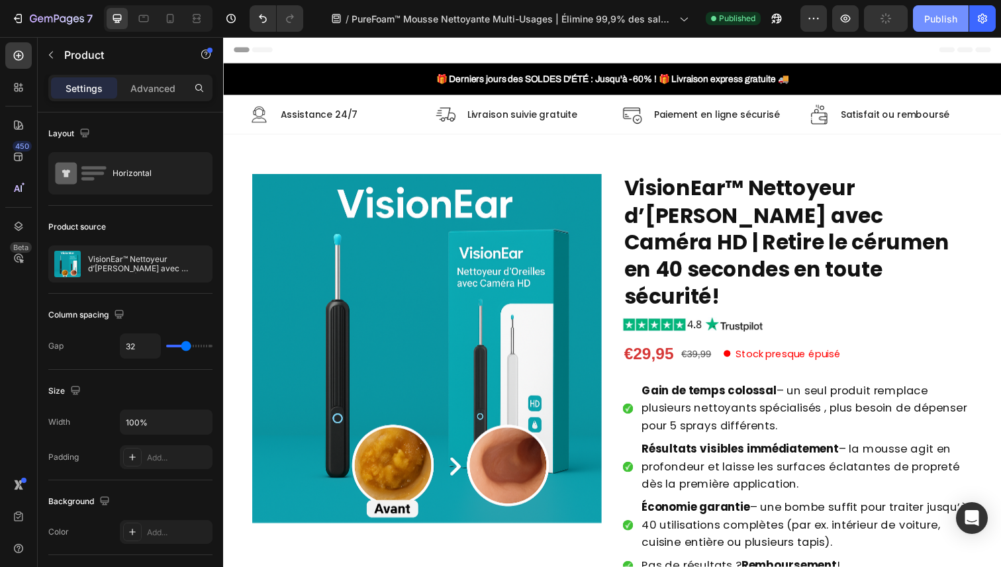
click at [938, 21] on div "Publish" at bounding box center [940, 19] width 33 height 14
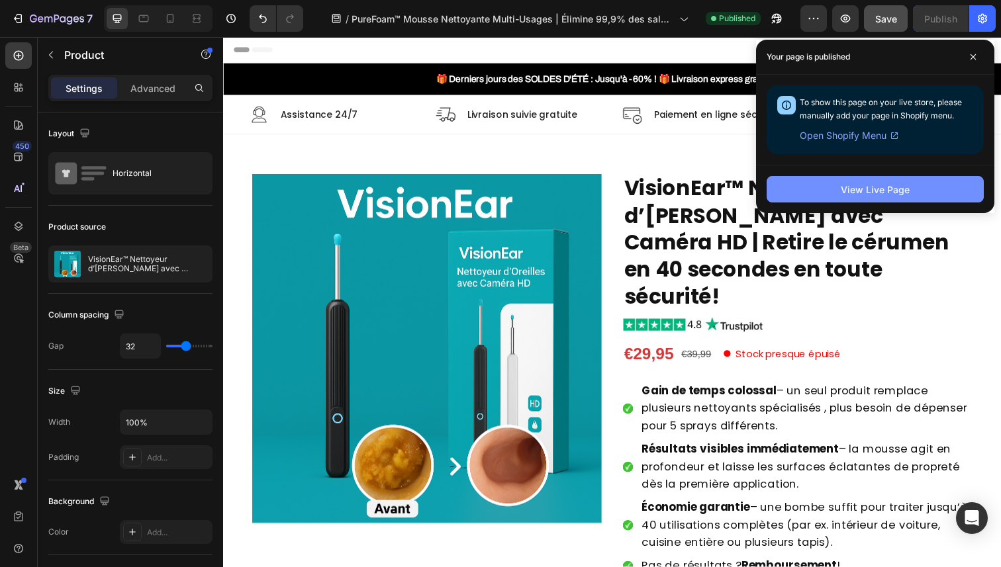
click at [803, 187] on button "View Live Page" at bounding box center [874, 189] width 217 height 26
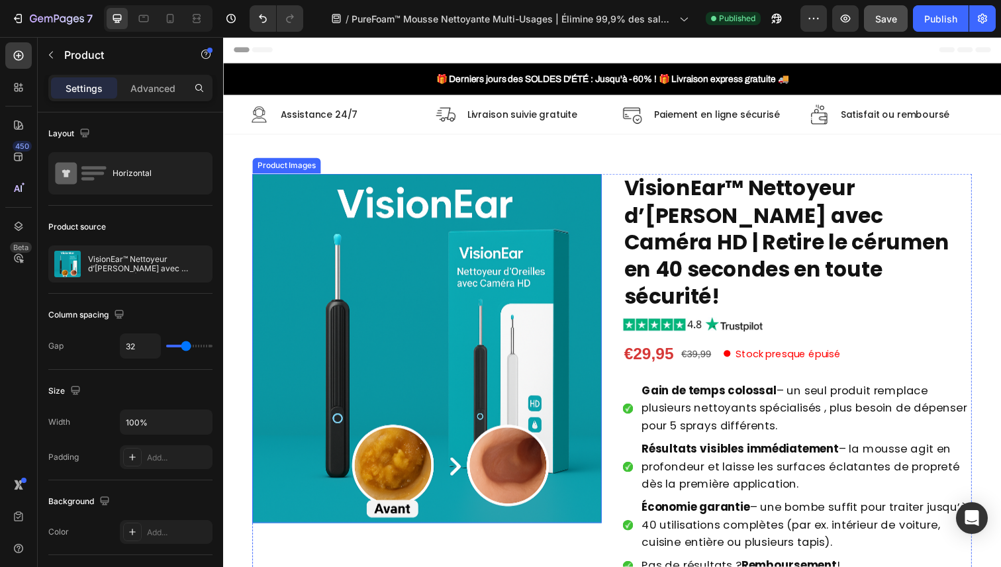
click at [436, 364] on img at bounding box center [431, 355] width 357 height 357
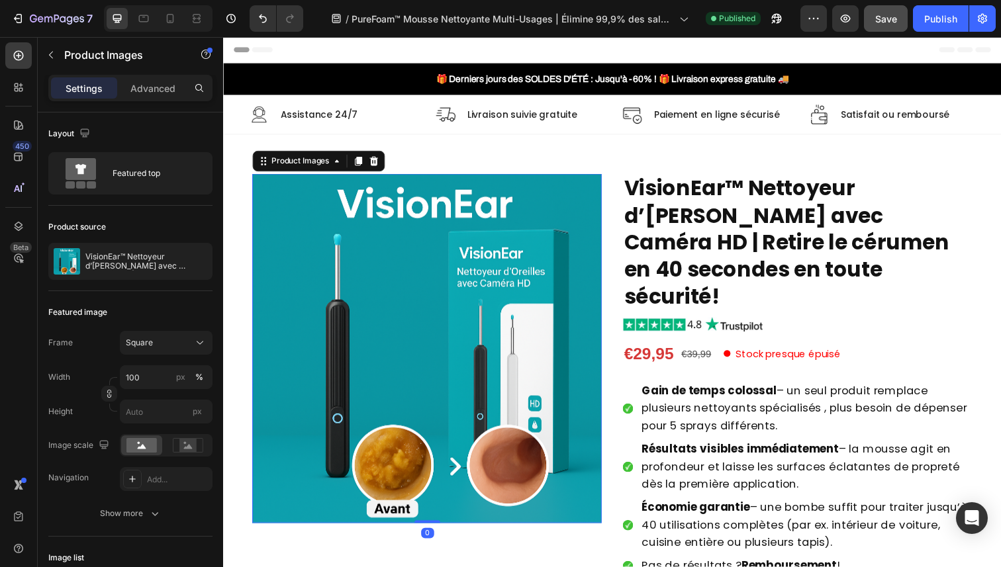
click at [0, 0] on div at bounding box center [0, 0] width 0 height 0
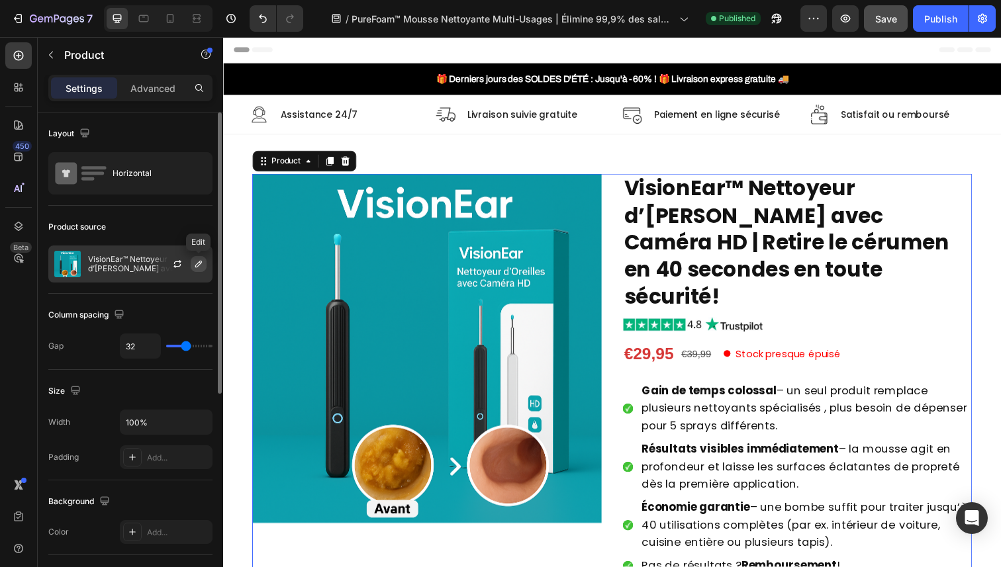
click at [197, 265] on icon "button" at bounding box center [198, 264] width 7 height 7
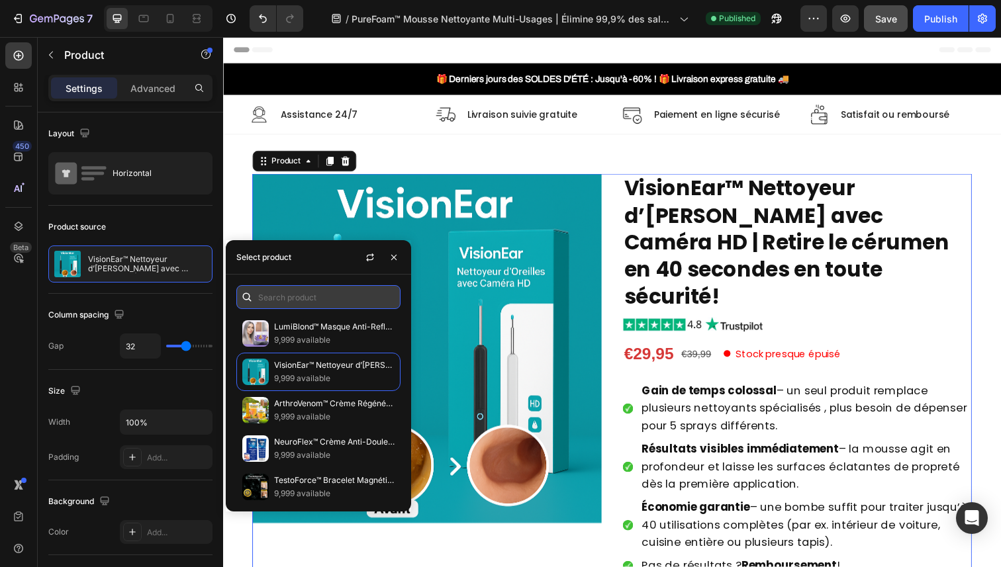
click at [287, 297] on input "text" at bounding box center [318, 297] width 164 height 24
paste input "[URL][DOMAIN_NAME]"
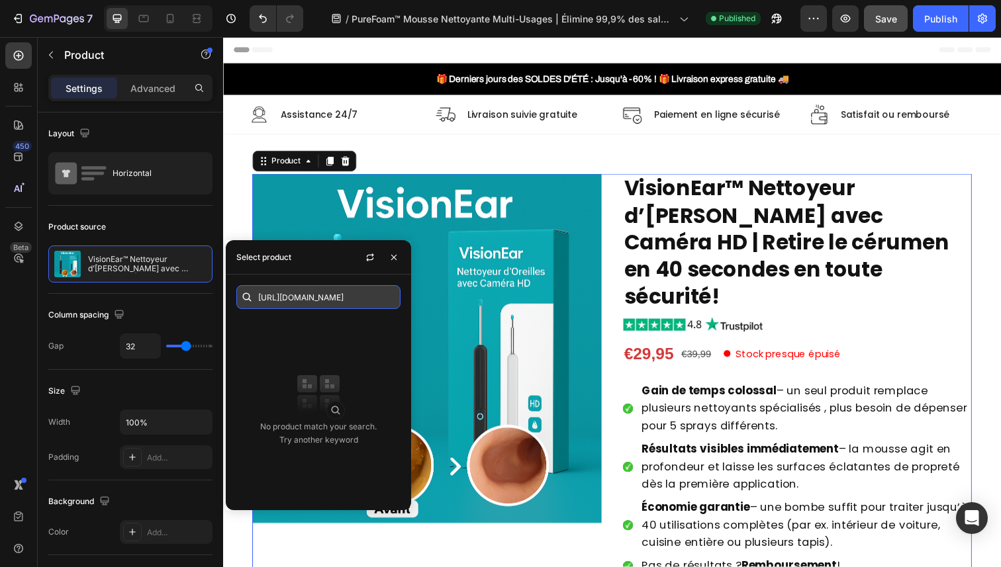
paste input "PureFoam"
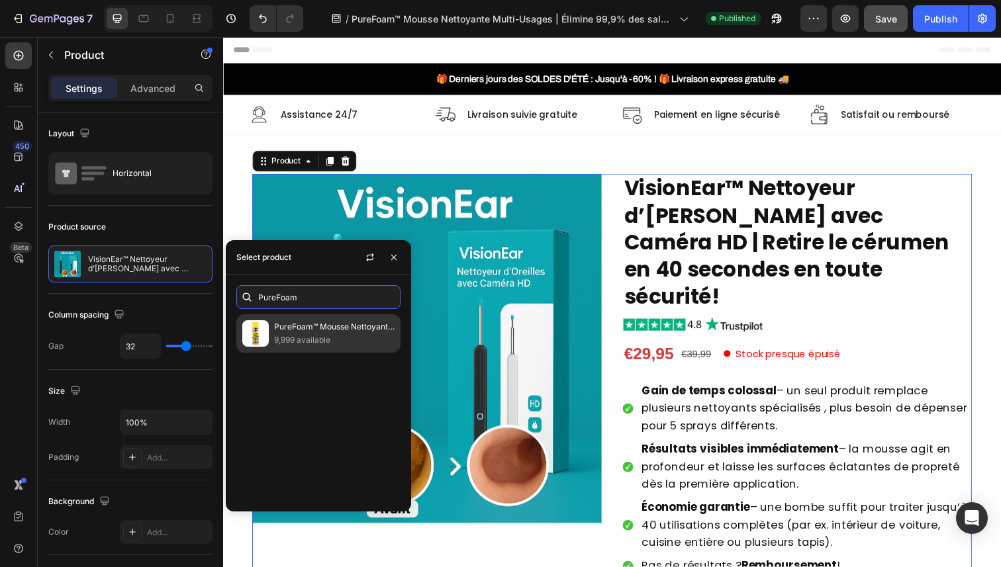
type input "PureFoam"
click at [308, 335] on p "9,999 available" at bounding box center [334, 340] width 120 height 13
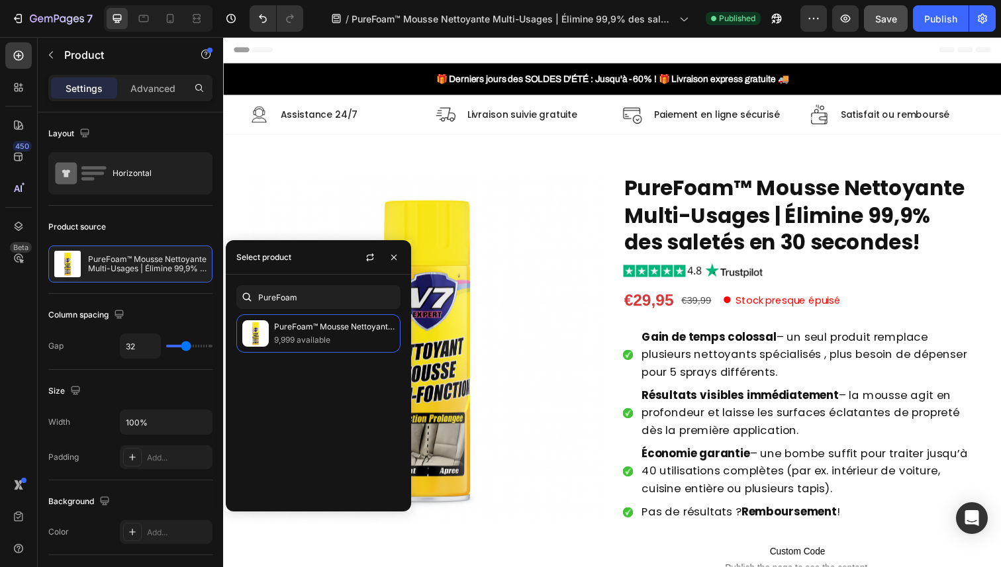
click at [899, 26] on button "Save" at bounding box center [886, 18] width 44 height 26
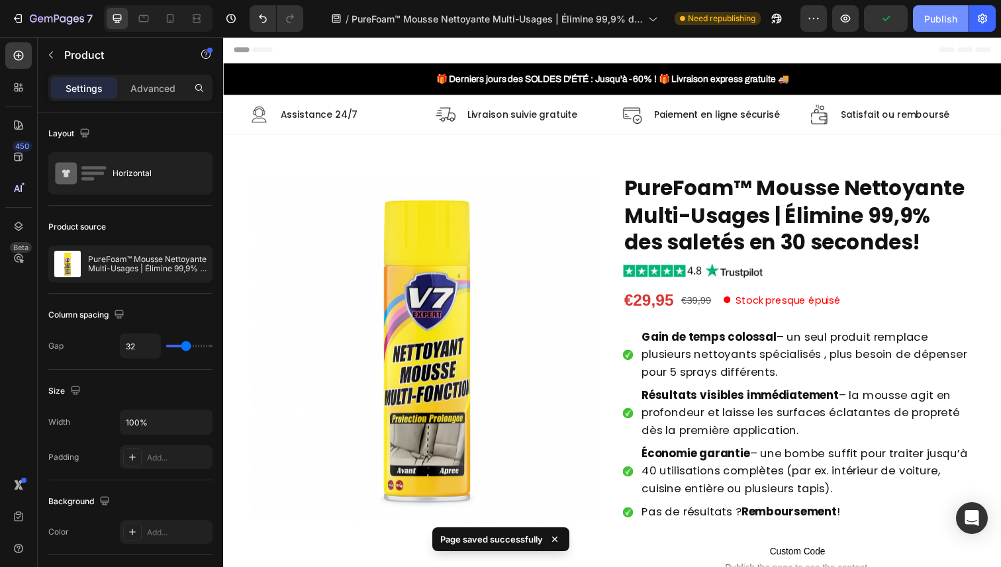
click at [929, 18] on div "Publish" at bounding box center [940, 19] width 33 height 14
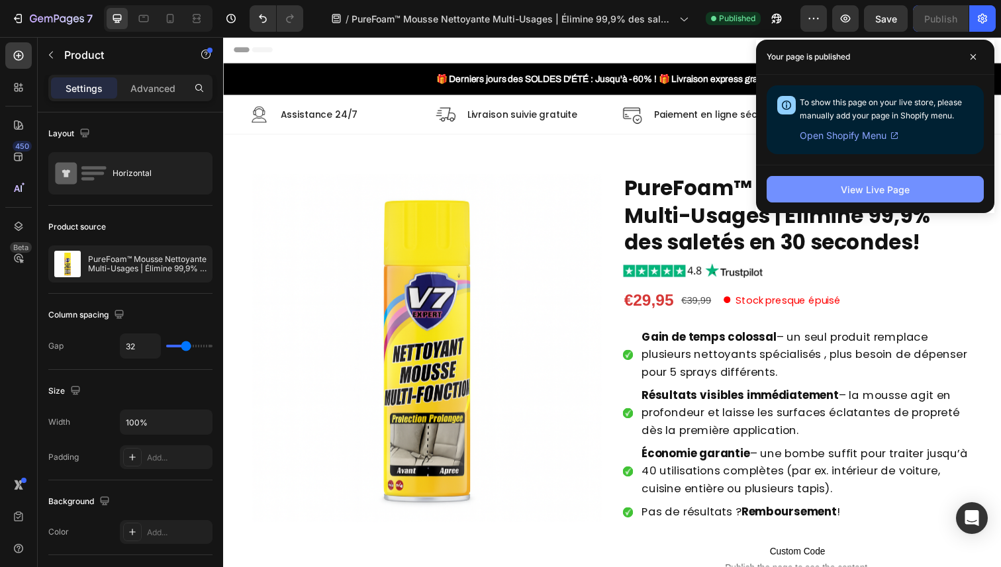
click at [852, 185] on div "View Live Page" at bounding box center [874, 190] width 69 height 14
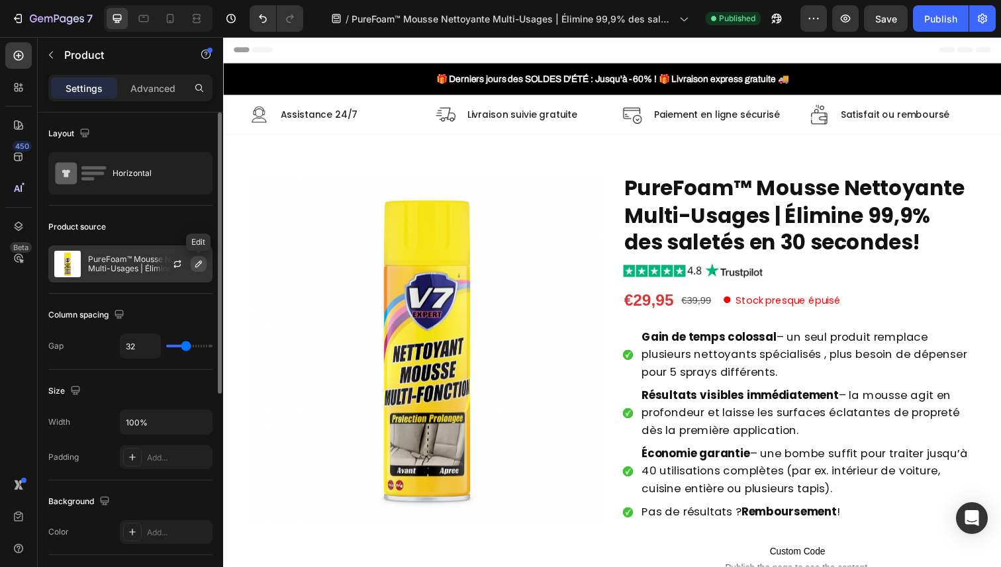
click at [197, 265] on icon "button" at bounding box center [198, 264] width 11 height 11
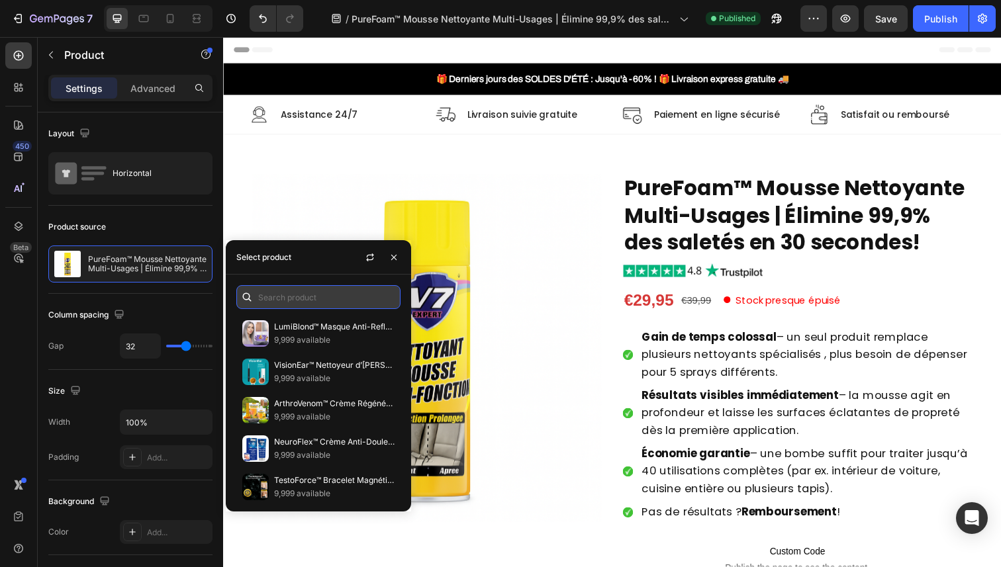
click at [296, 296] on input "text" at bounding box center [318, 297] width 164 height 24
paste input "PureFoam™ Mousse Nettoyante Multi-Usages | Élimine 99,9% des saletés en 30 seco…"
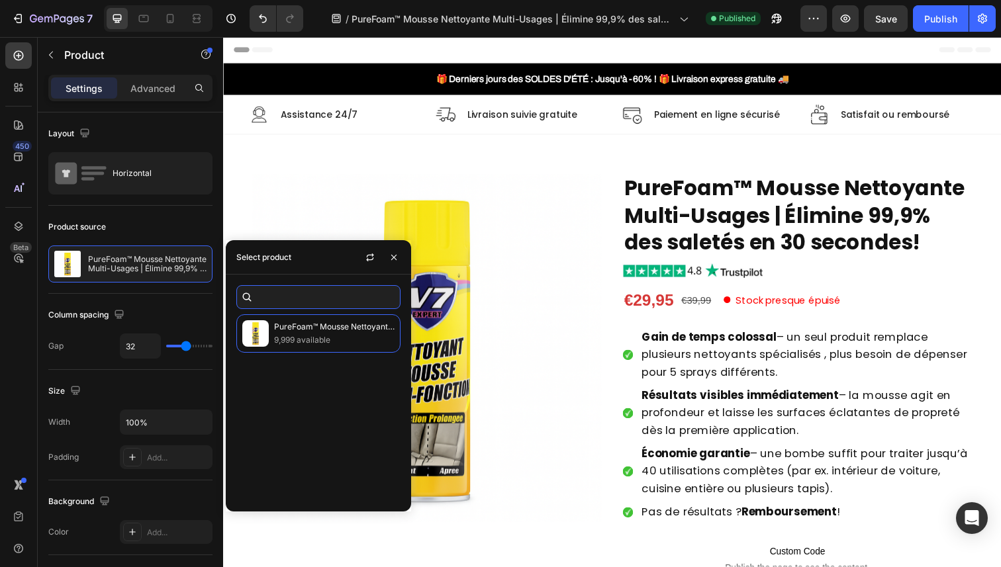
type input "PureFoam™ Mousse Nettoyante Multi-Usages | Élimine 99,9% des saletés en 30 seco…"
click at [306, 338] on p "9,999 available" at bounding box center [334, 340] width 120 height 13
click at [371, 258] on icon "button" at bounding box center [370, 257] width 11 height 11
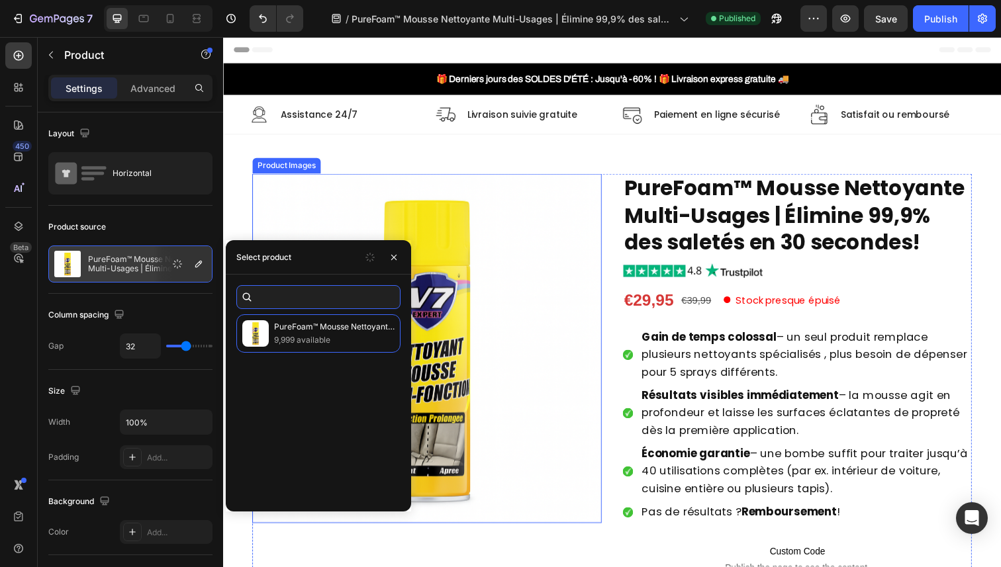
drag, startPoint x: 551, startPoint y: 335, endPoint x: 488, endPoint y: 304, distance: 70.7
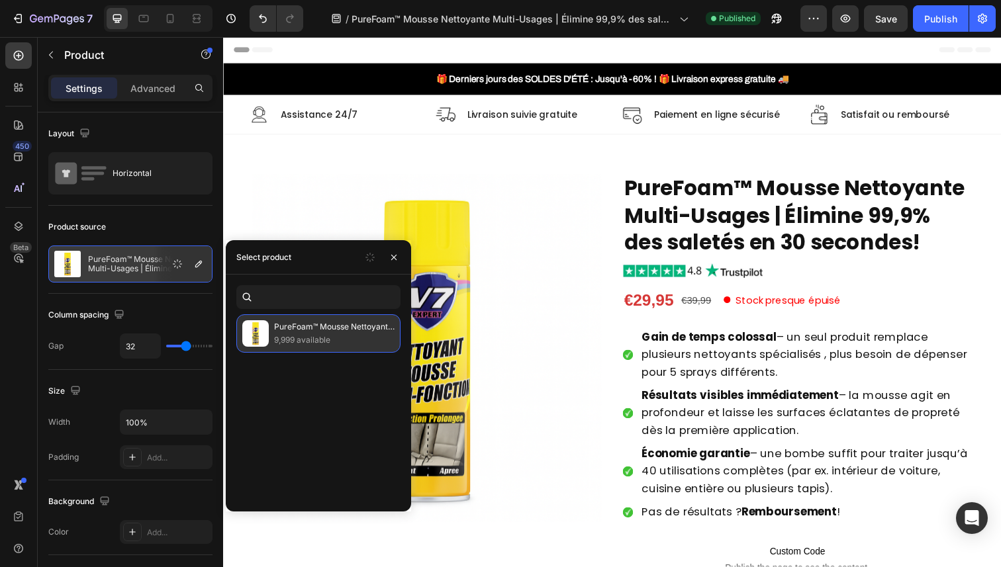
click at [336, 324] on p "PureFoam™ Mousse Nettoyante Multi-Usages | Élimine 99,9% des saletés en 30 seco…" at bounding box center [334, 326] width 120 height 13
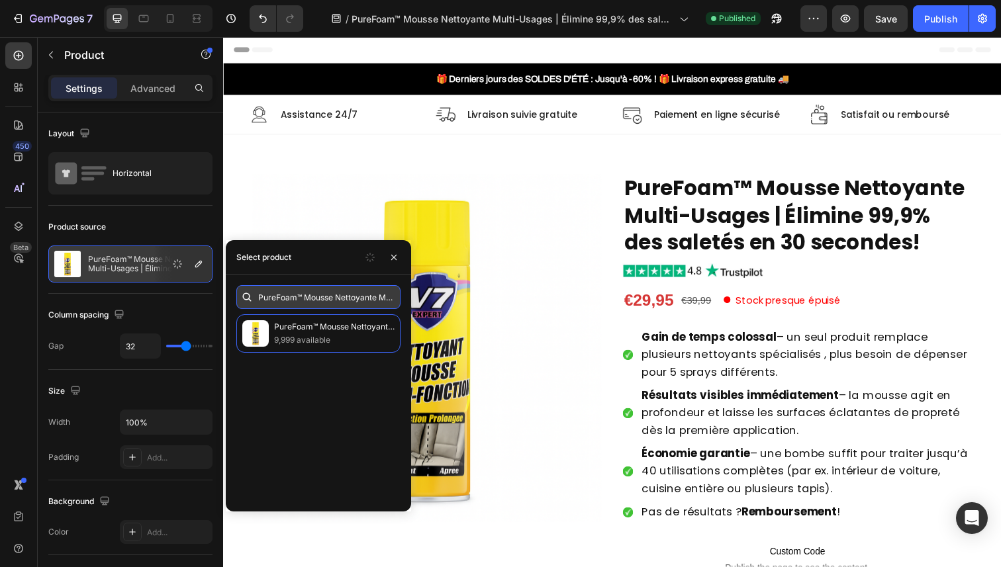
click at [342, 297] on input "PureFoam™ Mousse Nettoyante Multi-Usages | Élimine 99,9% des saletés en 30 seco…" at bounding box center [318, 297] width 164 height 24
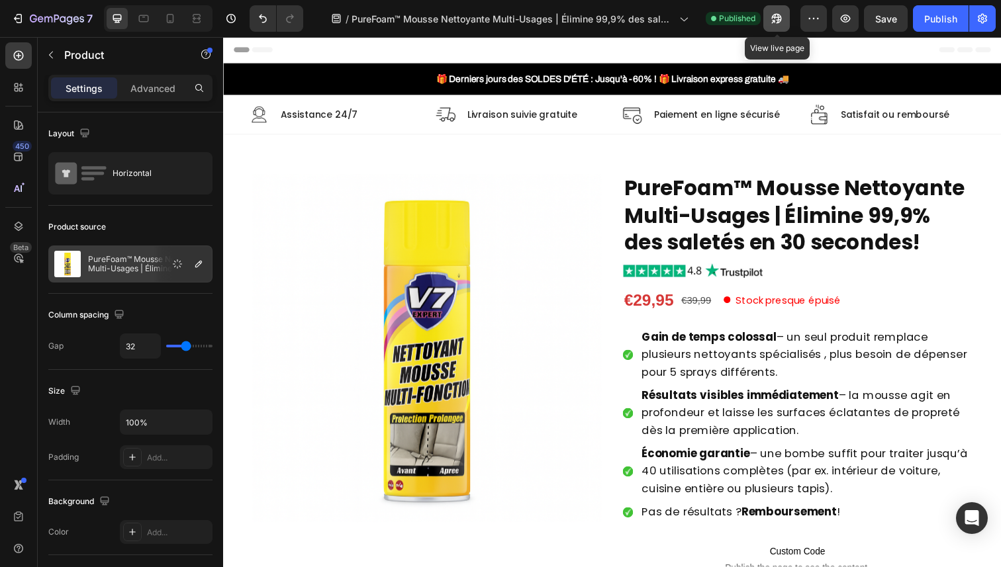
click at [775, 20] on icon "button" at bounding box center [773, 21] width 3 height 3
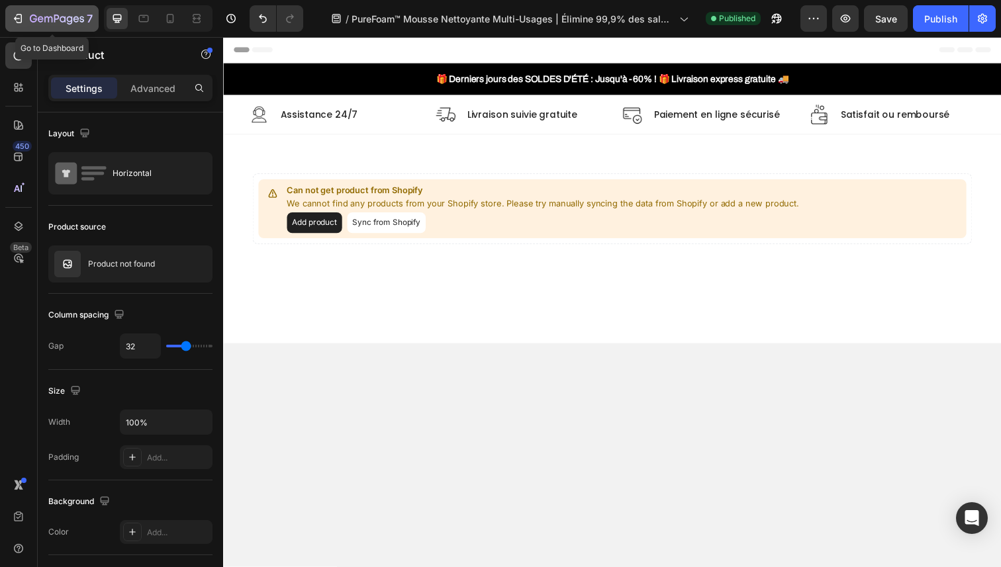
click at [75, 17] on icon "button" at bounding box center [76, 19] width 6 height 6
